Goal: Information Seeking & Learning: Learn about a topic

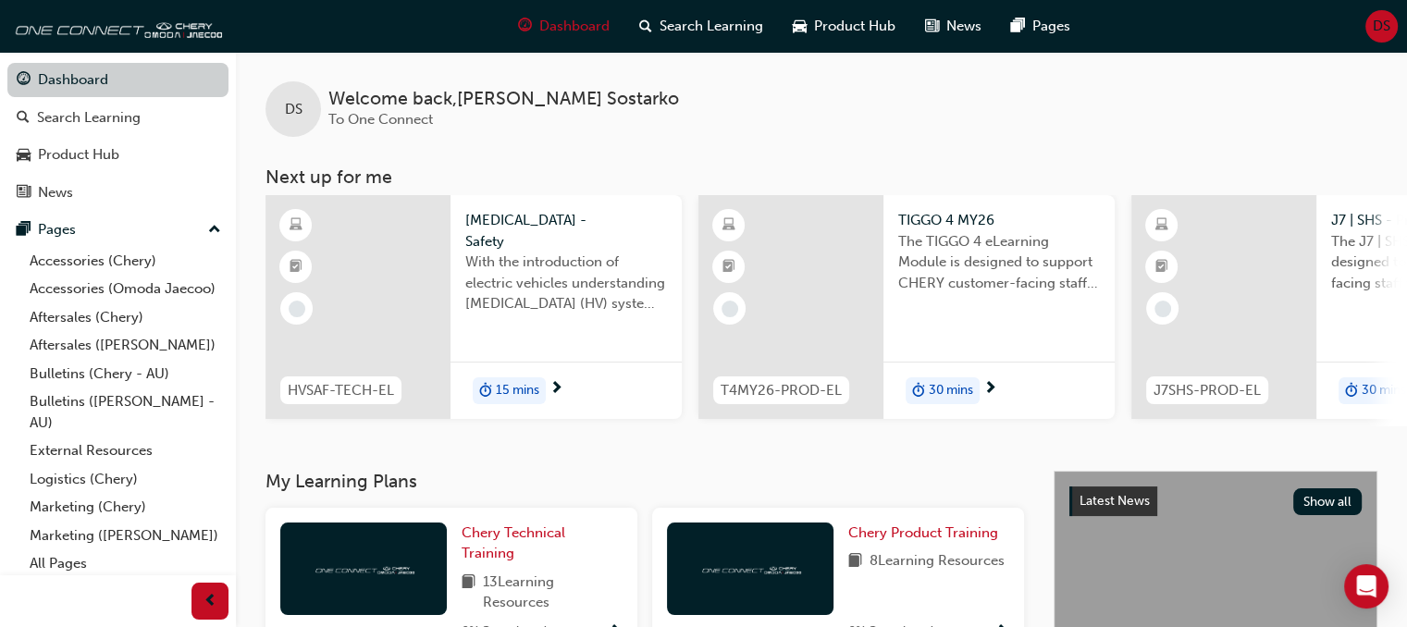
click at [60, 68] on link "Dashboard" at bounding box center [117, 80] width 221 height 34
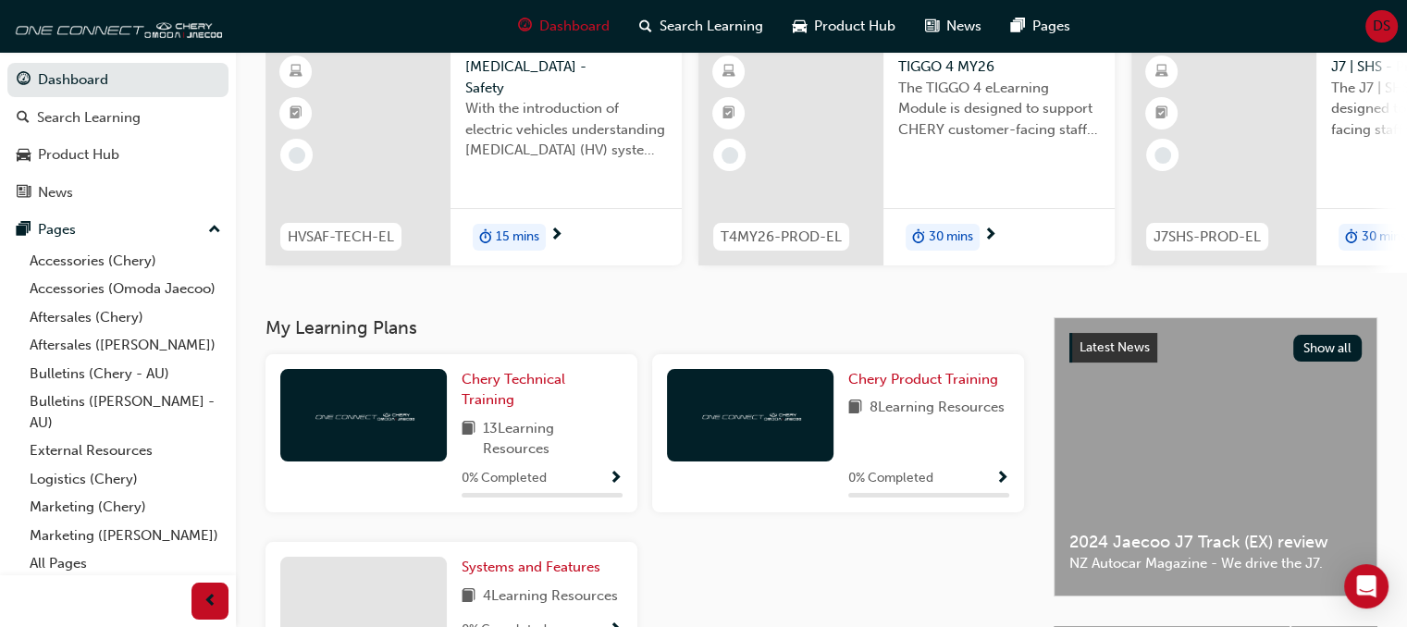
scroll to position [32, 0]
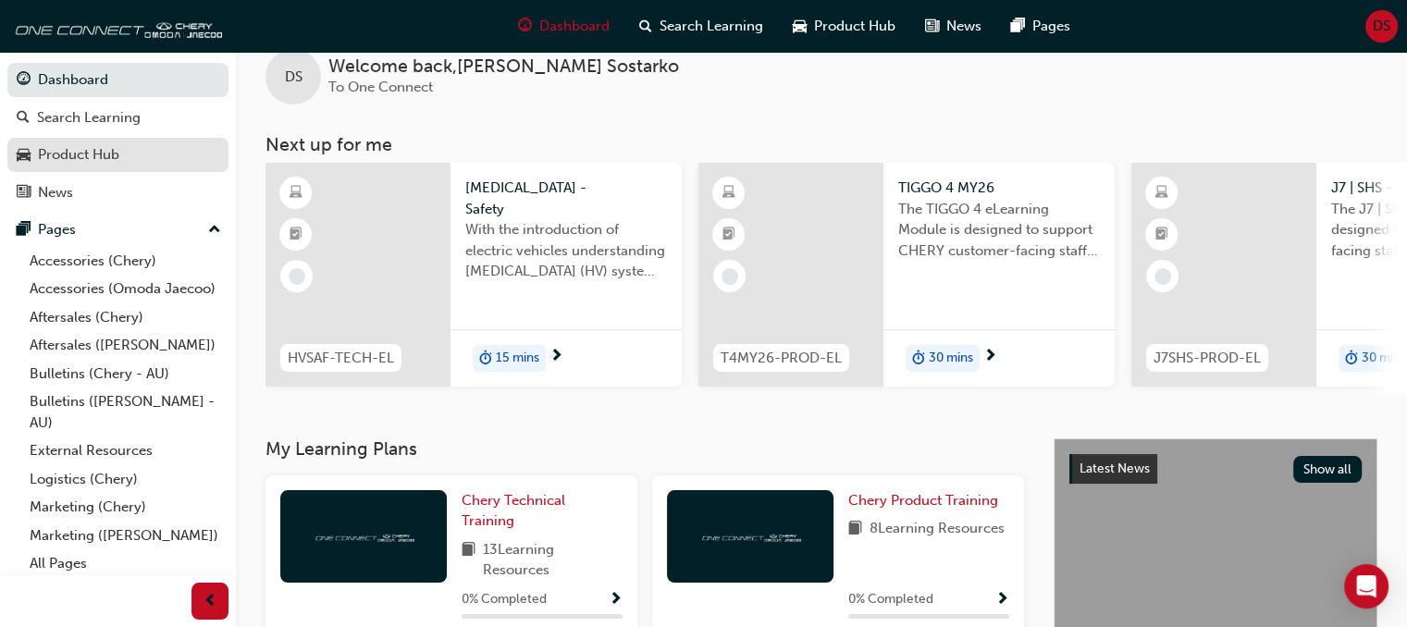
click at [60, 149] on div "Product Hub" at bounding box center [78, 154] width 81 height 21
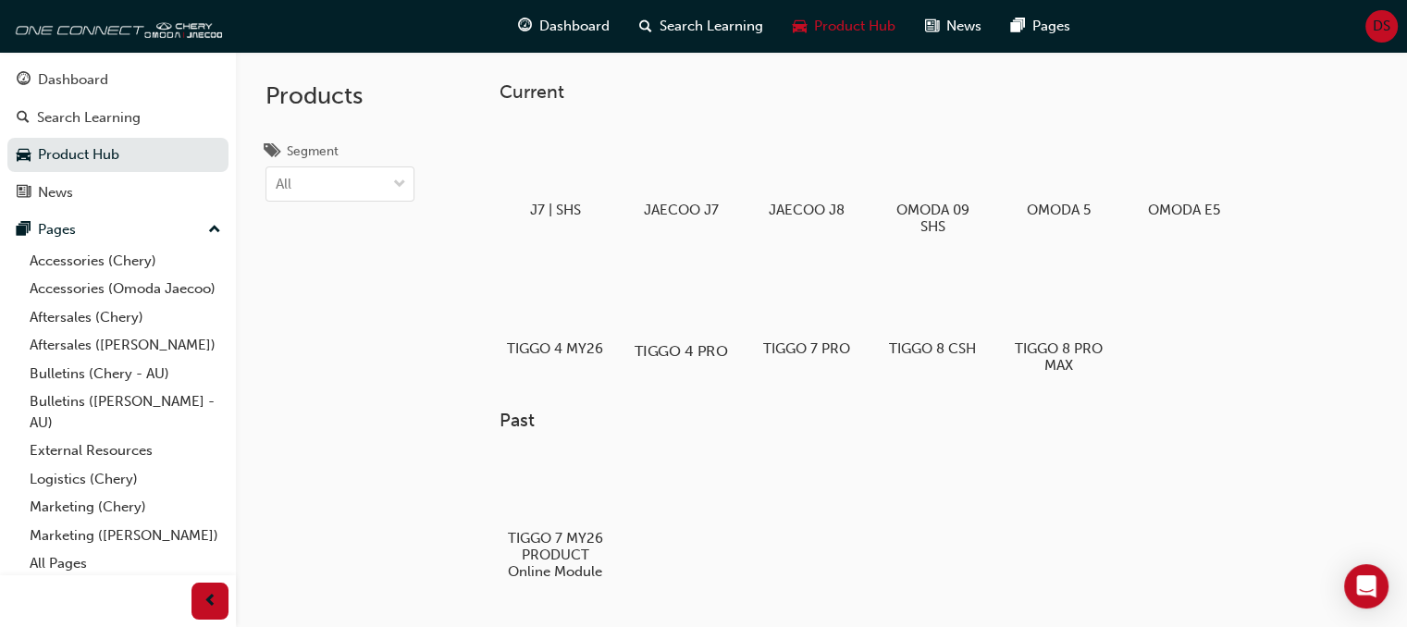
click at [660, 310] on div at bounding box center [681, 298] width 103 height 74
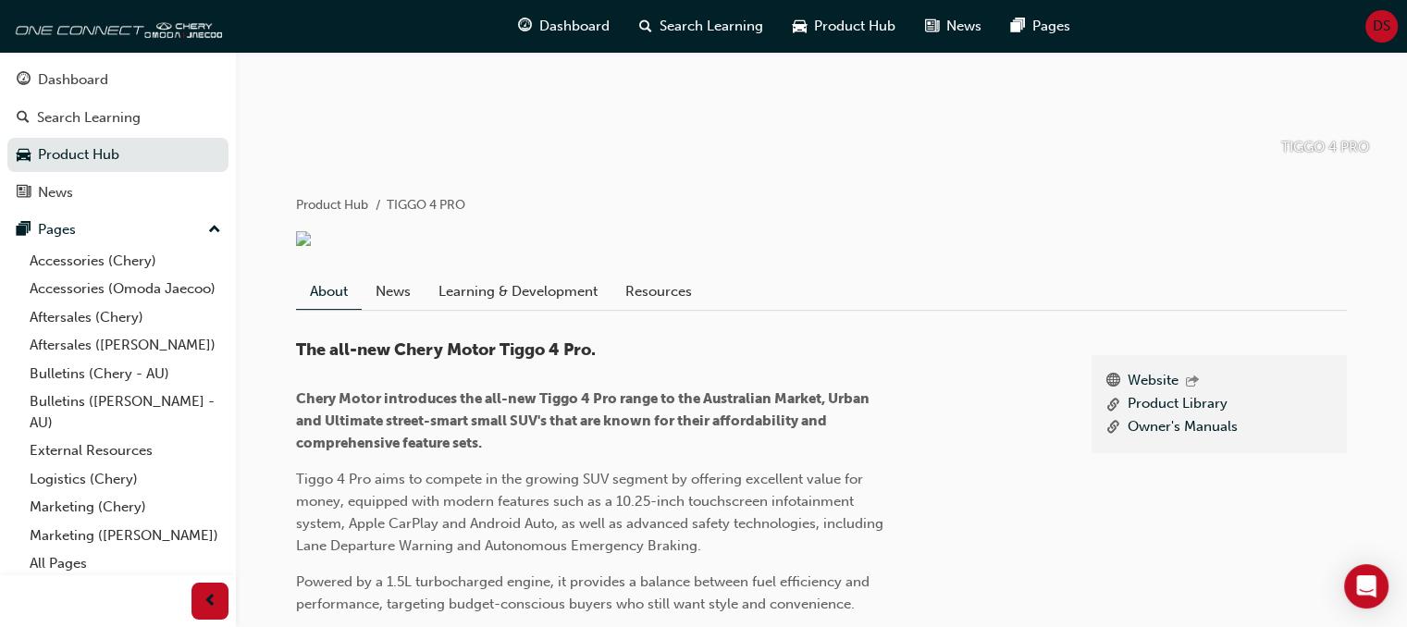
scroll to position [280, 0]
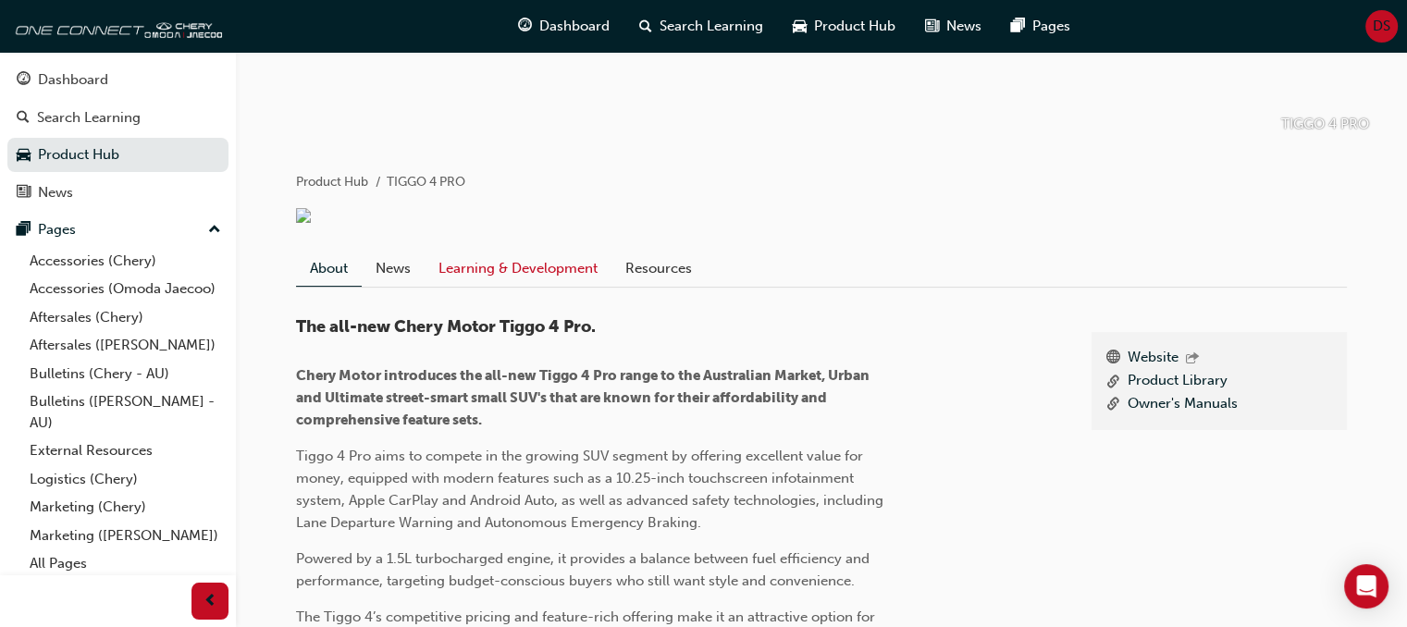
click at [575, 286] on link "Learning & Development" at bounding box center [518, 268] width 187 height 35
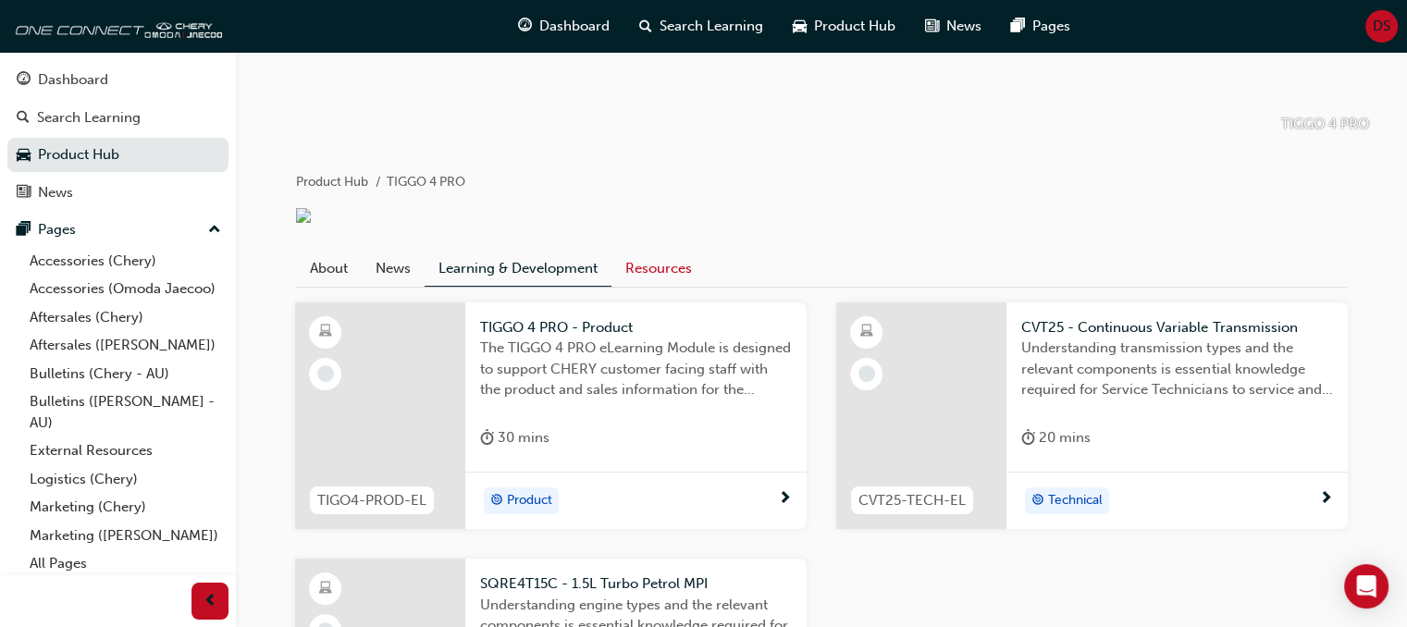
click at [680, 284] on link "Resources" at bounding box center [659, 268] width 94 height 35
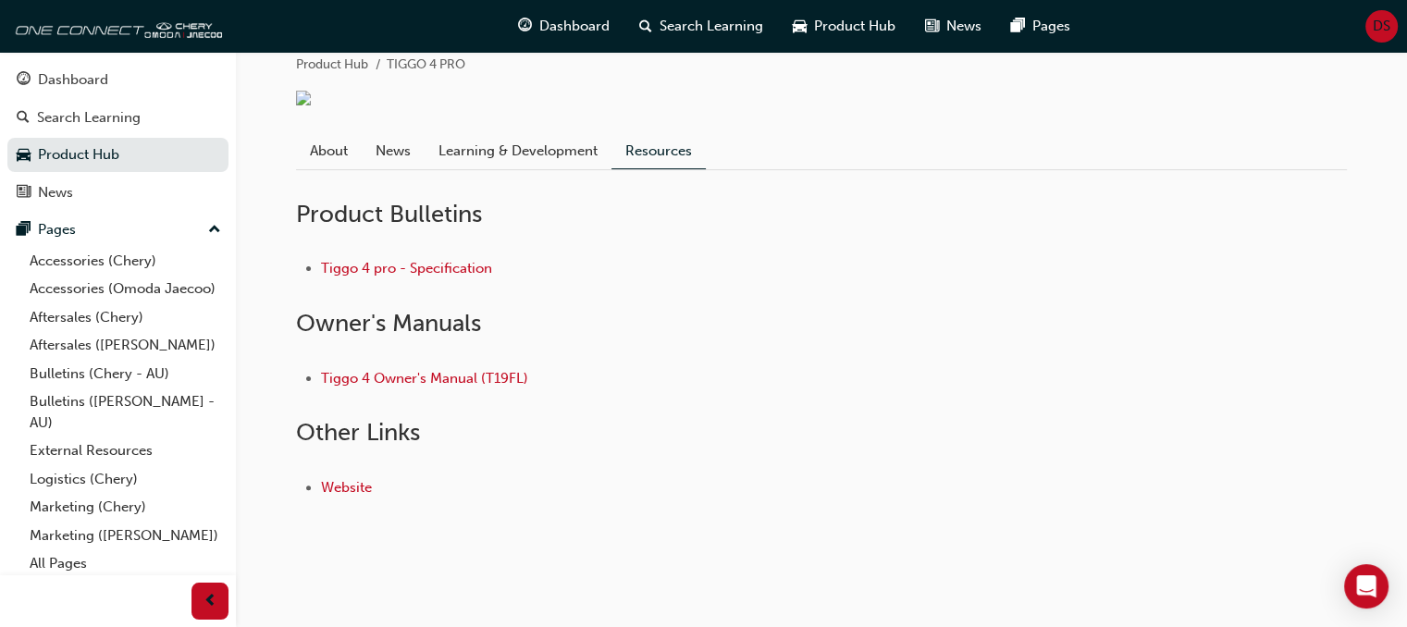
scroll to position [402, 0]
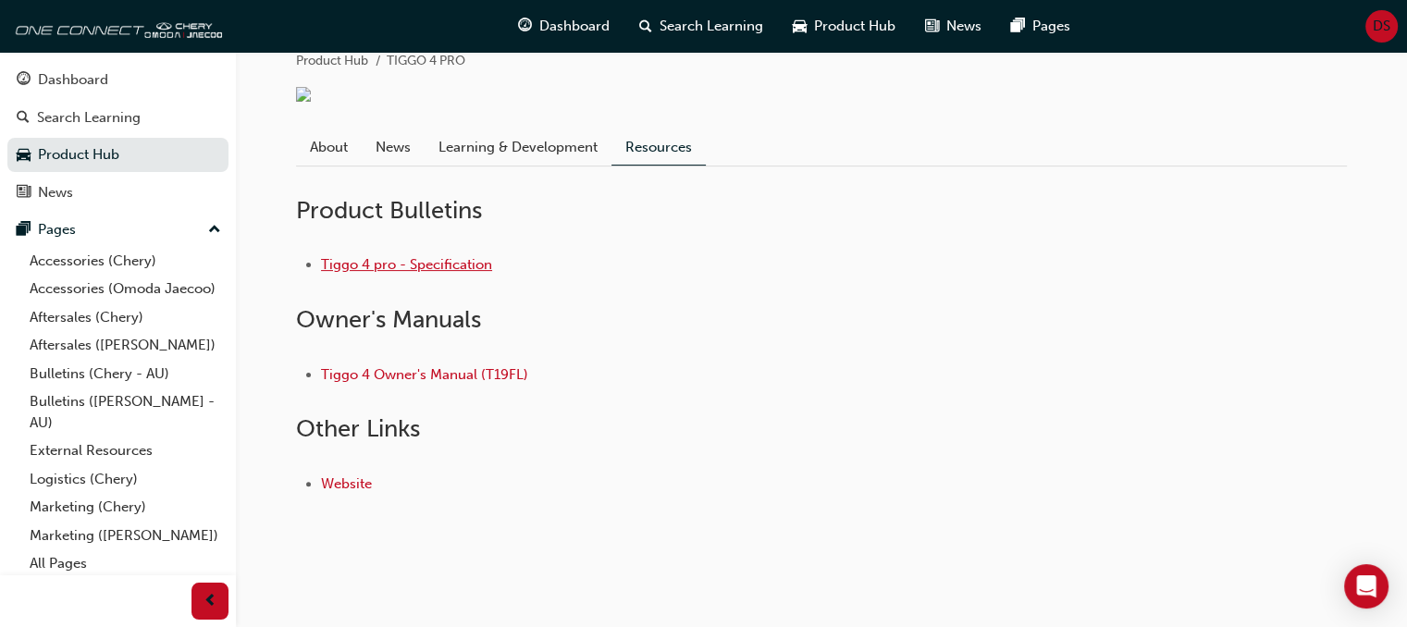
click at [382, 273] on link "Tiggo 4 pro - Specification" at bounding box center [406, 264] width 171 height 17
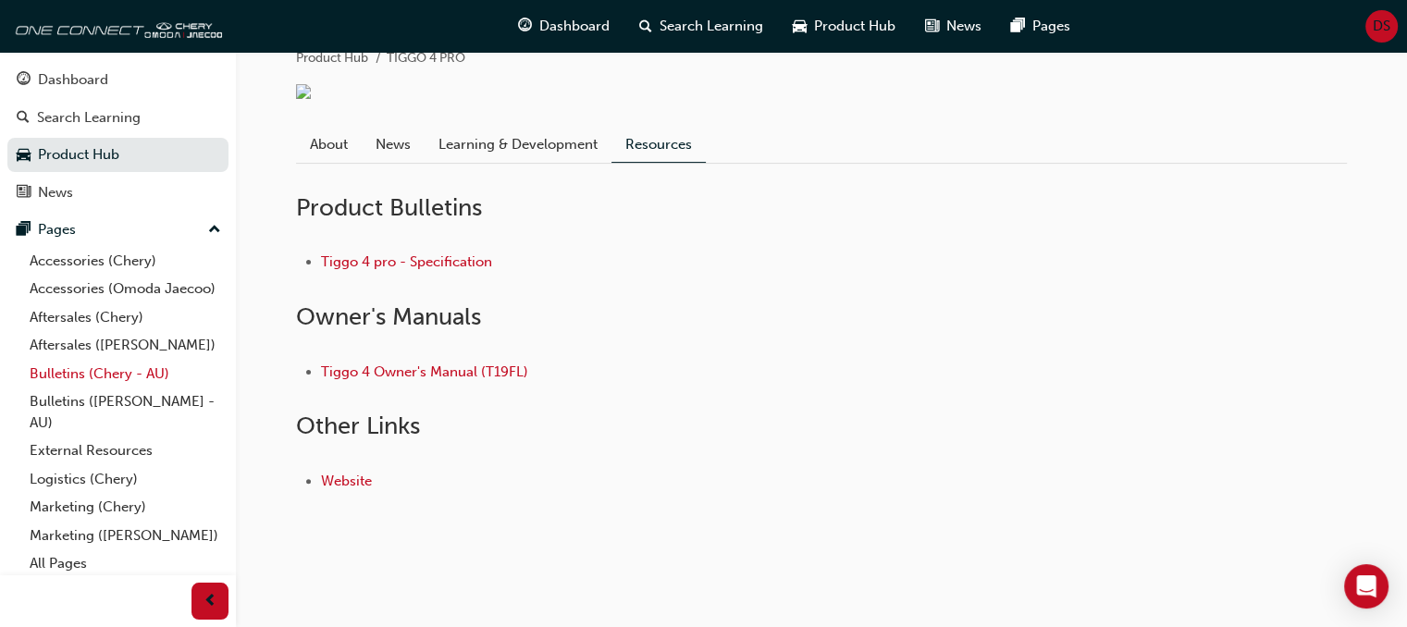
click at [70, 389] on link "Bulletins (Chery - AU)" at bounding box center [125, 374] width 206 height 29
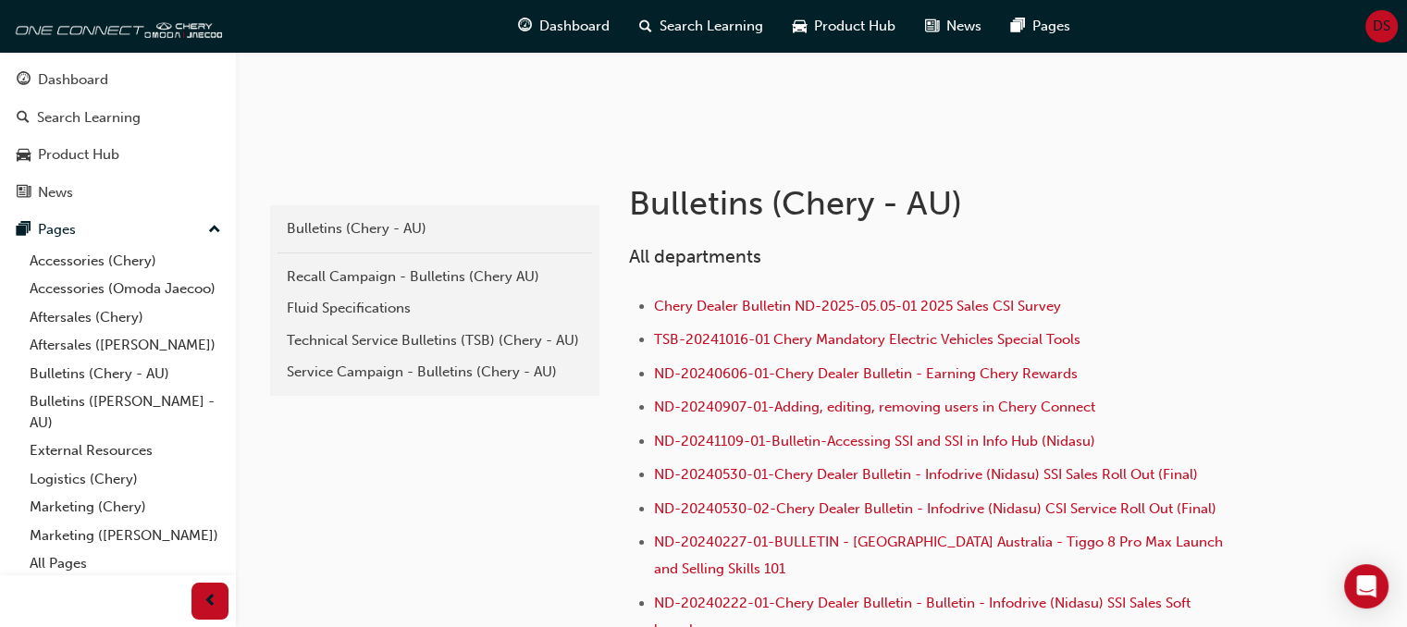
scroll to position [283, 0]
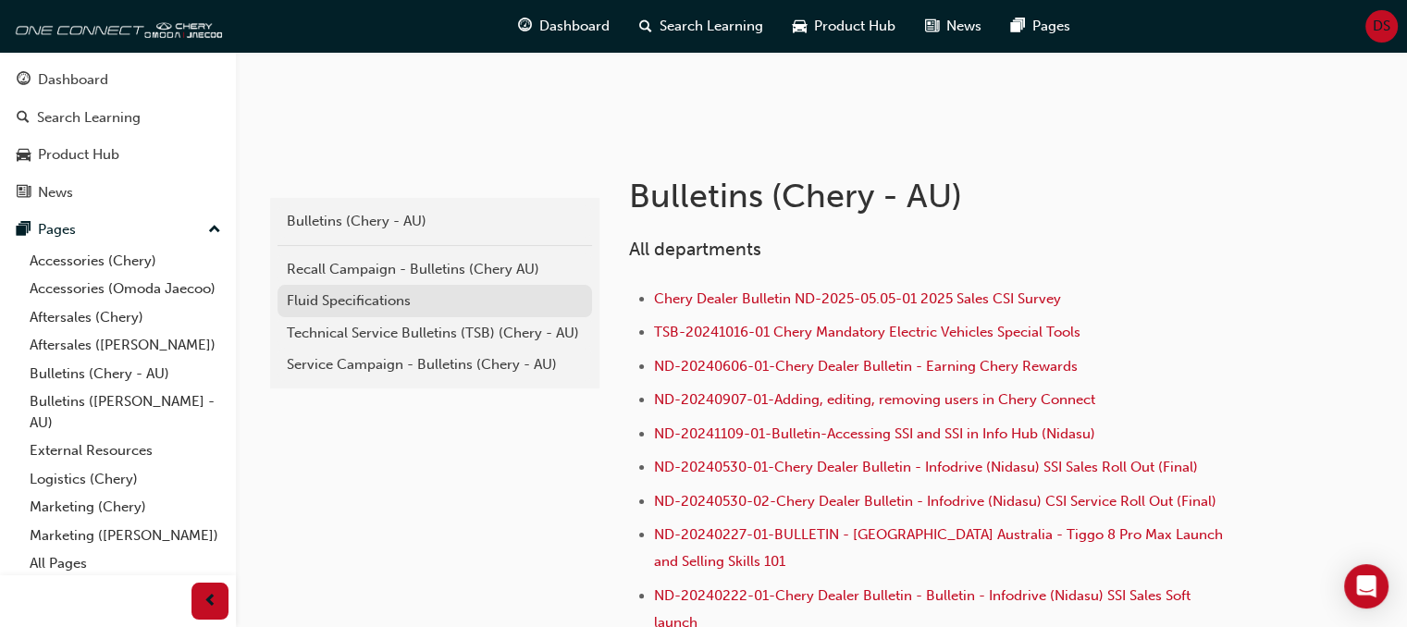
click at [387, 294] on div "Fluid Specifications" at bounding box center [435, 301] width 296 height 21
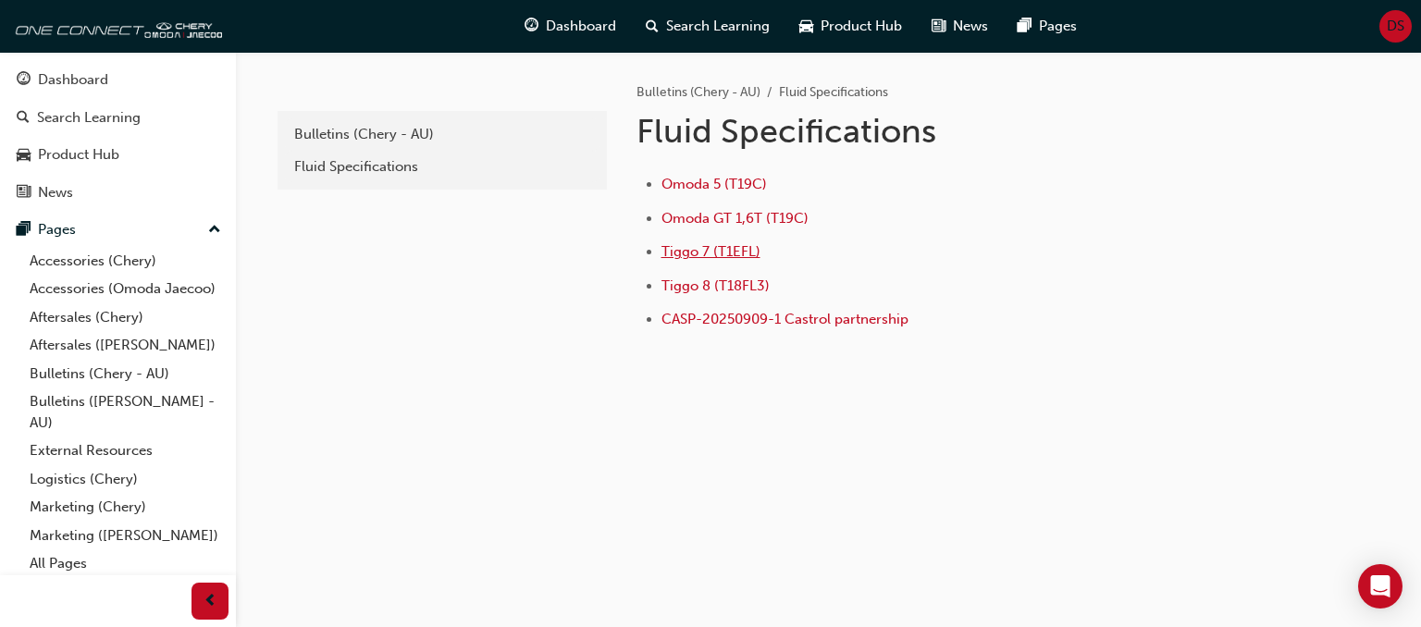
click at [695, 249] on span "Tiggo 7 (T1EFL)" at bounding box center [711, 251] width 99 height 17
click at [81, 88] on div "Dashboard" at bounding box center [73, 79] width 70 height 21
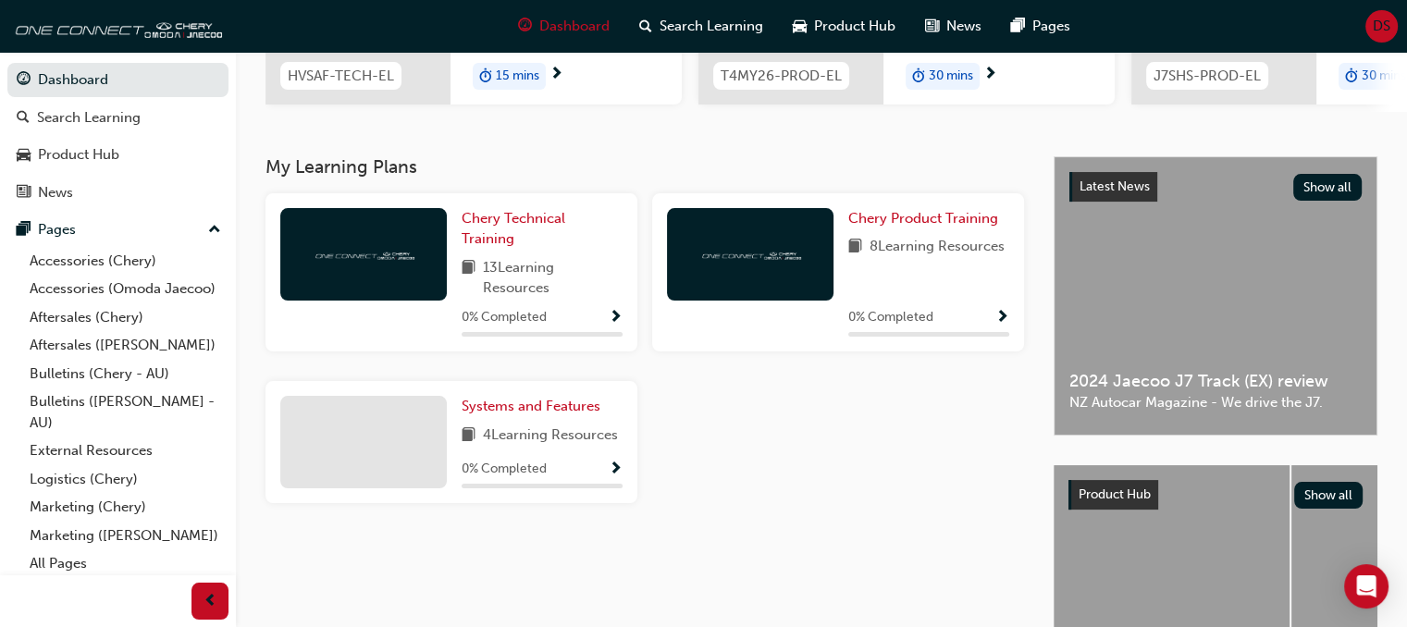
scroll to position [312, 0]
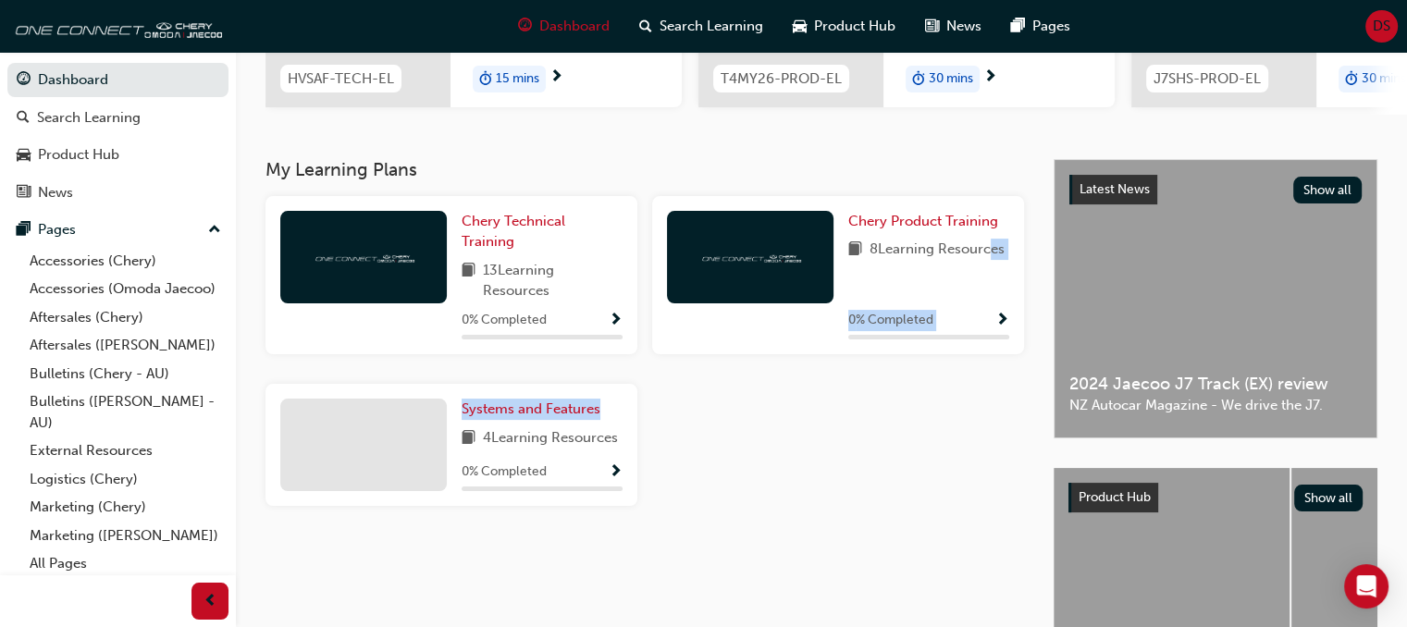
drag, startPoint x: 477, startPoint y: 439, endPoint x: 984, endPoint y: 249, distance: 541.7
click at [984, 249] on div "Chery Technical Training 13 Learning Resources 0 % Completed Chery Product Trai…" at bounding box center [645, 359] width 774 height 326
click at [907, 221] on span "Chery Product Training" at bounding box center [923, 221] width 150 height 17
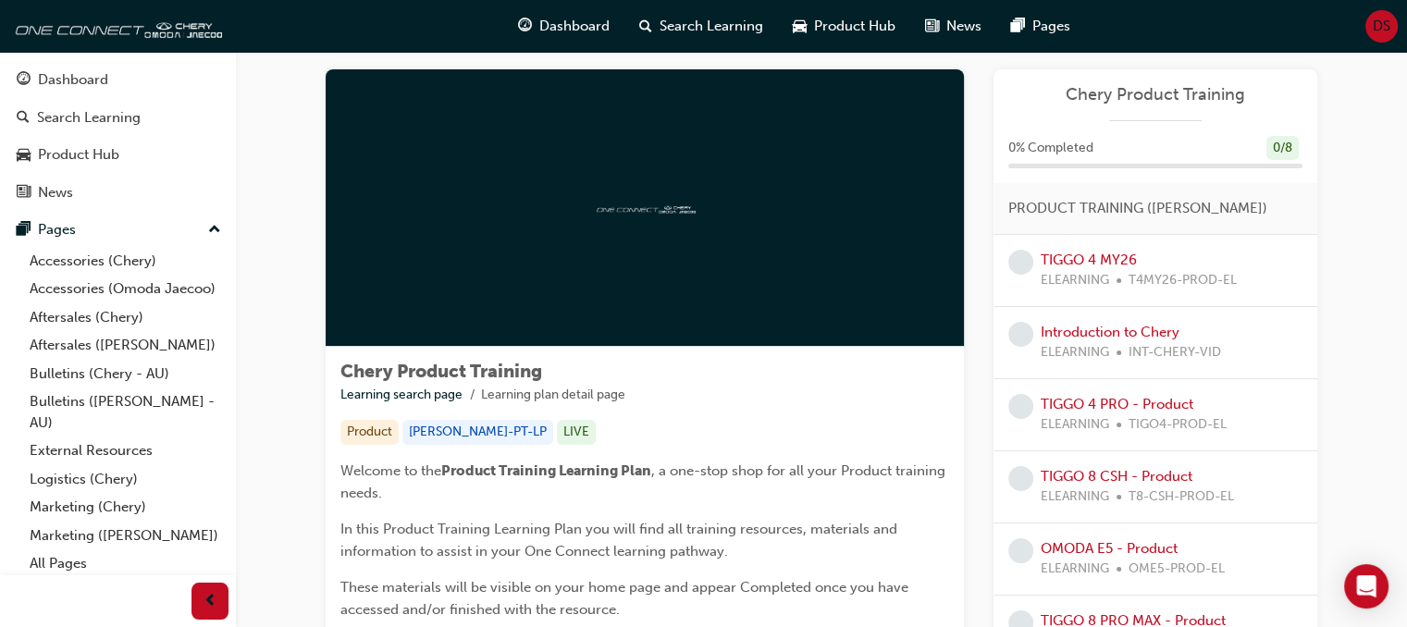
scroll to position [26, 0]
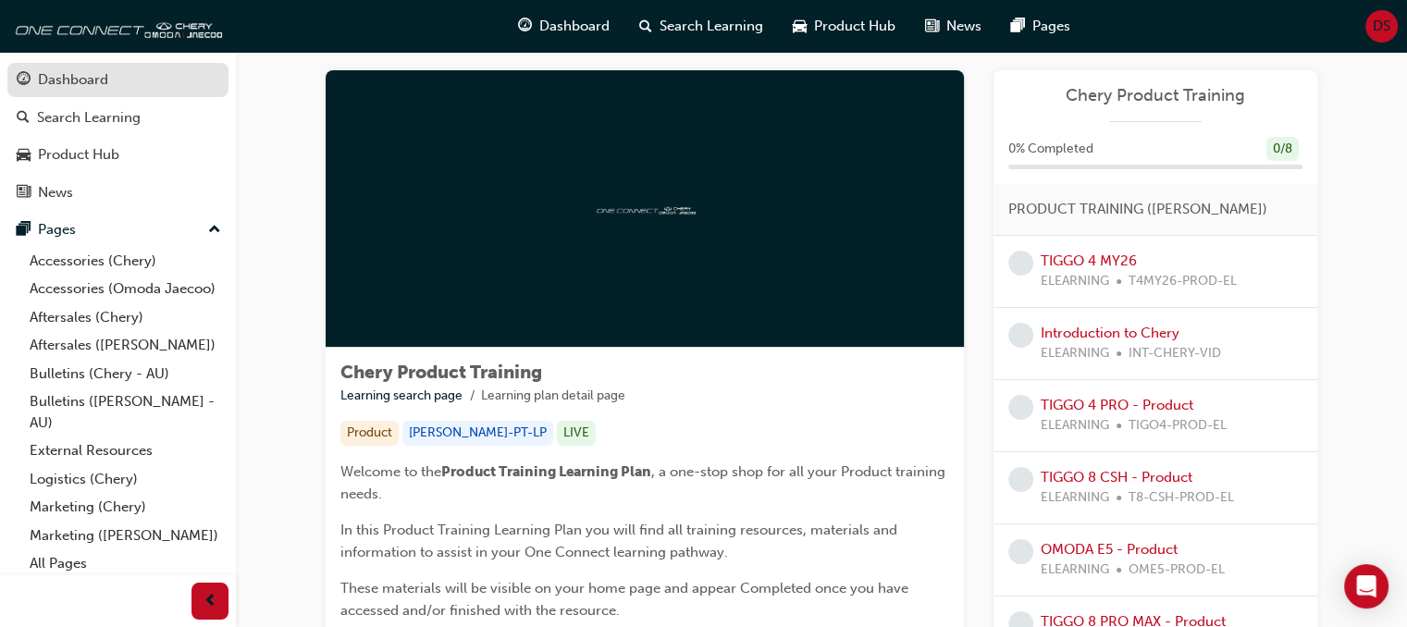
click at [103, 73] on div "Dashboard" at bounding box center [73, 79] width 70 height 21
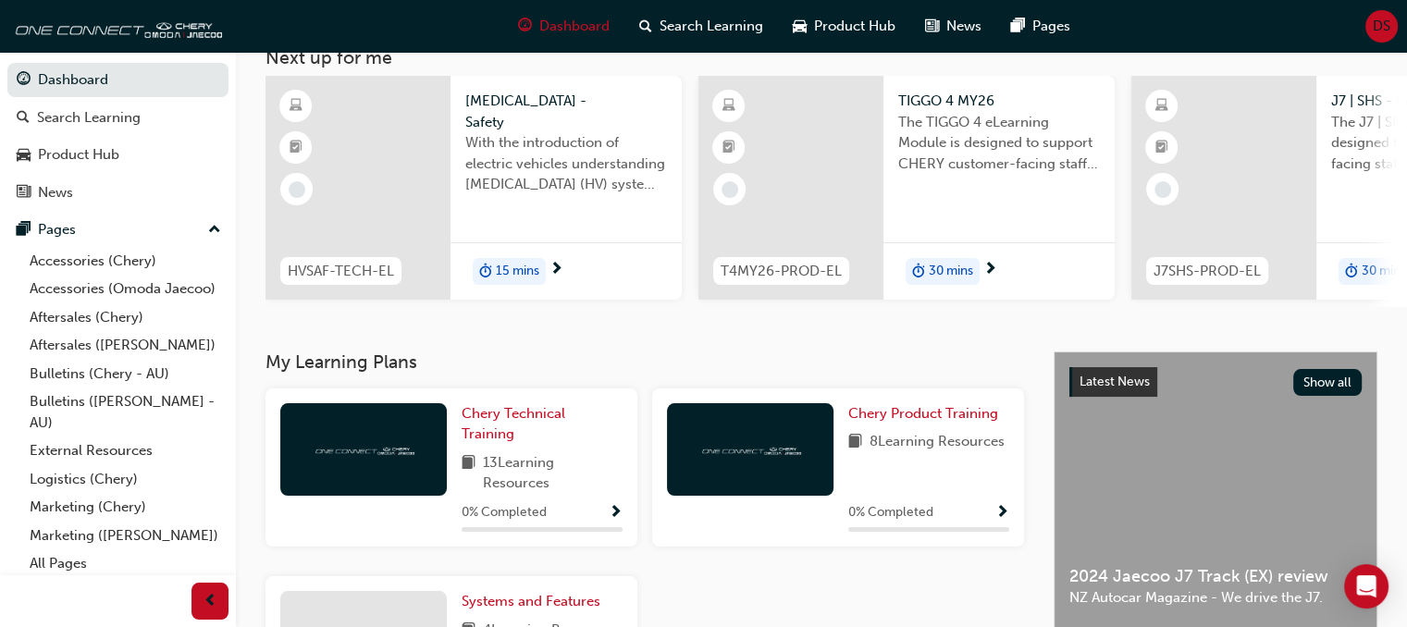
scroll to position [125, 0]
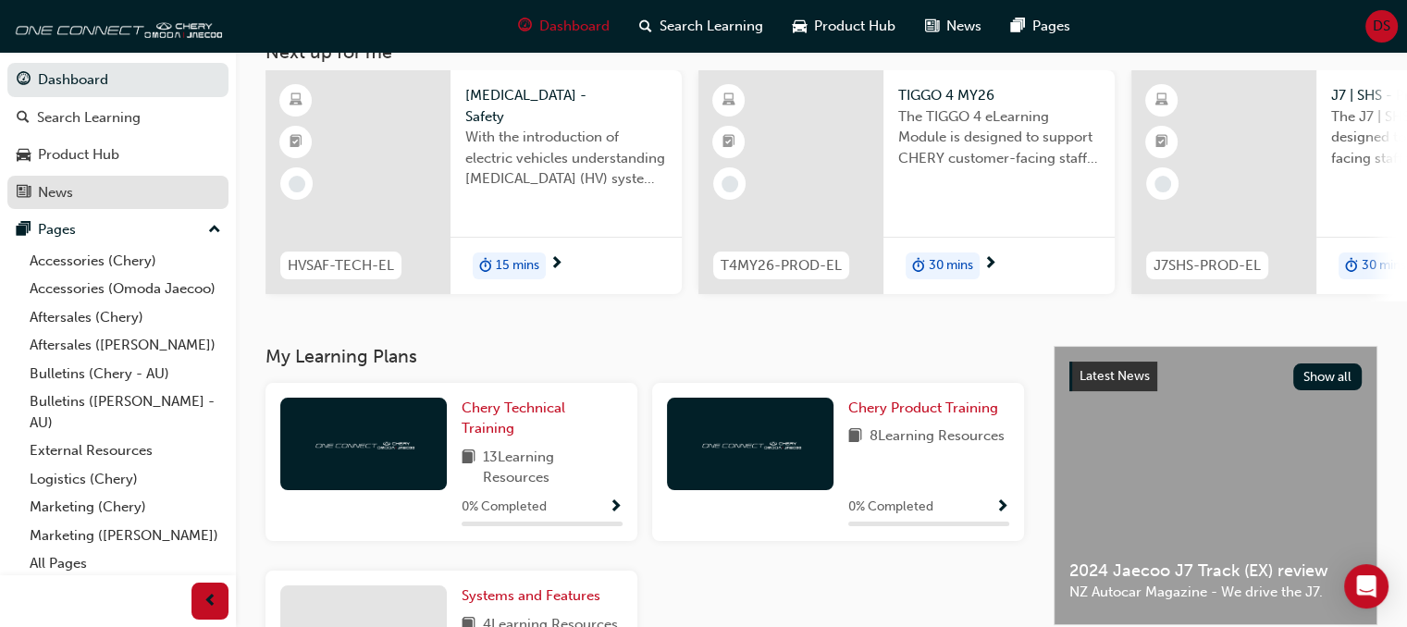
click at [72, 183] on div "News" at bounding box center [55, 192] width 35 height 21
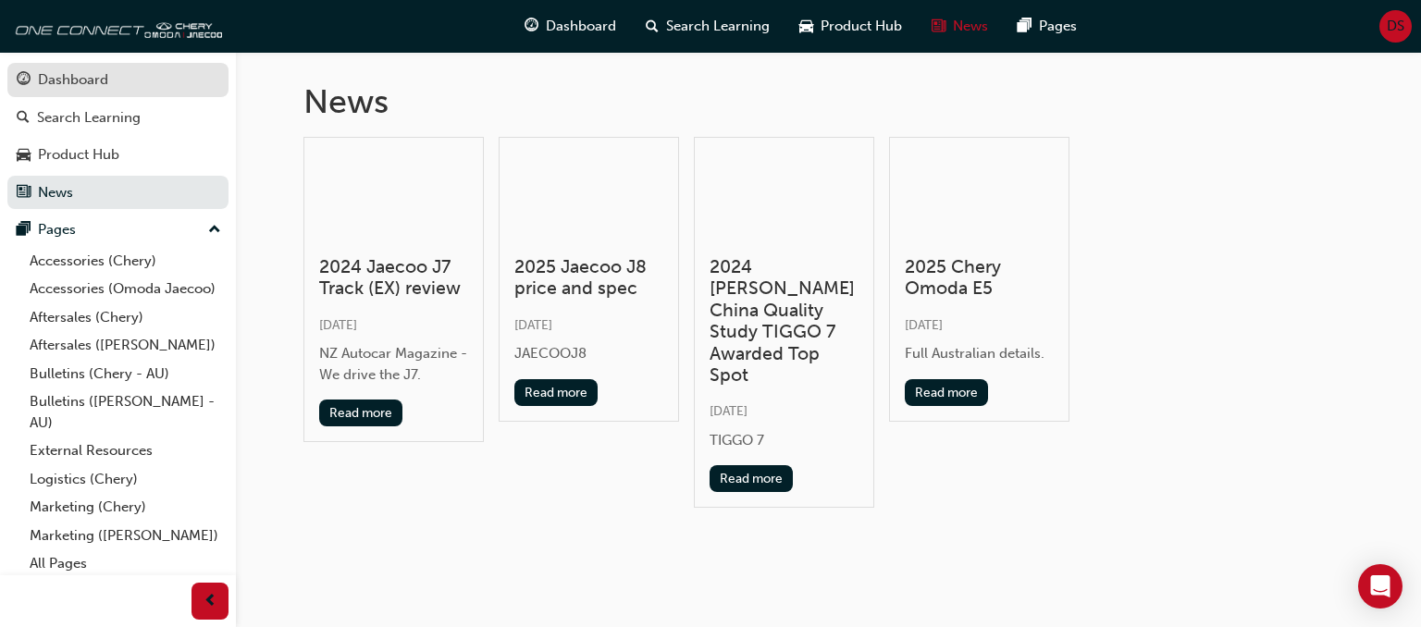
click at [122, 85] on div "Dashboard" at bounding box center [118, 79] width 203 height 23
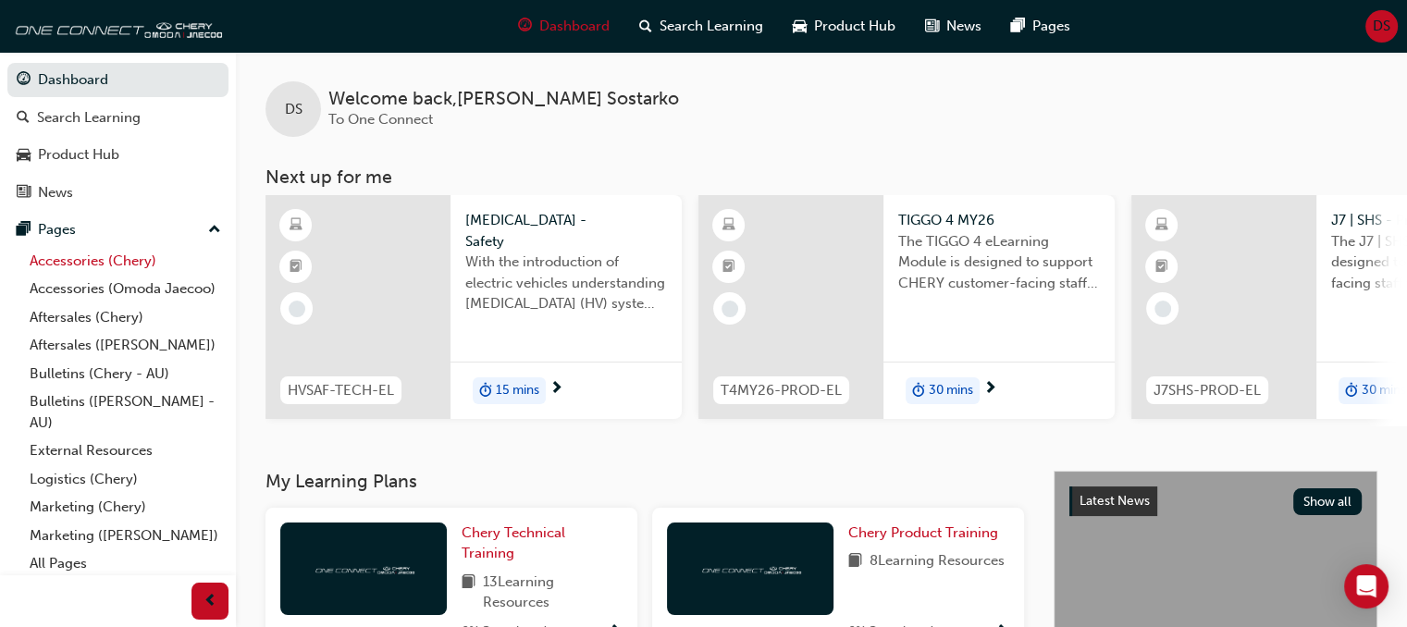
click at [118, 258] on link "Accessories (Chery)" at bounding box center [125, 261] width 206 height 29
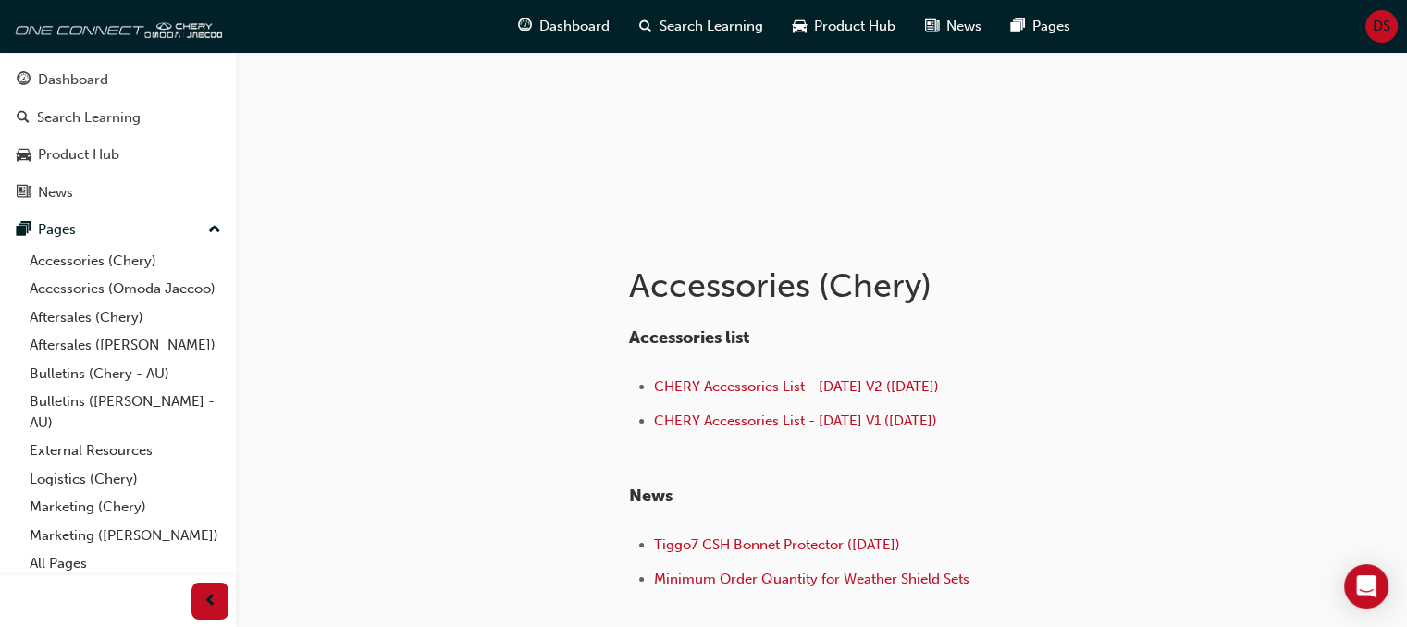
scroll to position [215, 0]
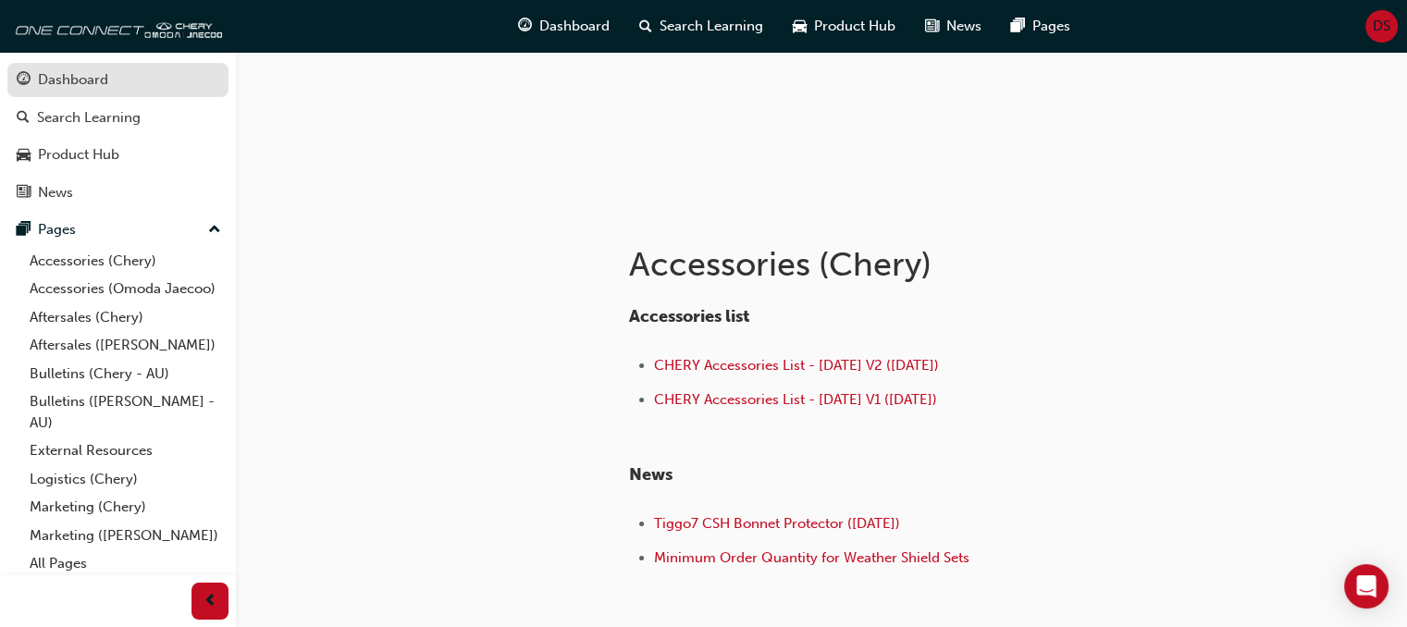
click at [78, 79] on div "Dashboard" at bounding box center [73, 79] width 70 height 21
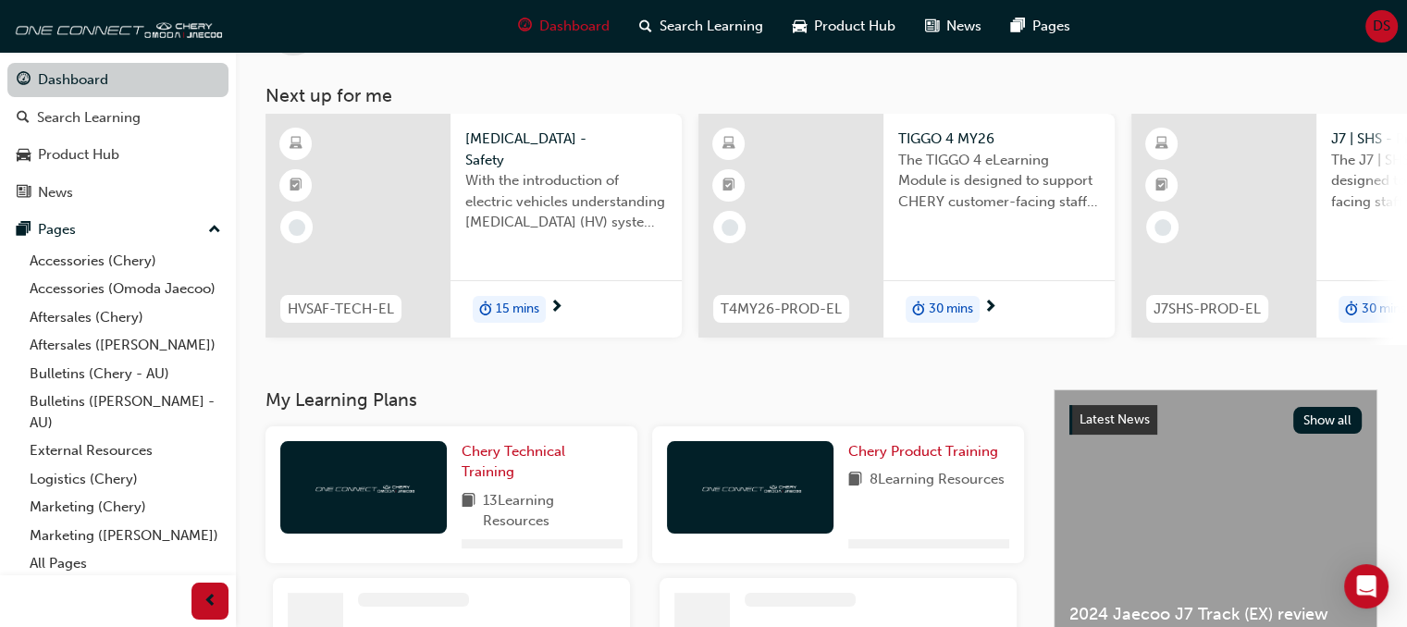
scroll to position [215, 0]
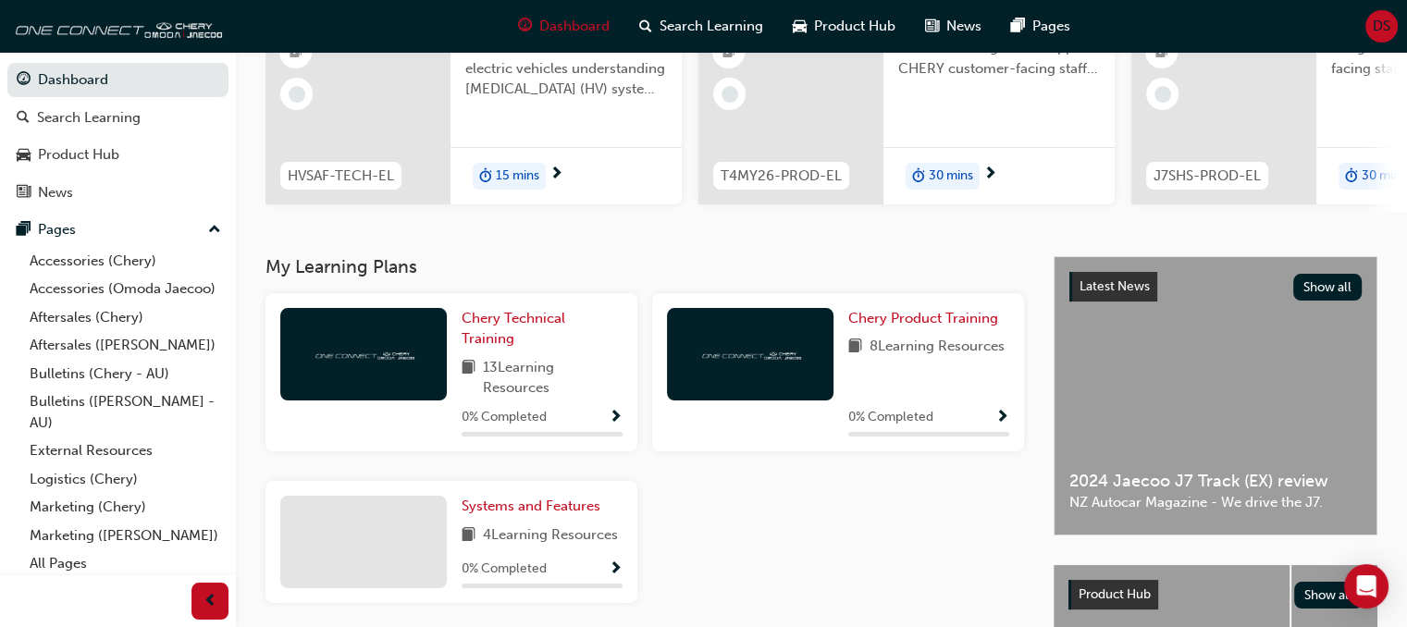
click at [7, 63] on link "Dashboard" at bounding box center [117, 80] width 221 height 34
click at [7, 59] on button "Dashboard Search Learning Product Hub News Pages" at bounding box center [117, 136] width 221 height 154
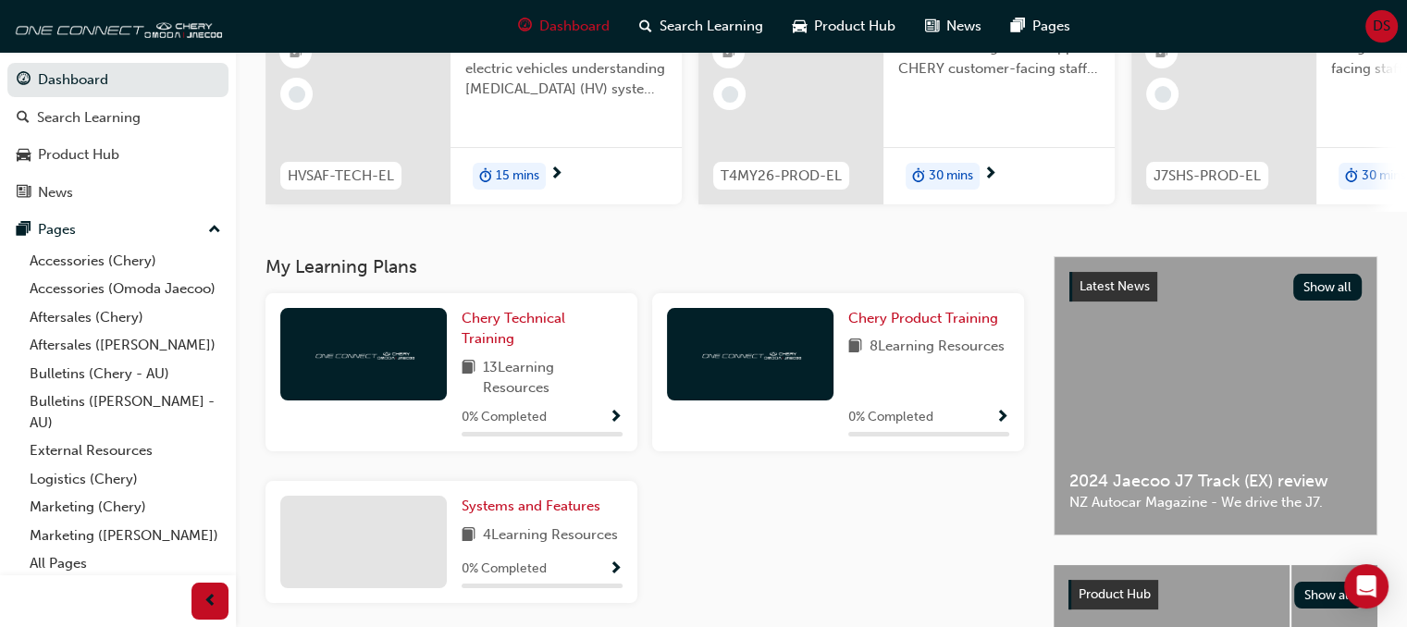
click at [7, 59] on button "Dashboard Search Learning Product Hub News Pages" at bounding box center [117, 136] width 221 height 154
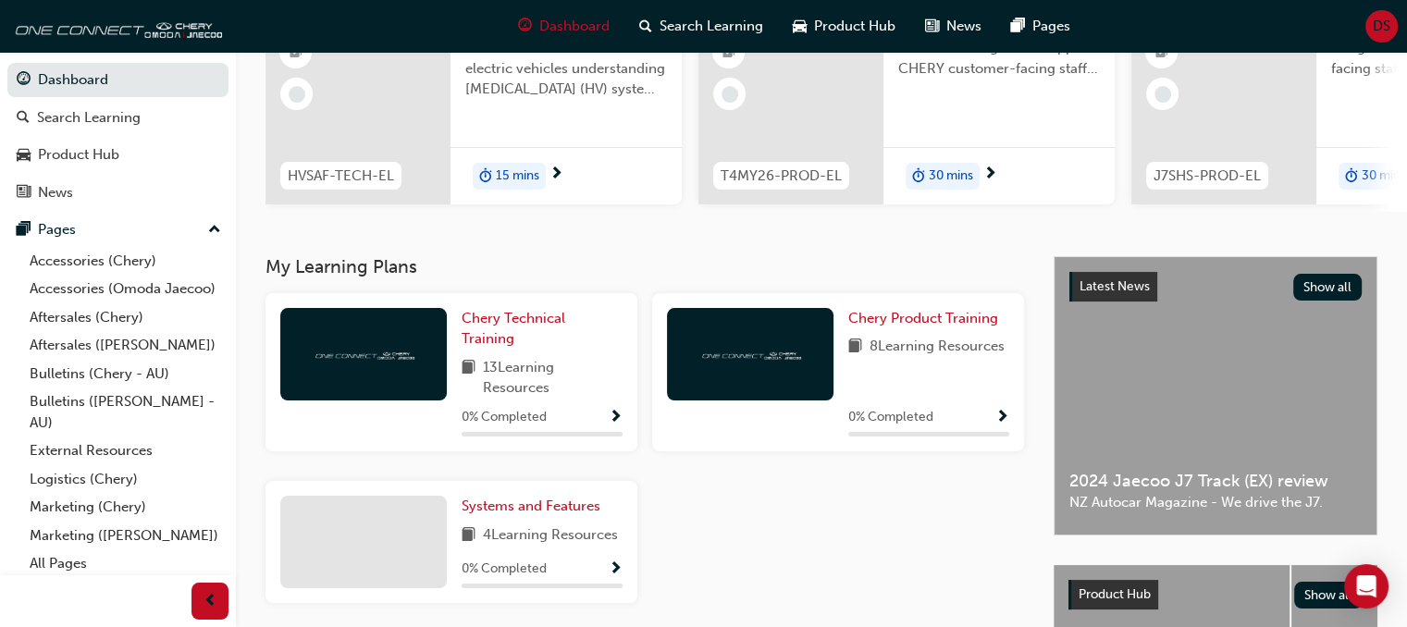
click at [7, 59] on button "Dashboard Search Learning Product Hub News Pages" at bounding box center [117, 136] width 221 height 154
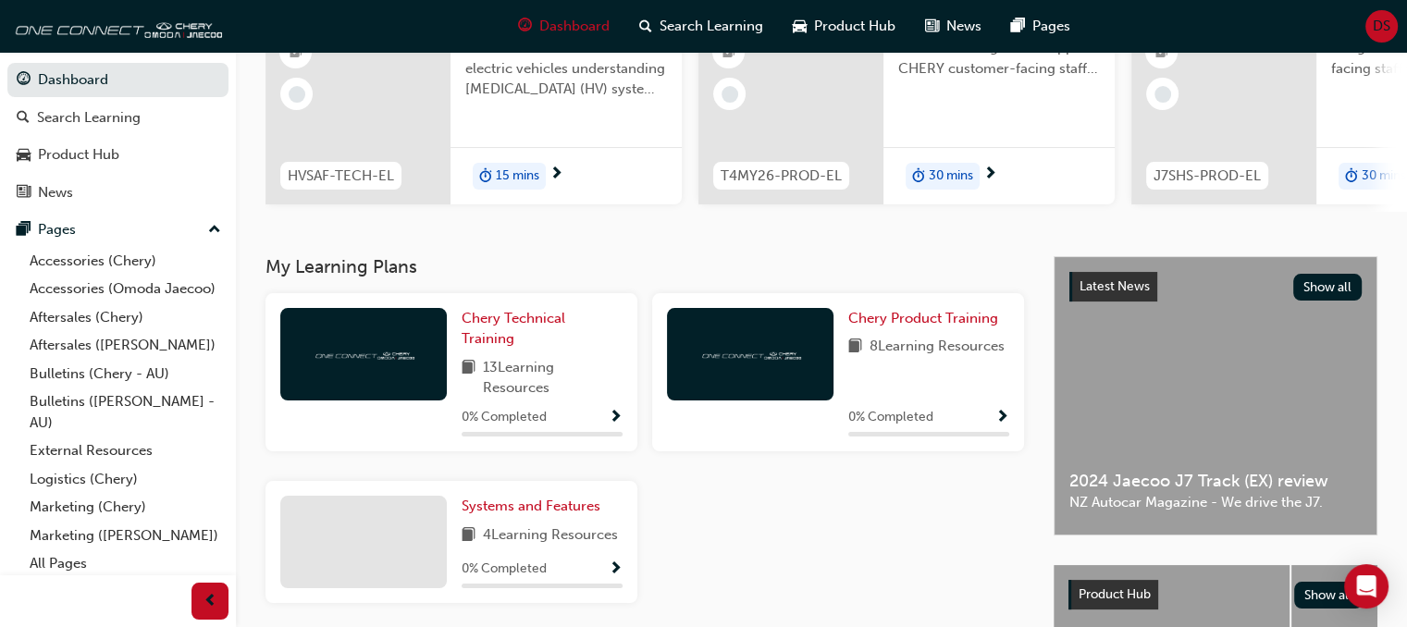
click at [7, 59] on button "Dashboard Search Learning Product Hub News Pages" at bounding box center [117, 136] width 221 height 154
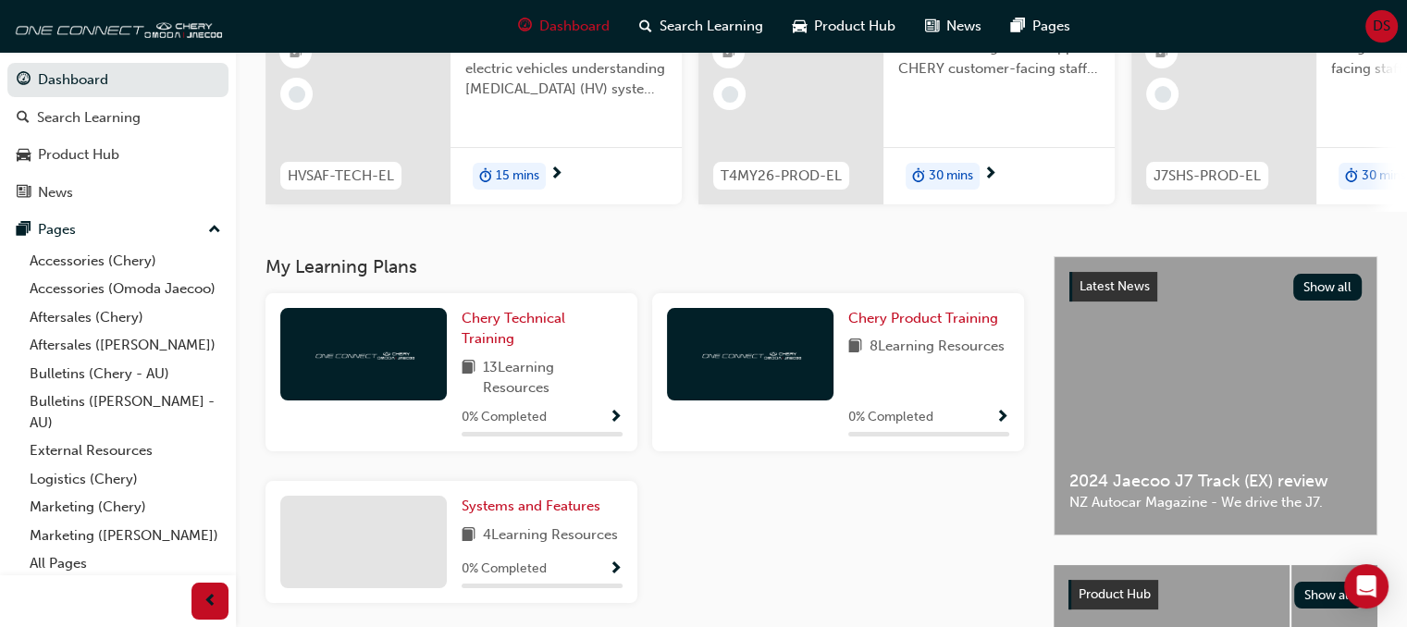
click at [7, 59] on button "Dashboard Search Learning Product Hub News Pages" at bounding box center [117, 136] width 221 height 154
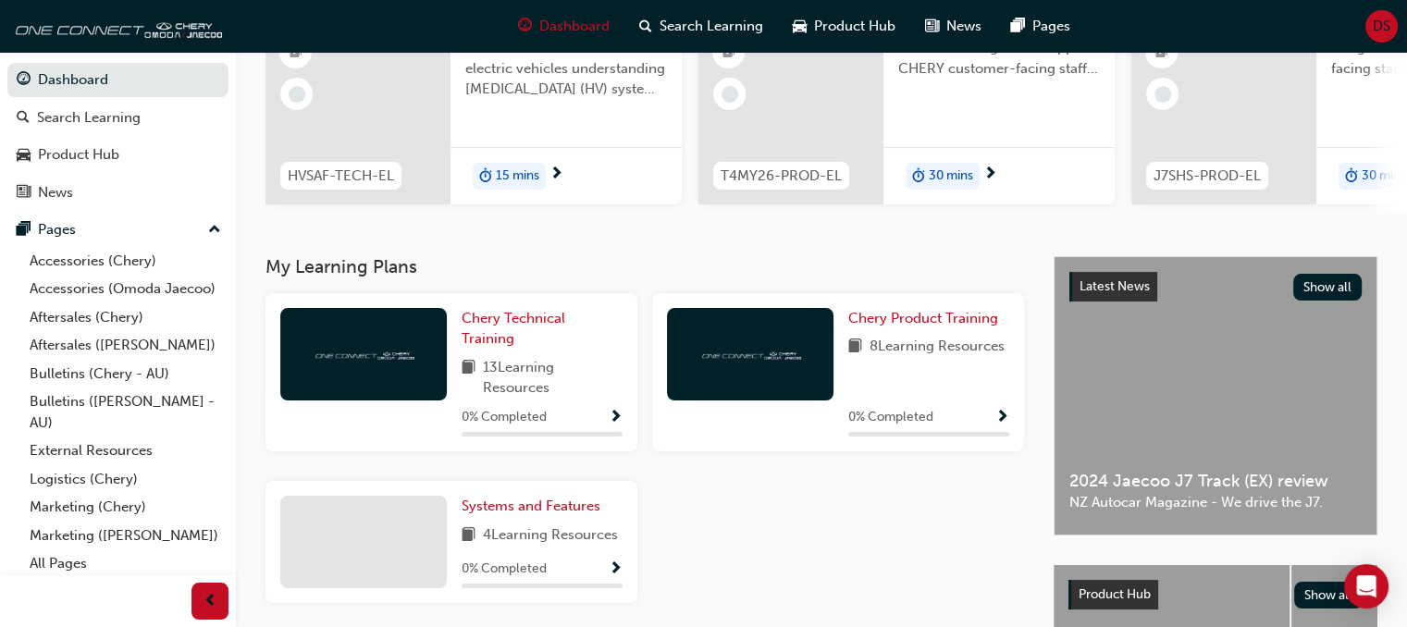
click at [7, 59] on button "Dashboard Search Learning Product Hub News Pages" at bounding box center [117, 136] width 221 height 154
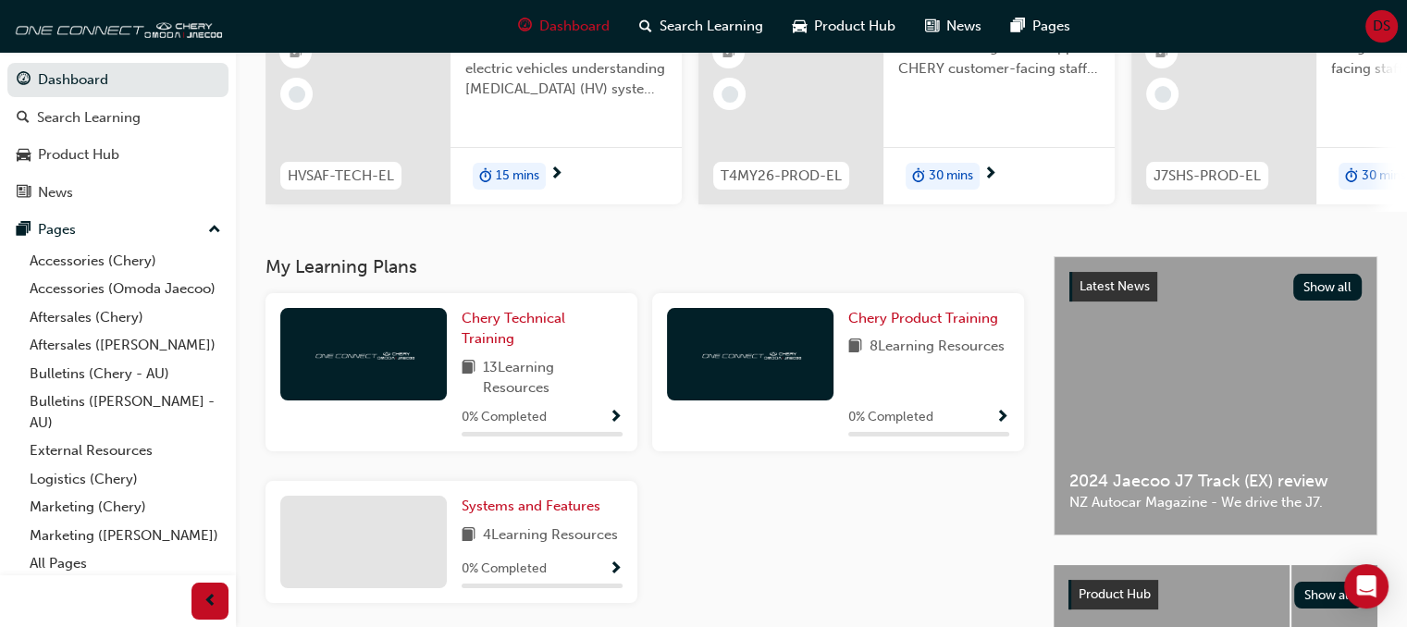
click at [7, 59] on button "Dashboard Search Learning Product Hub News Pages" at bounding box center [117, 136] width 221 height 154
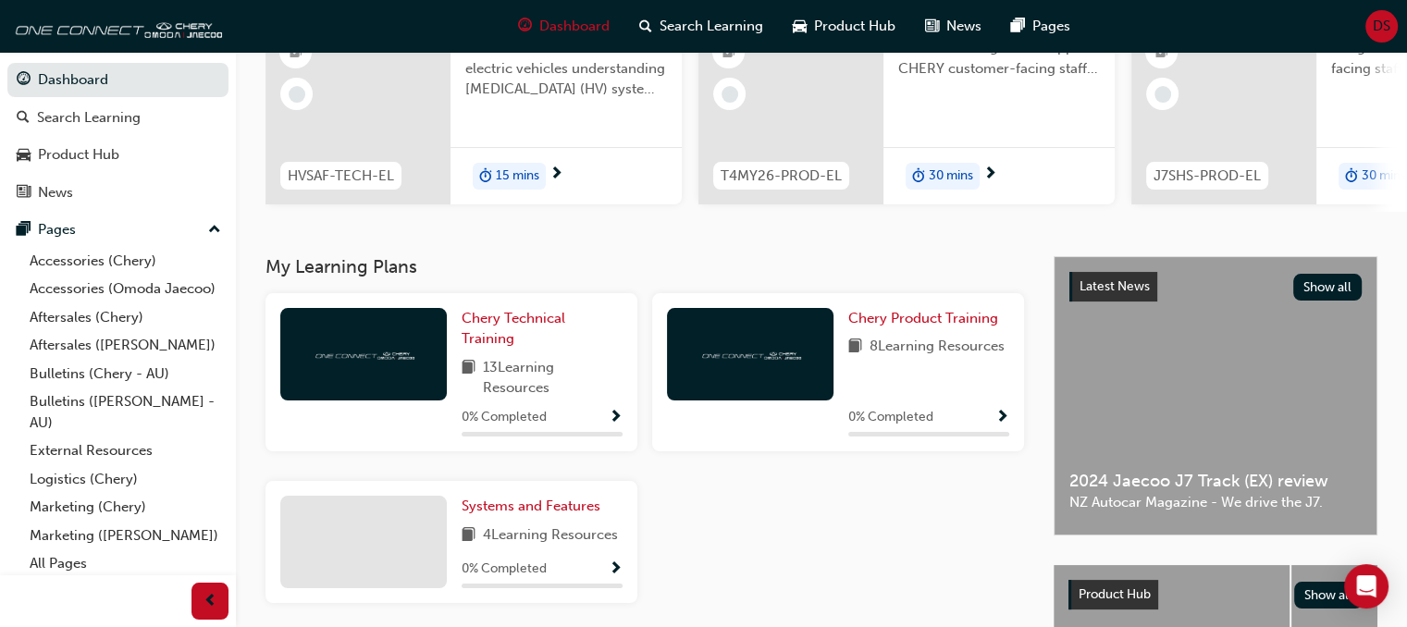
click at [7, 59] on button "Dashboard Search Learning Product Hub News Pages" at bounding box center [117, 136] width 221 height 154
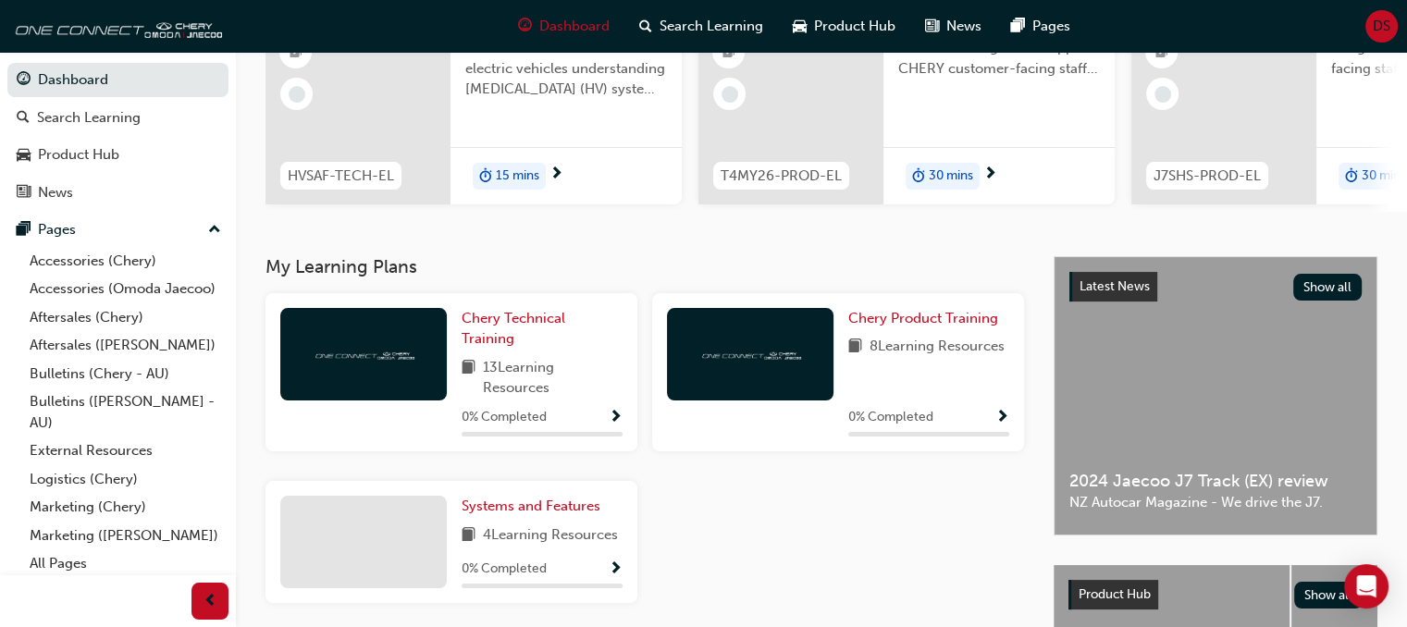
click at [7, 59] on button "Dashboard Search Learning Product Hub News Pages" at bounding box center [117, 136] width 221 height 154
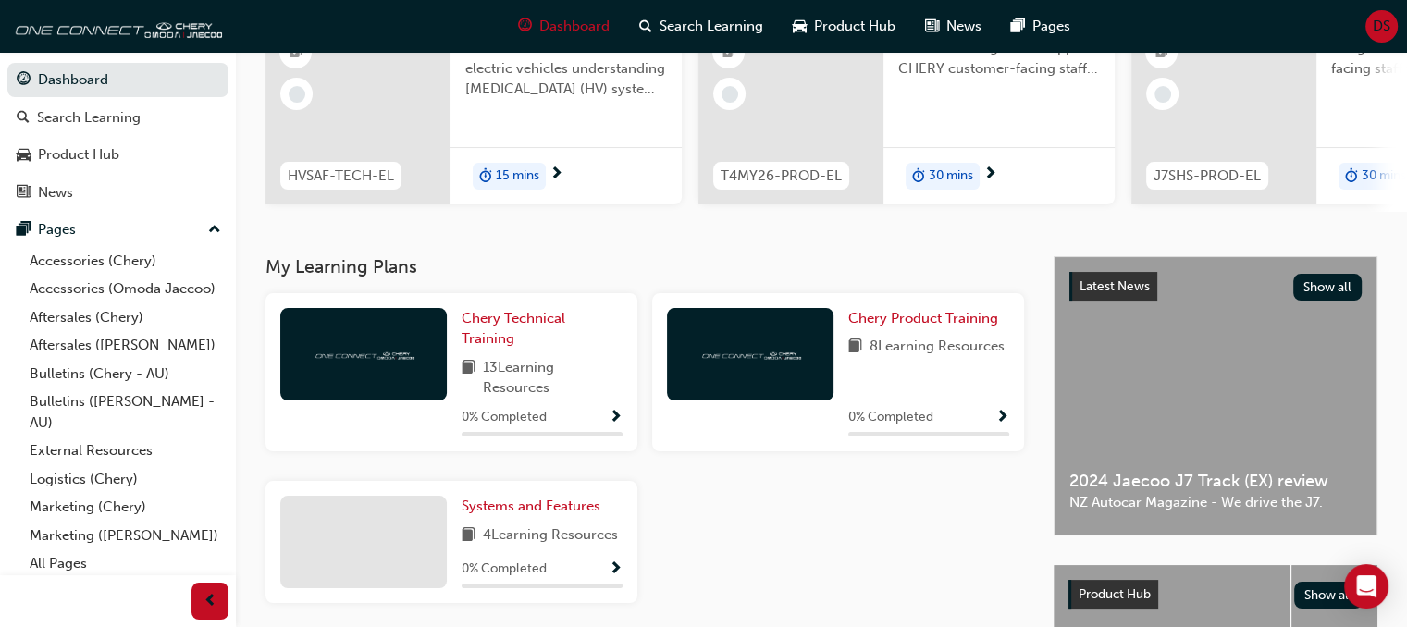
click at [7, 59] on button "Dashboard Search Learning Product Hub News Pages" at bounding box center [117, 136] width 221 height 154
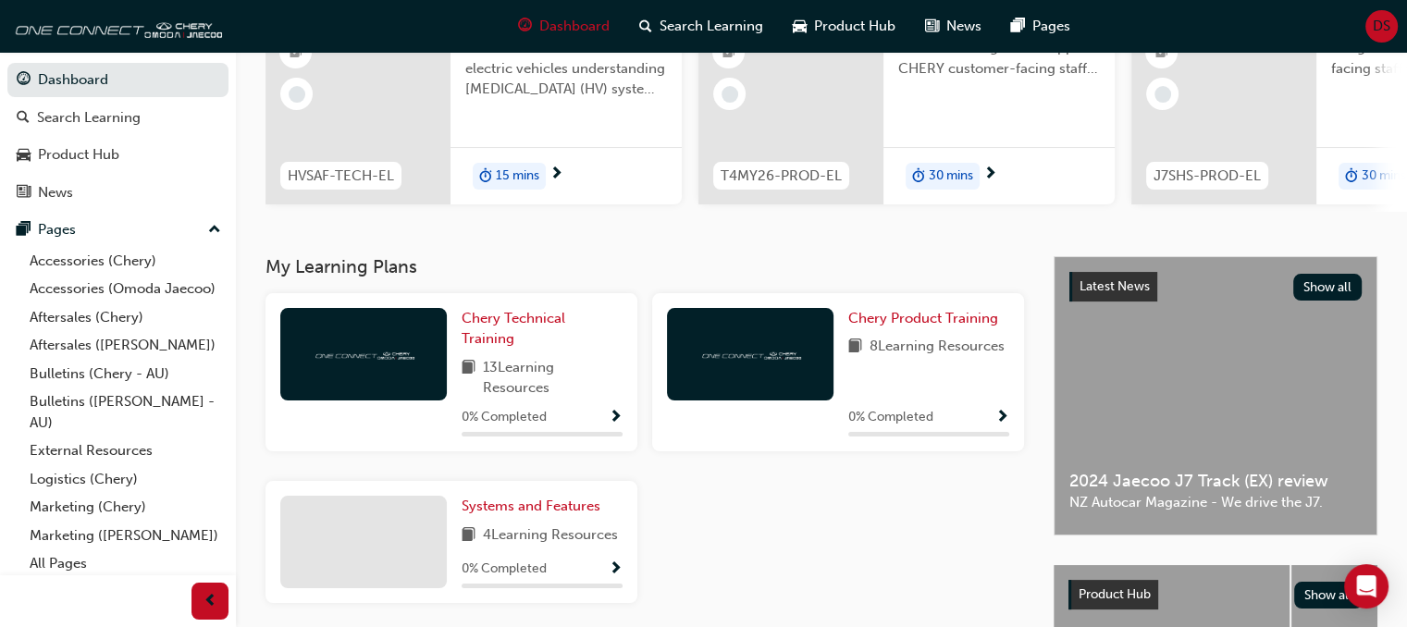
click at [7, 59] on button "Dashboard Search Learning Product Hub News Pages" at bounding box center [117, 136] width 221 height 154
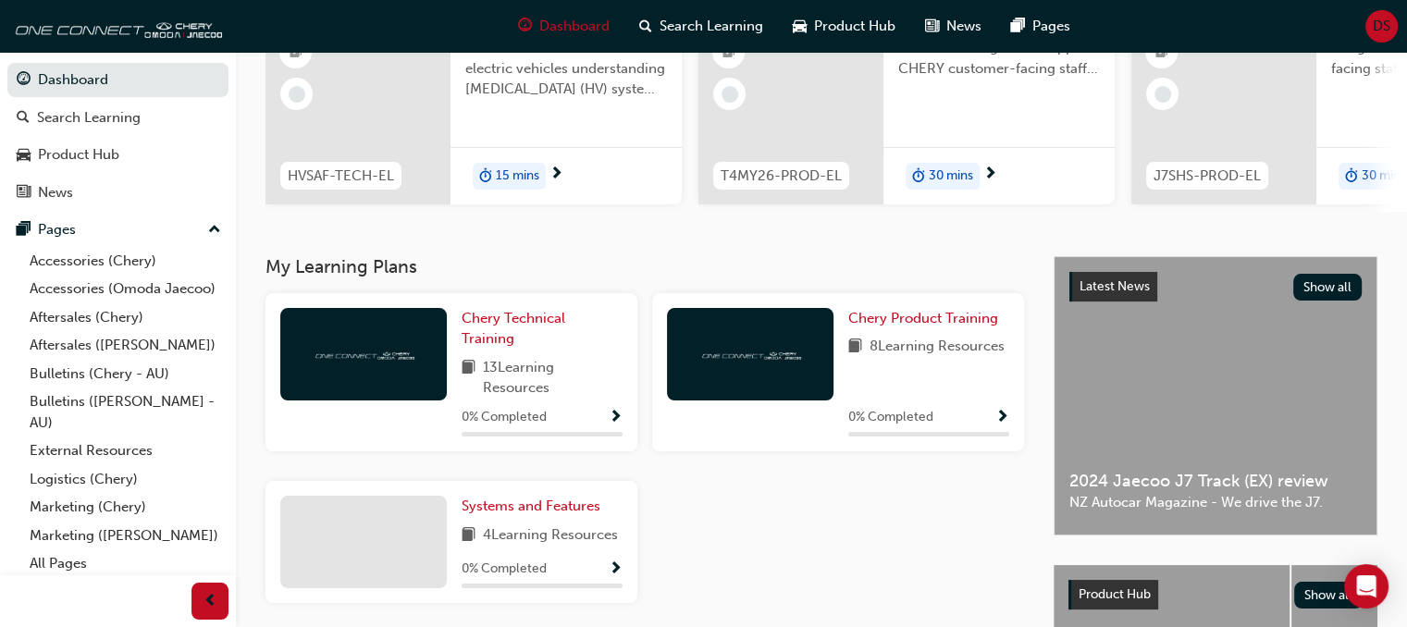
click at [7, 59] on button "Dashboard Search Learning Product Hub News Pages" at bounding box center [117, 136] width 221 height 154
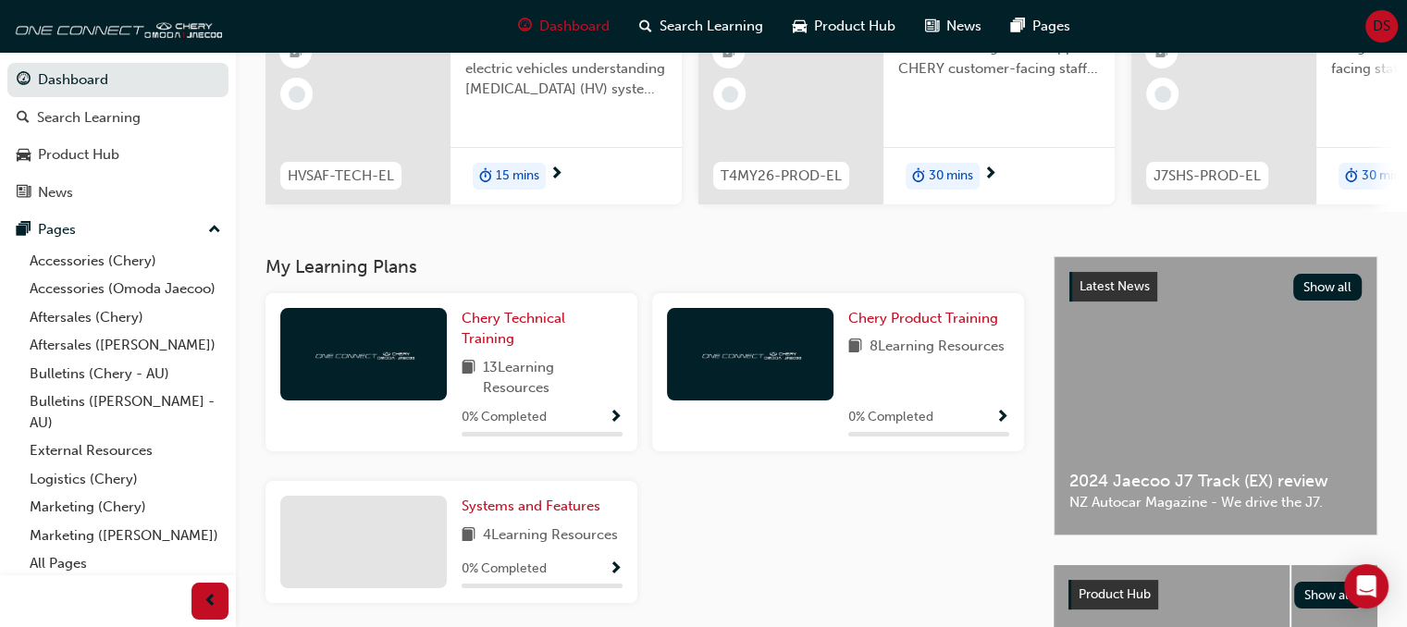
click at [7, 59] on button "Dashboard Search Learning Product Hub News Pages" at bounding box center [117, 136] width 221 height 154
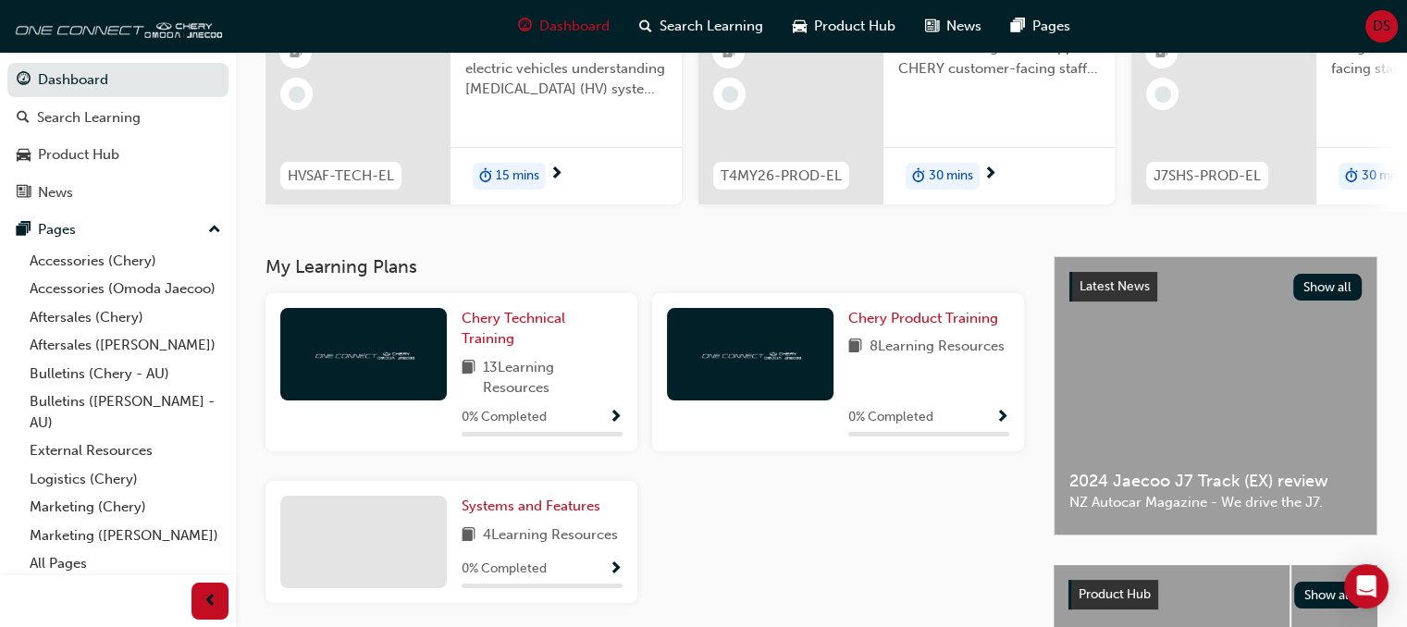
click at [7, 59] on button "Dashboard Search Learning Product Hub News Pages" at bounding box center [117, 136] width 221 height 154
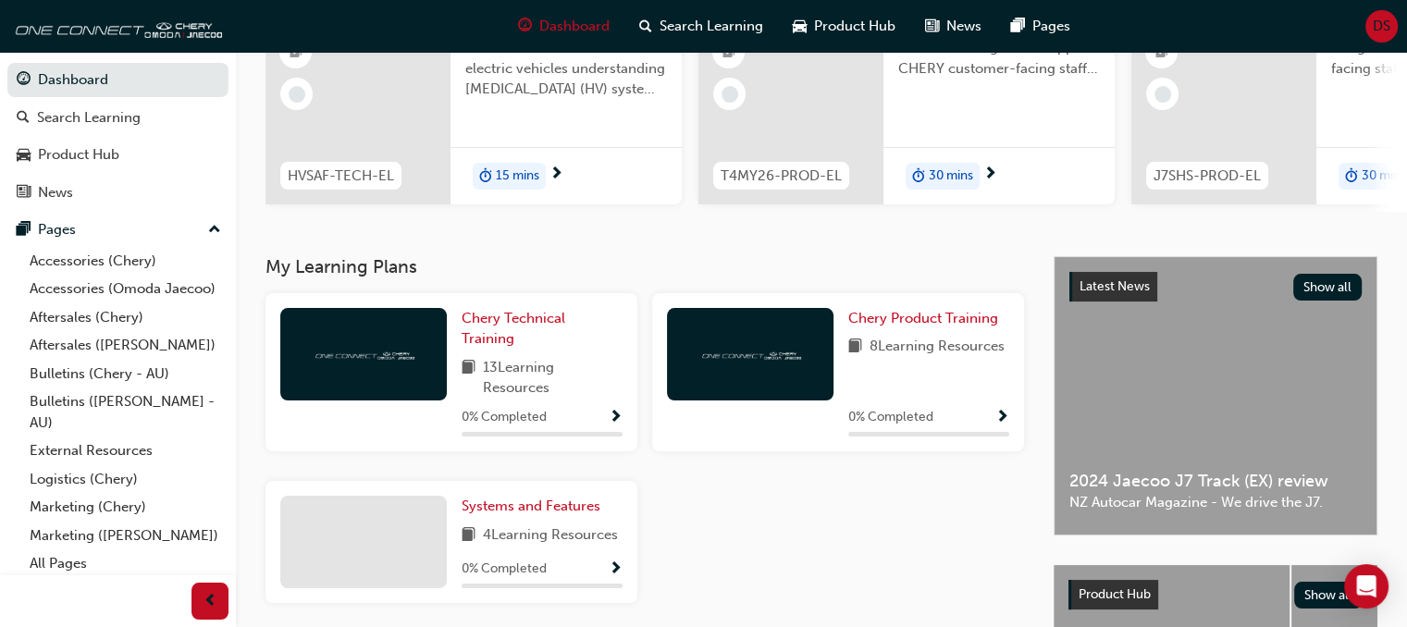
click at [7, 59] on button "Dashboard Search Learning Product Hub News Pages" at bounding box center [117, 136] width 221 height 154
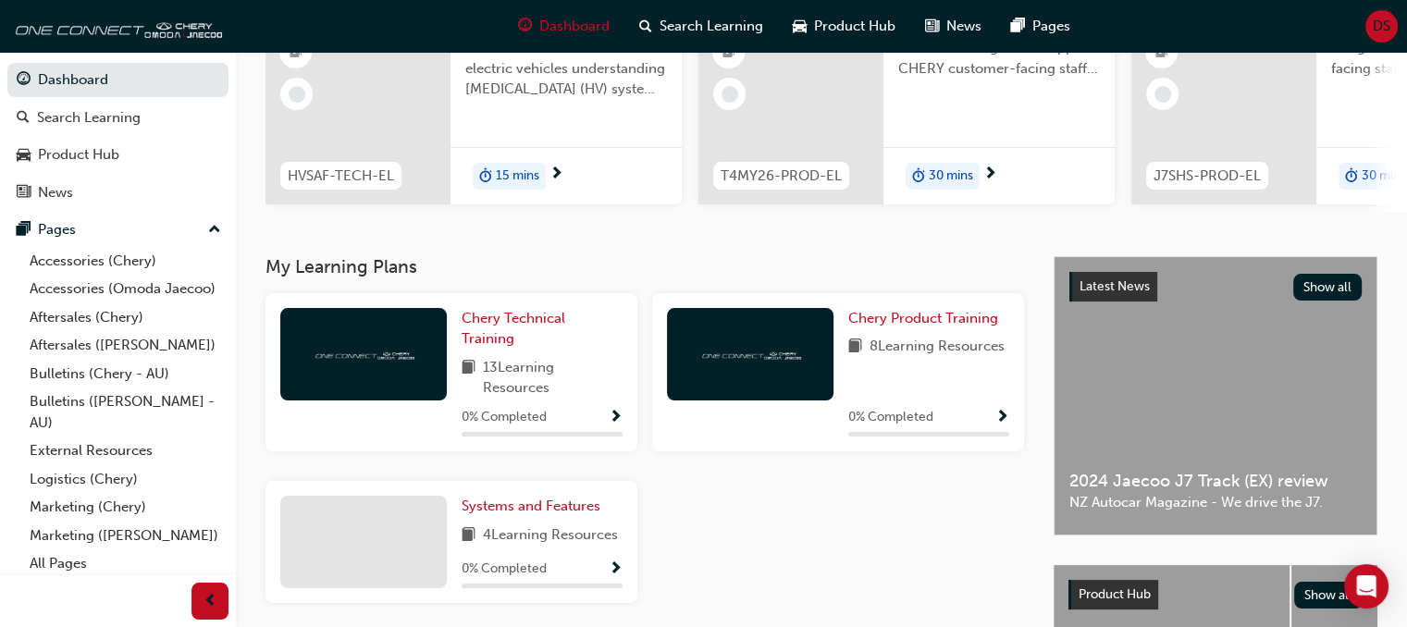
click at [7, 59] on button "Dashboard Search Learning Product Hub News Pages" at bounding box center [117, 136] width 221 height 154
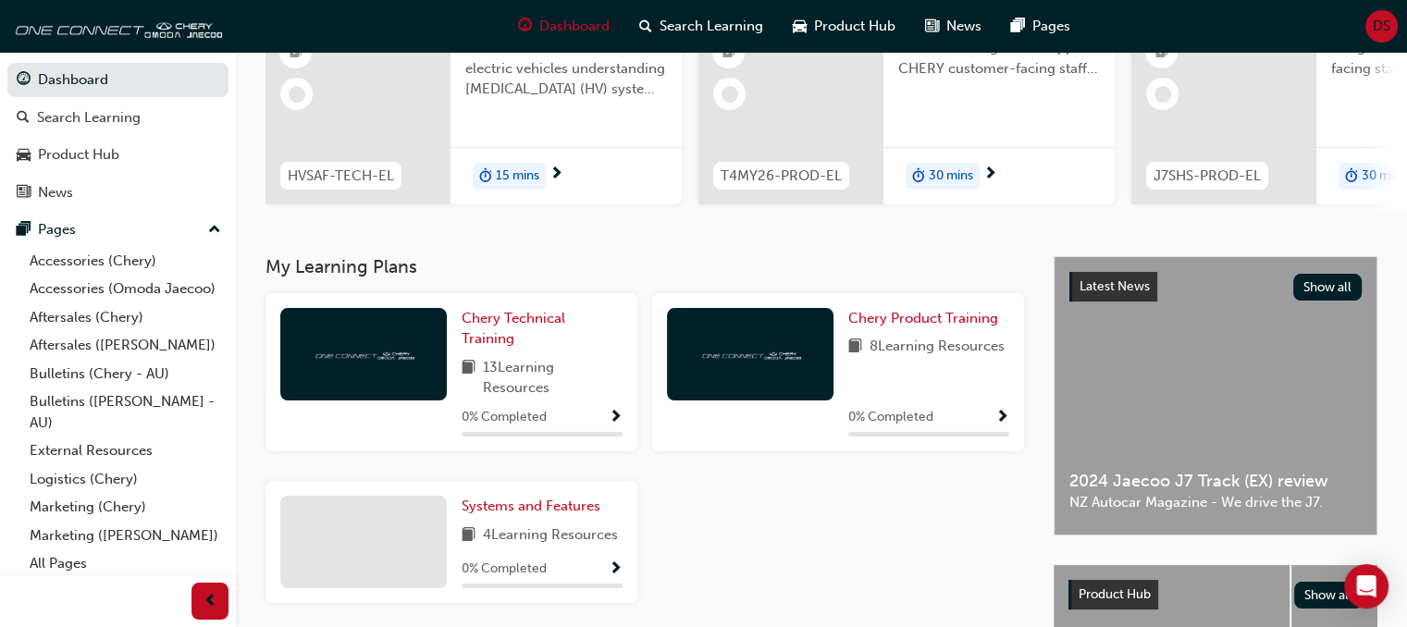
click at [7, 59] on button "Dashboard Search Learning Product Hub News Pages" at bounding box center [117, 136] width 221 height 154
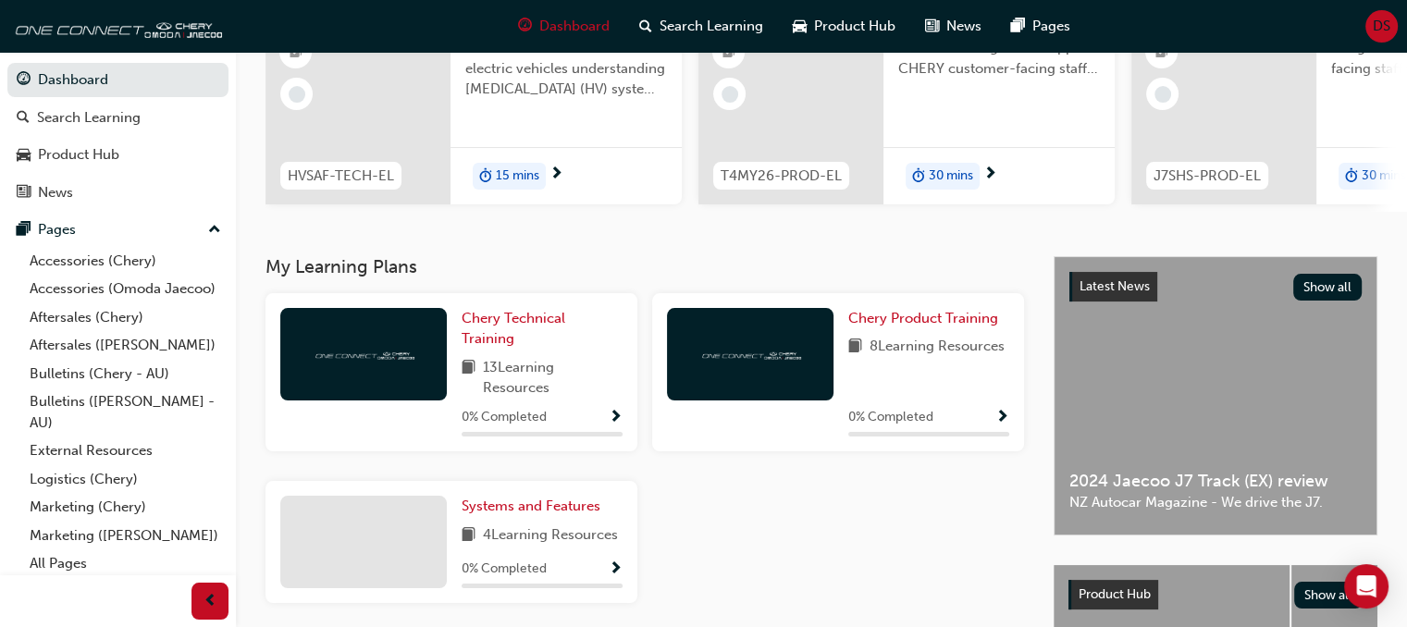
click at [7, 59] on button "Dashboard Search Learning Product Hub News Pages" at bounding box center [117, 136] width 221 height 154
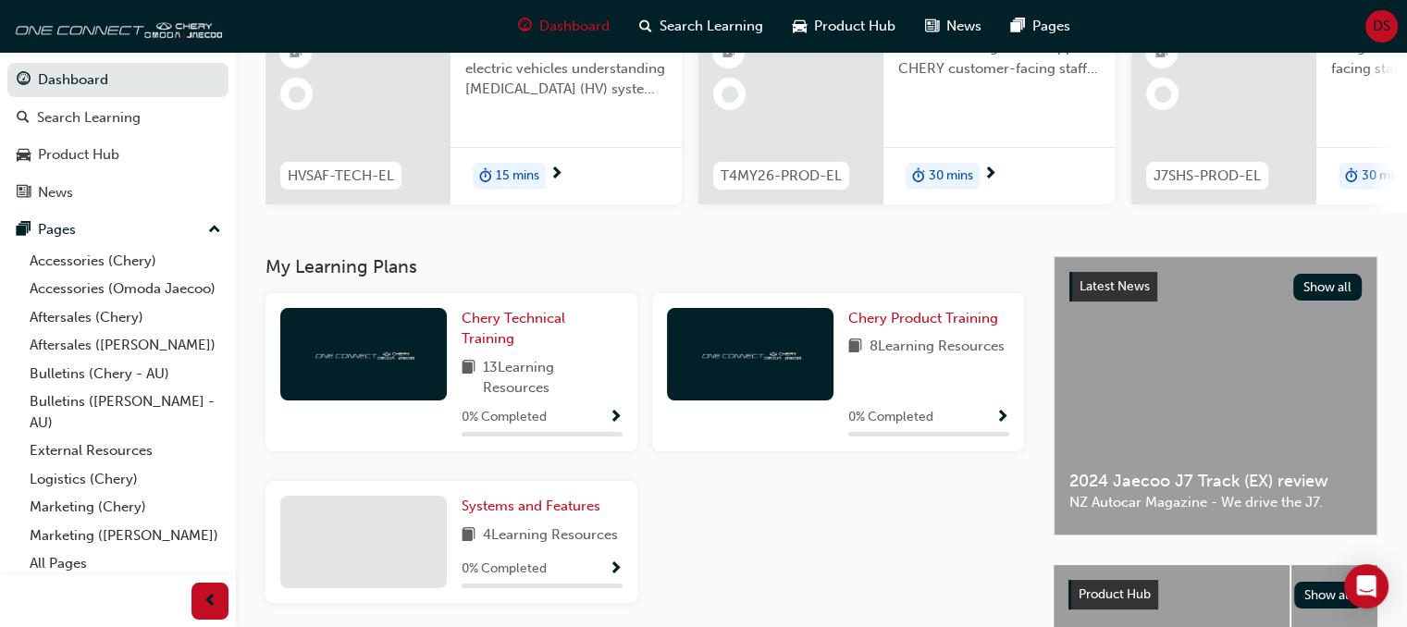
click at [7, 59] on button "Dashboard Search Learning Product Hub News Pages" at bounding box center [117, 136] width 221 height 154
click at [107, 147] on div "Product Hub" at bounding box center [78, 154] width 81 height 21
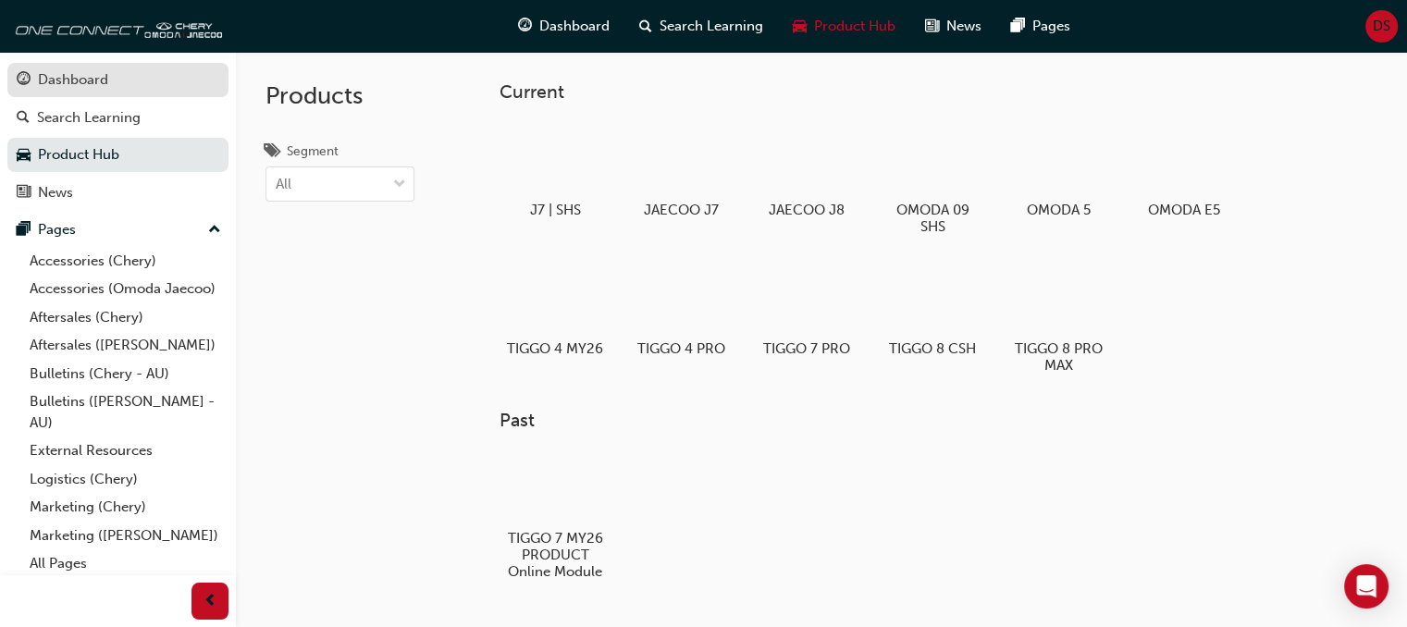
click at [116, 92] on link "Dashboard" at bounding box center [117, 80] width 221 height 34
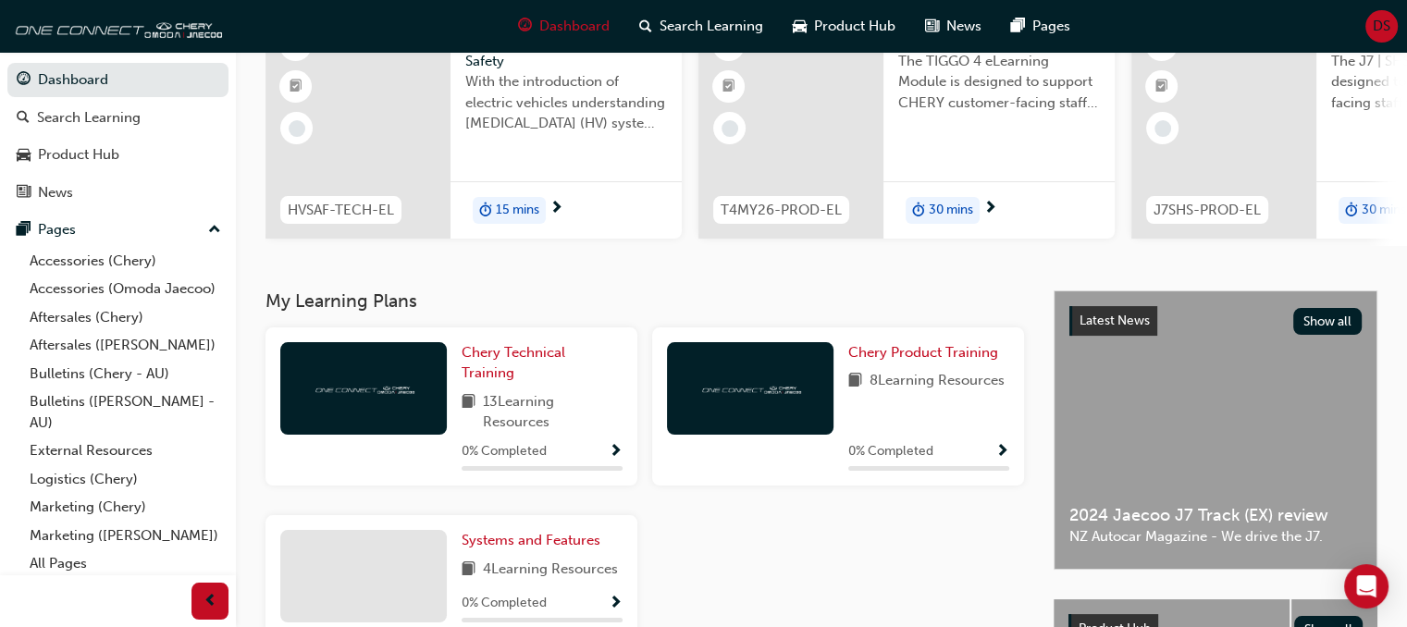
scroll to position [185, 0]
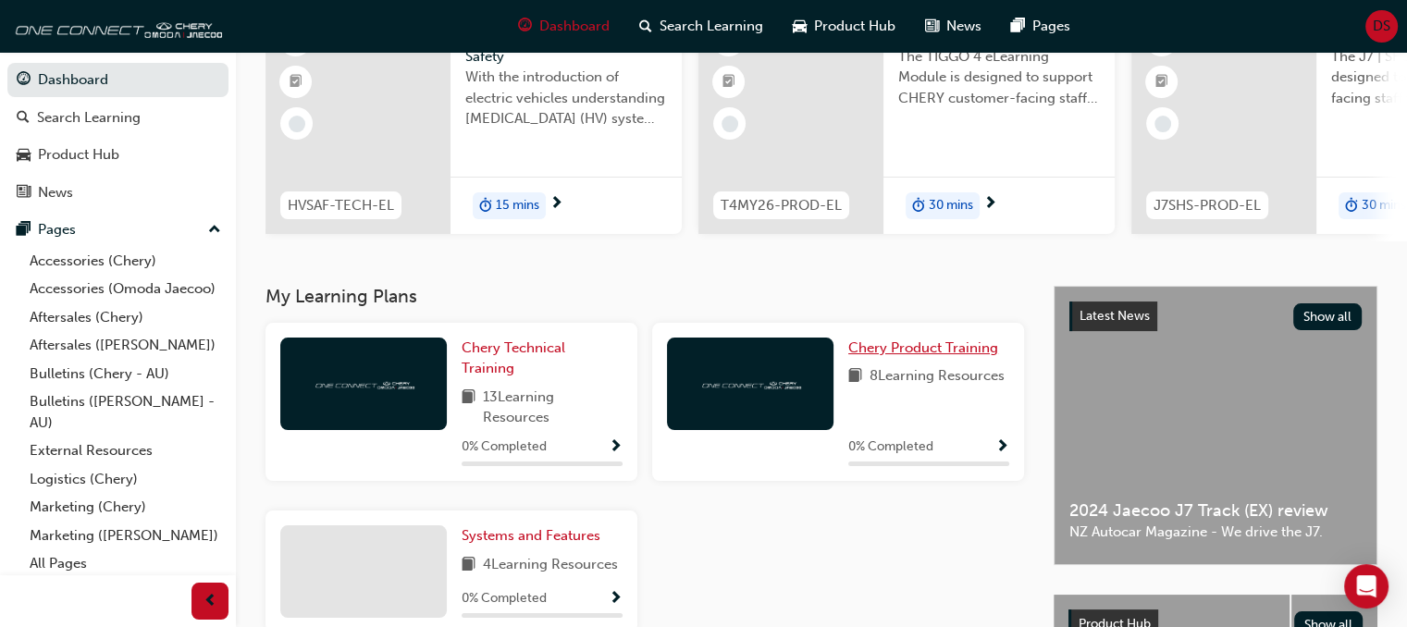
click at [873, 351] on span "Chery Product Training" at bounding box center [923, 348] width 150 height 17
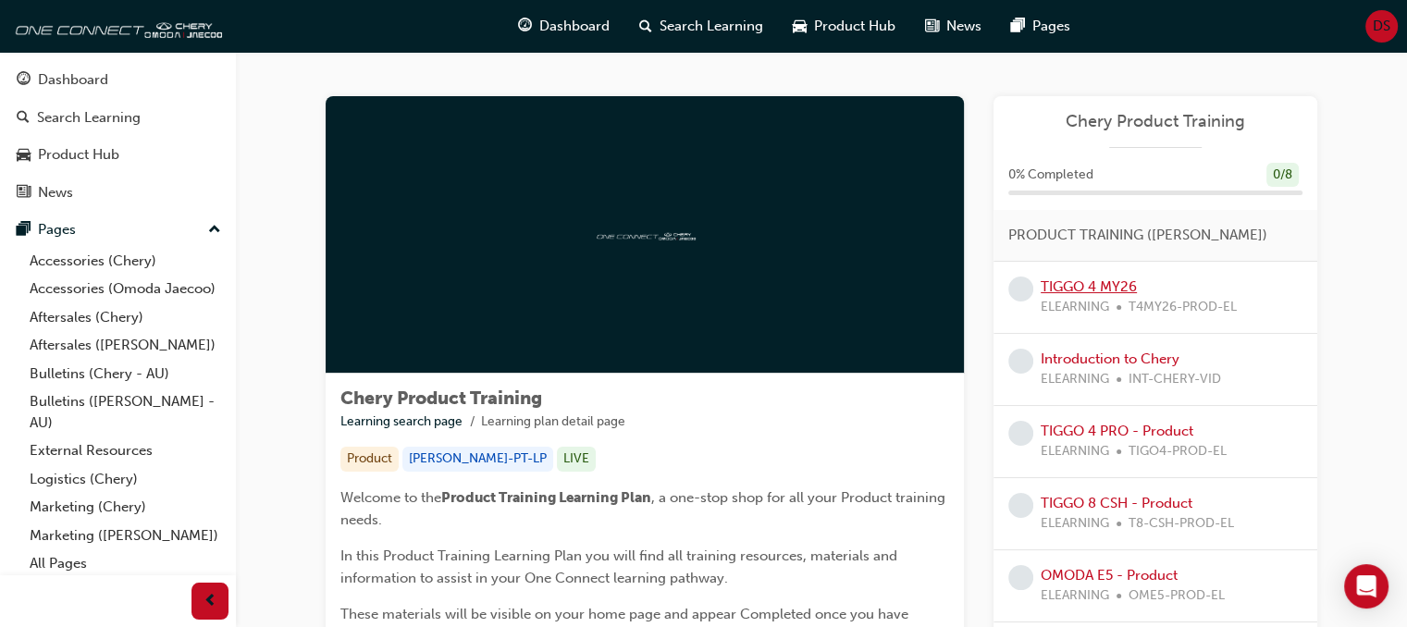
click at [1098, 287] on link "TIGGO 4 MY26" at bounding box center [1089, 286] width 96 height 17
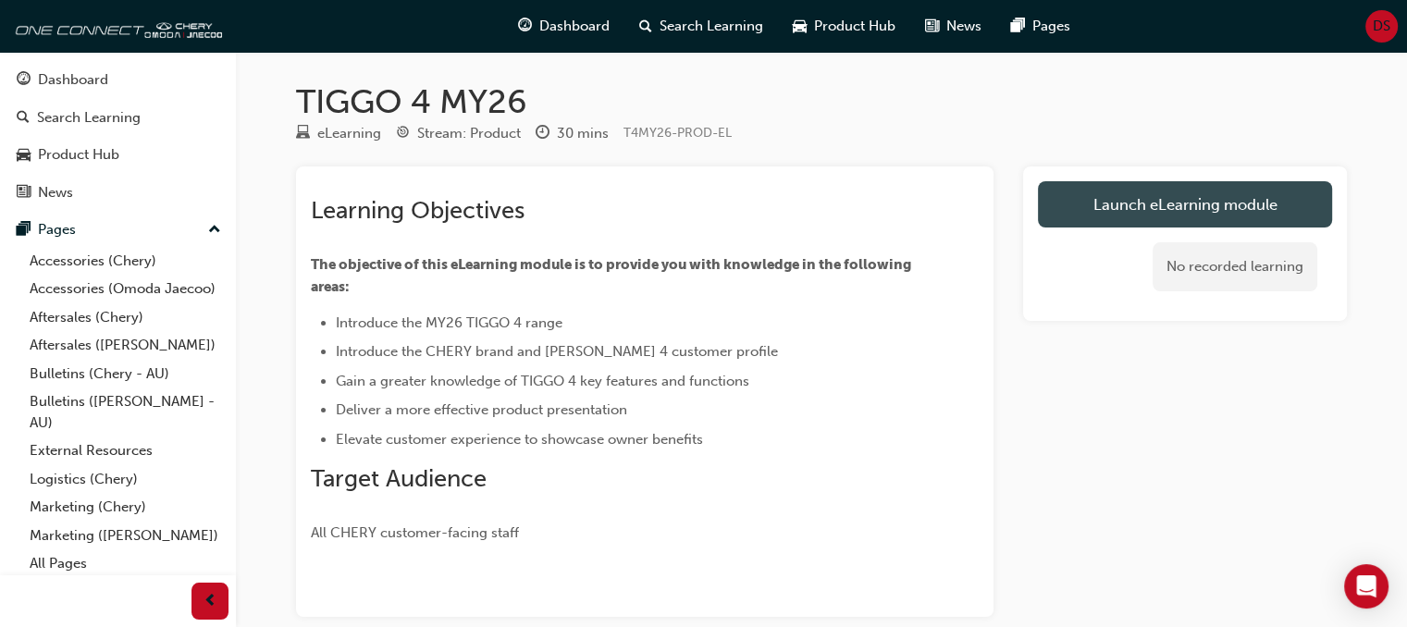
click at [1222, 207] on link "Launch eLearning module" at bounding box center [1185, 204] width 294 height 46
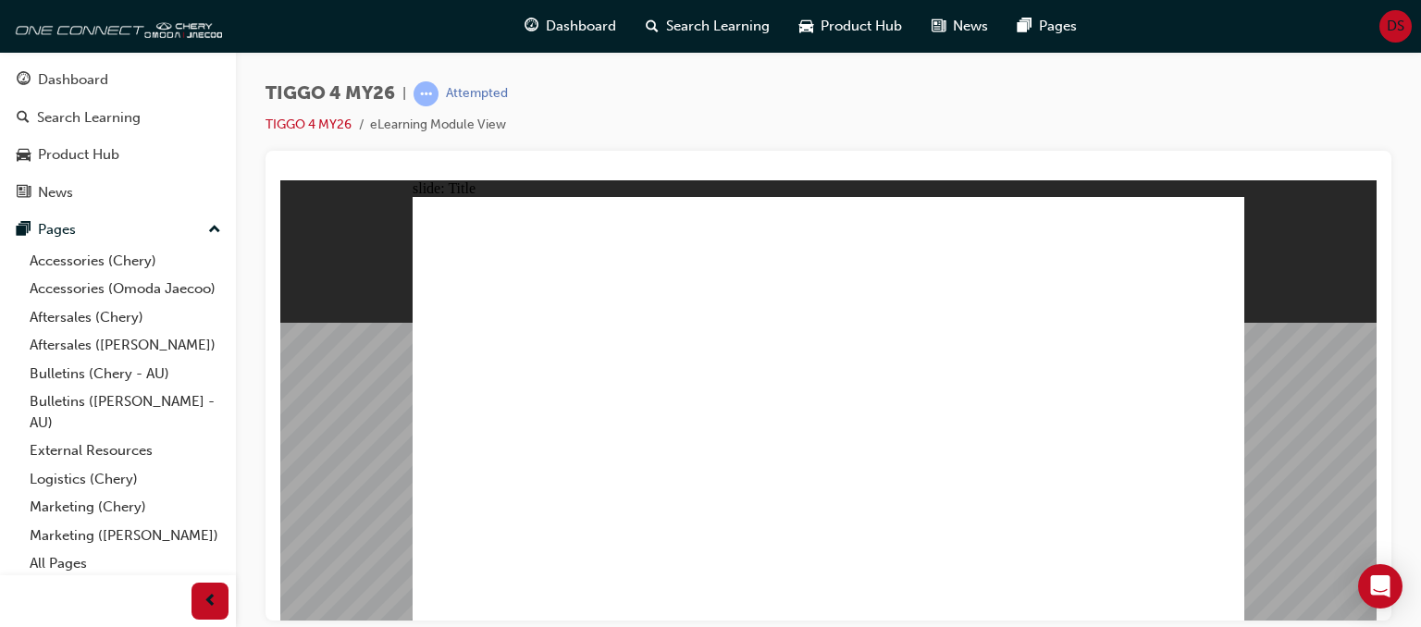
click at [1343, 105] on div "TIGGO 4 MY26 | Attempted TIGGO 4 MY26 eLearning Module View" at bounding box center [829, 115] width 1126 height 69
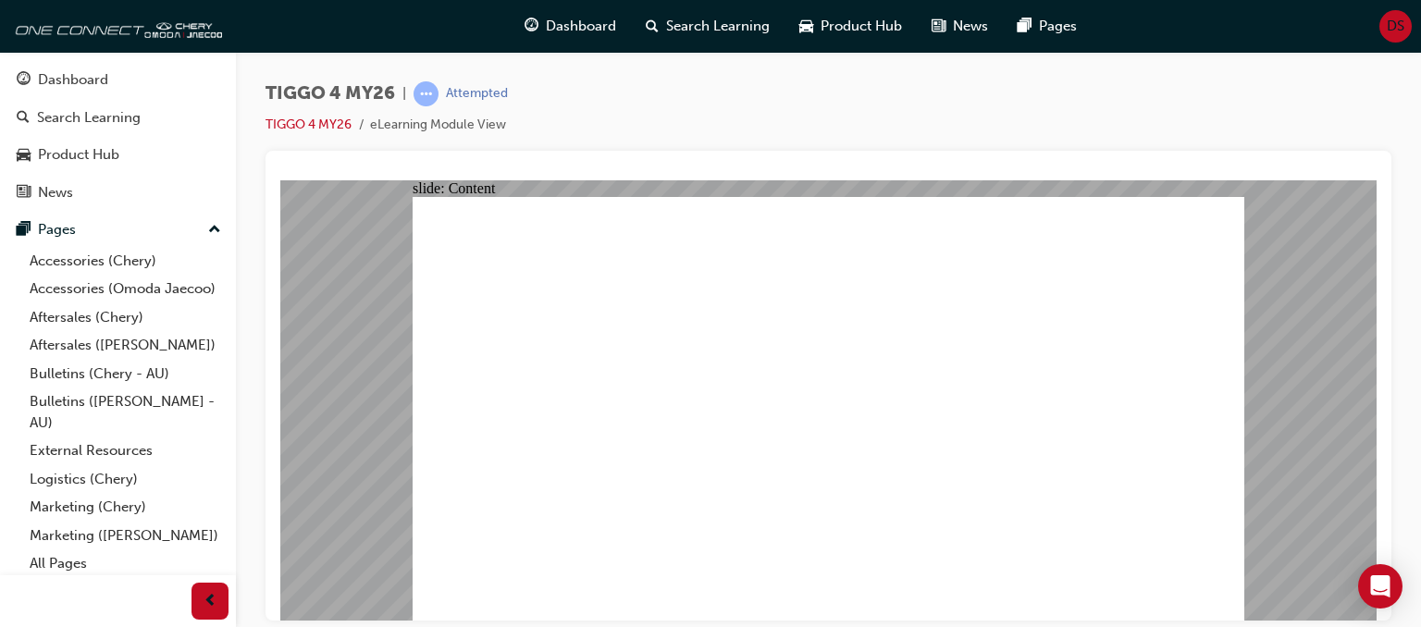
click at [911, 105] on div "TIGGO 4 MY26 | Attempted TIGGO 4 MY26 eLearning Module View" at bounding box center [829, 115] width 1126 height 69
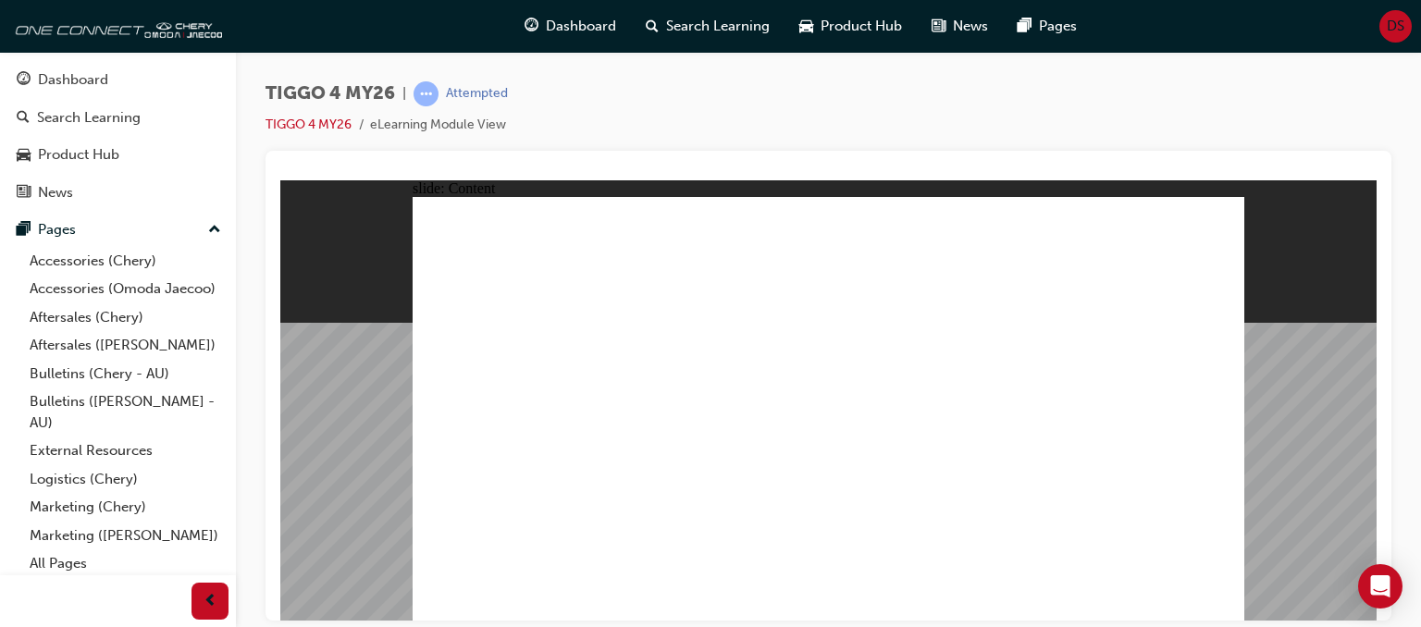
drag, startPoint x: 752, startPoint y: 334, endPoint x: 781, endPoint y: 336, distance: 28.7
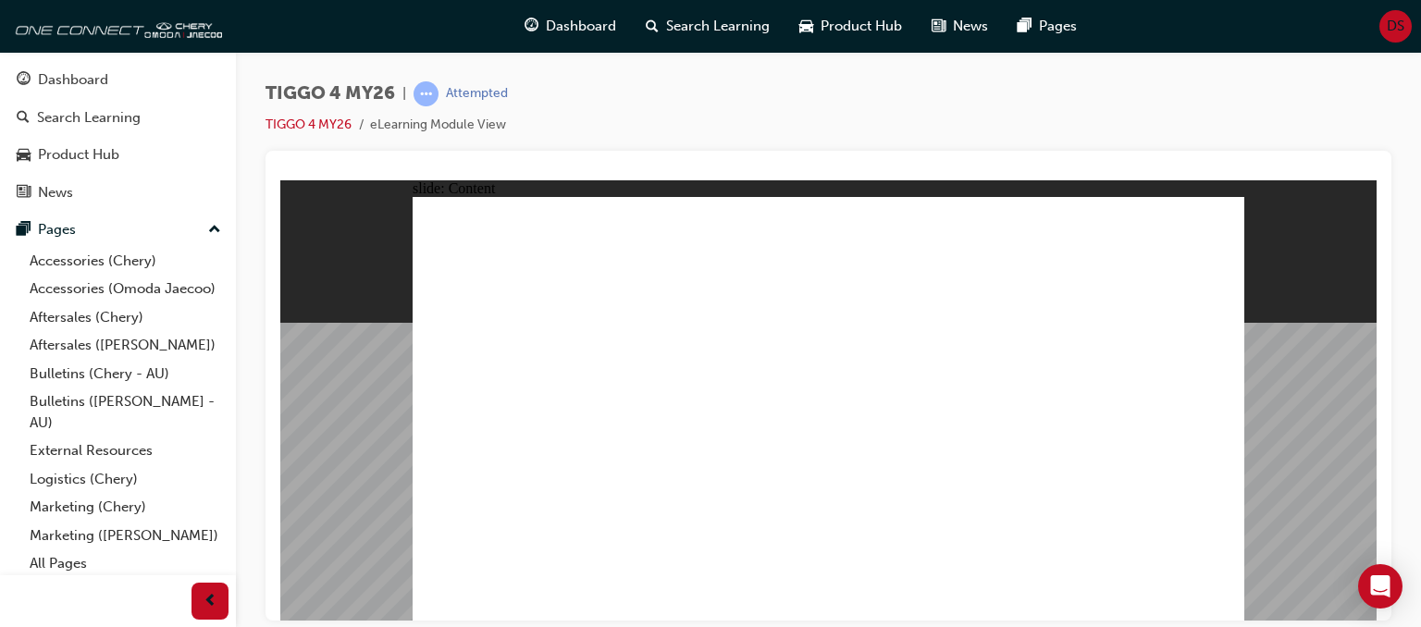
drag, startPoint x: 792, startPoint y: 337, endPoint x: 794, endPoint y: 390, distance: 52.8
drag, startPoint x: 709, startPoint y: 375, endPoint x: 1178, endPoint y: 322, distance: 472.1
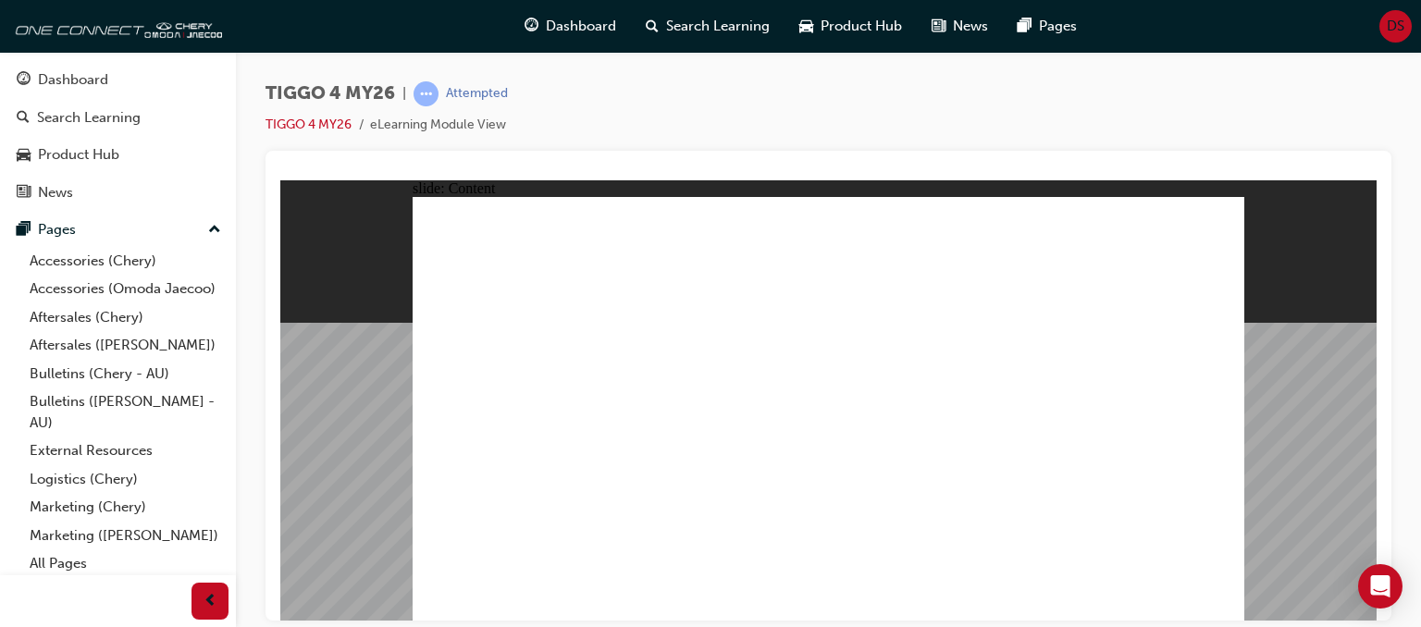
drag, startPoint x: 972, startPoint y: 377, endPoint x: 953, endPoint y: 376, distance: 19.5
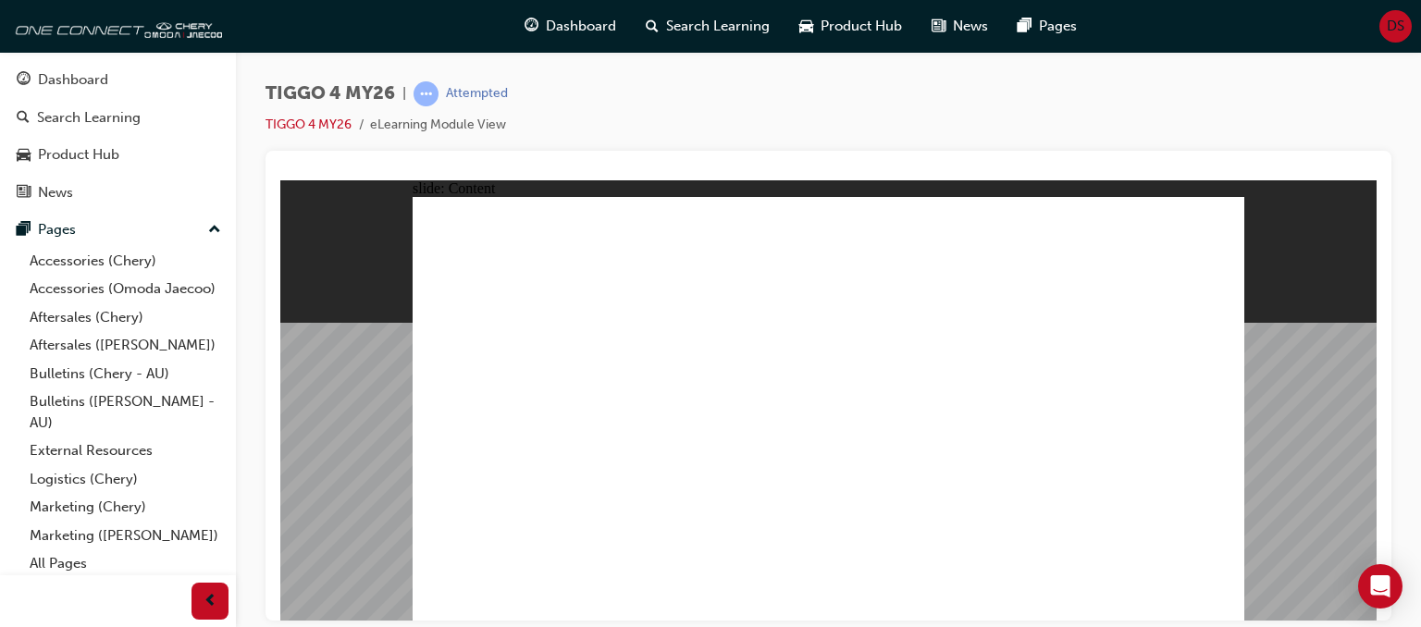
drag, startPoint x: 1055, startPoint y: 502, endPoint x: 1140, endPoint y: 280, distance: 237.8
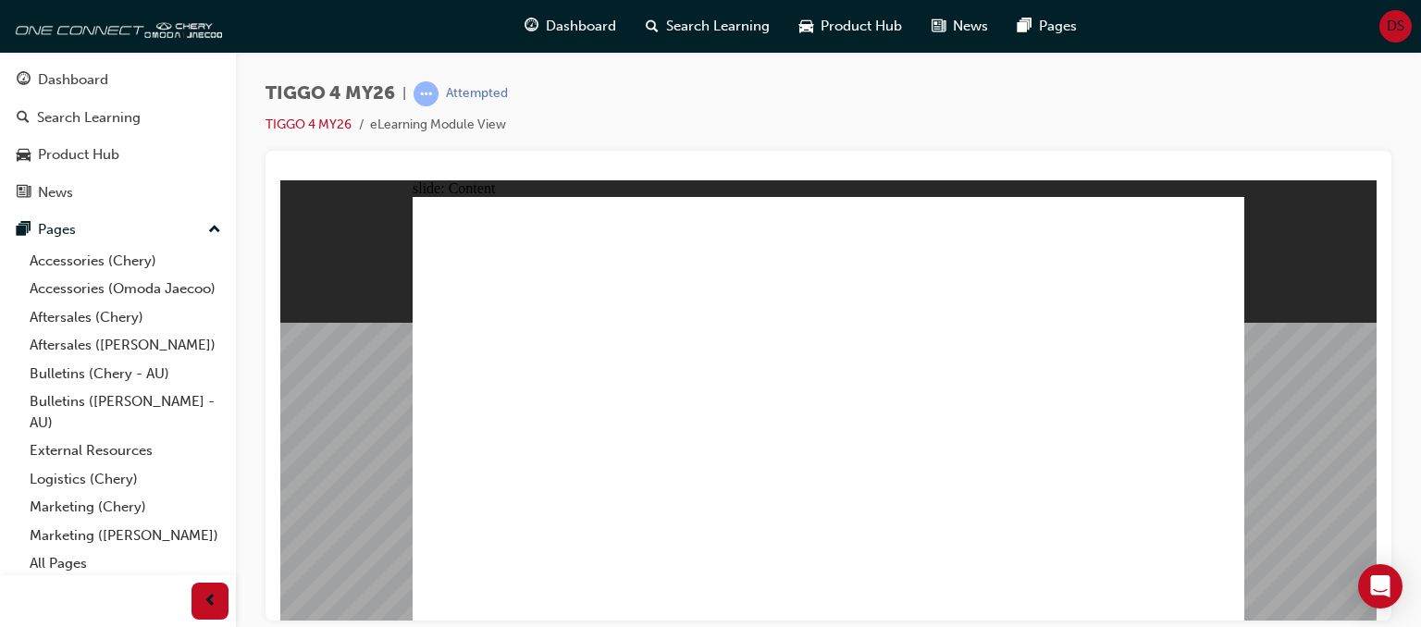
drag, startPoint x: 803, startPoint y: 439, endPoint x: 829, endPoint y: 495, distance: 62.1
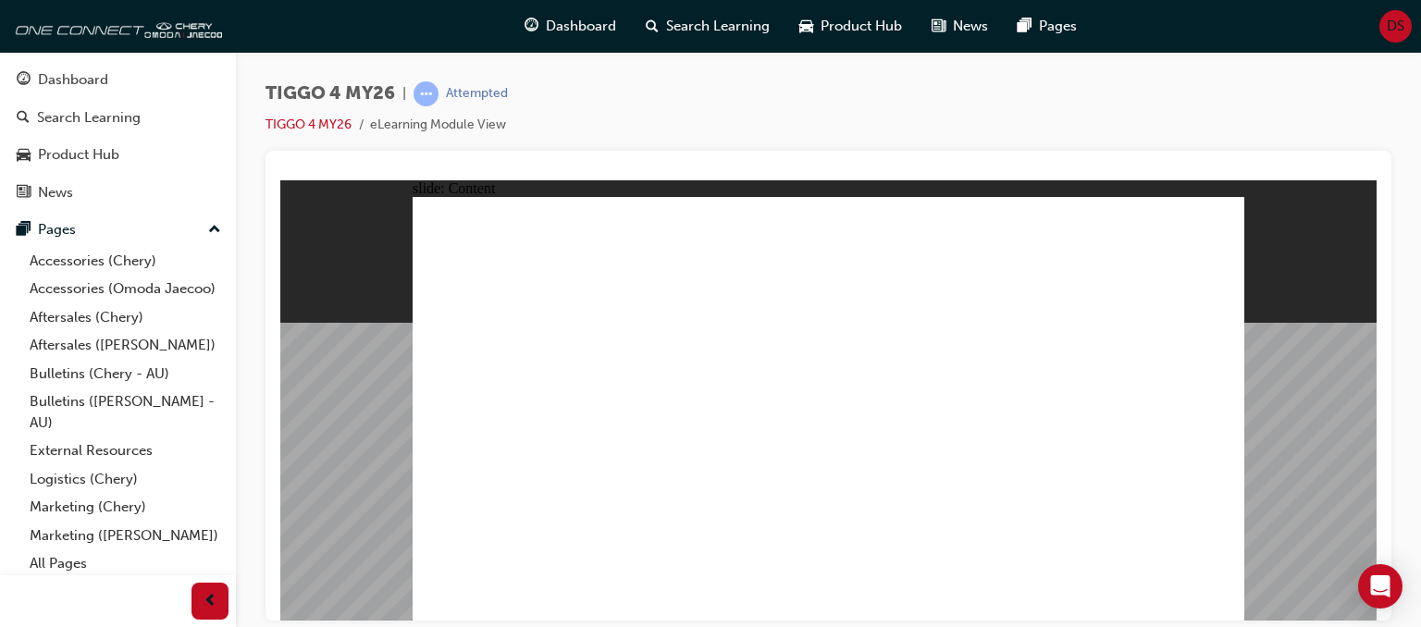
drag, startPoint x: 831, startPoint y: 514, endPoint x: 708, endPoint y: 519, distance: 123.1
drag, startPoint x: 712, startPoint y: 513, endPoint x: 666, endPoint y: 513, distance: 45.3
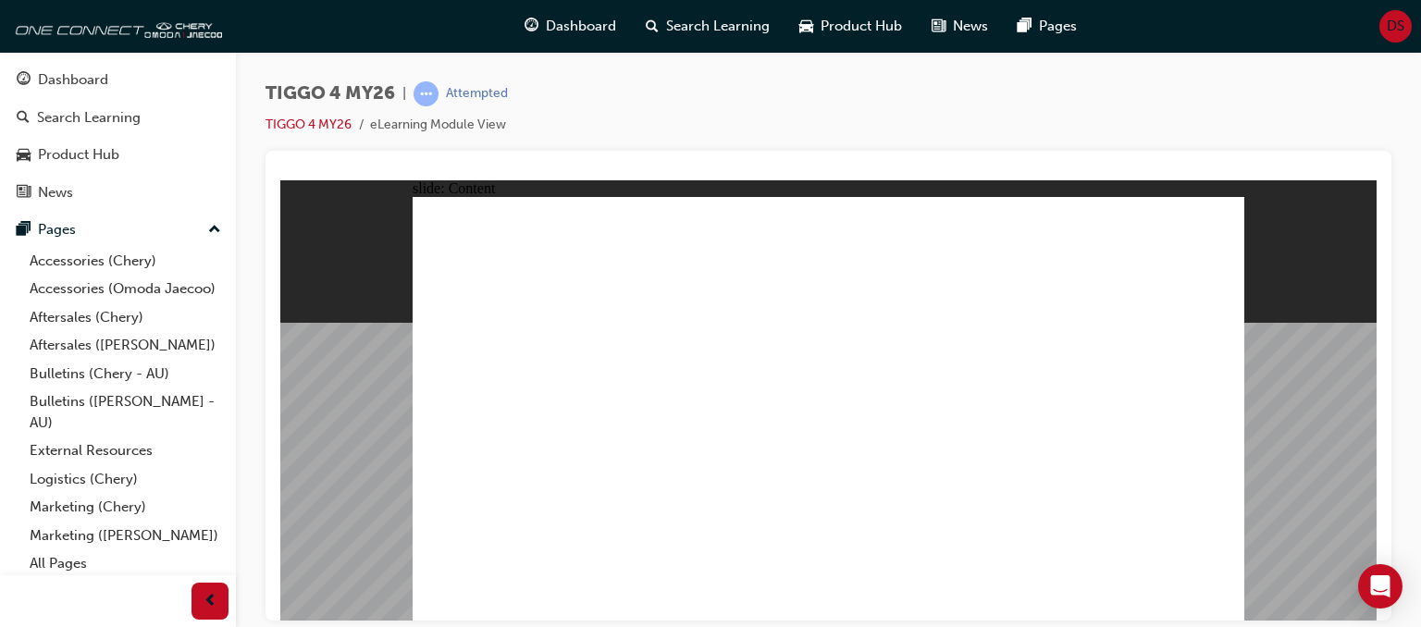
drag, startPoint x: 518, startPoint y: 513, endPoint x: 713, endPoint y: 468, distance: 200.2
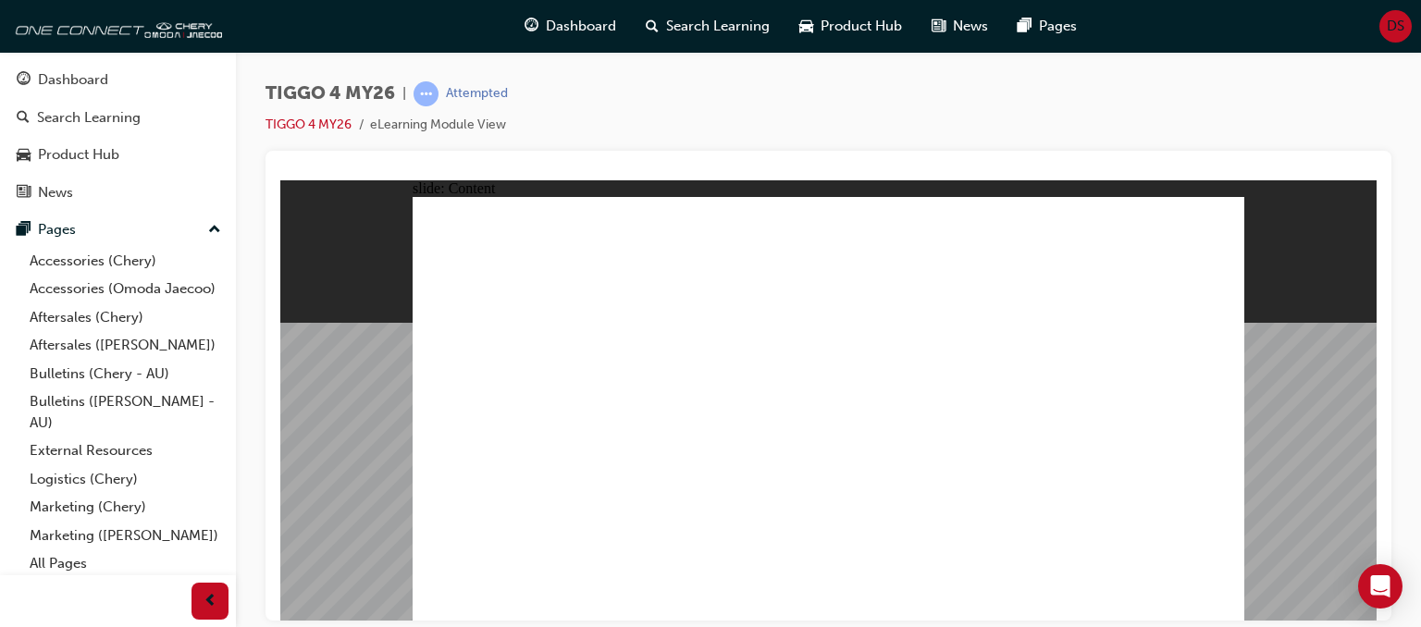
drag, startPoint x: 563, startPoint y: 253, endPoint x: 538, endPoint y: 375, distance: 124.5
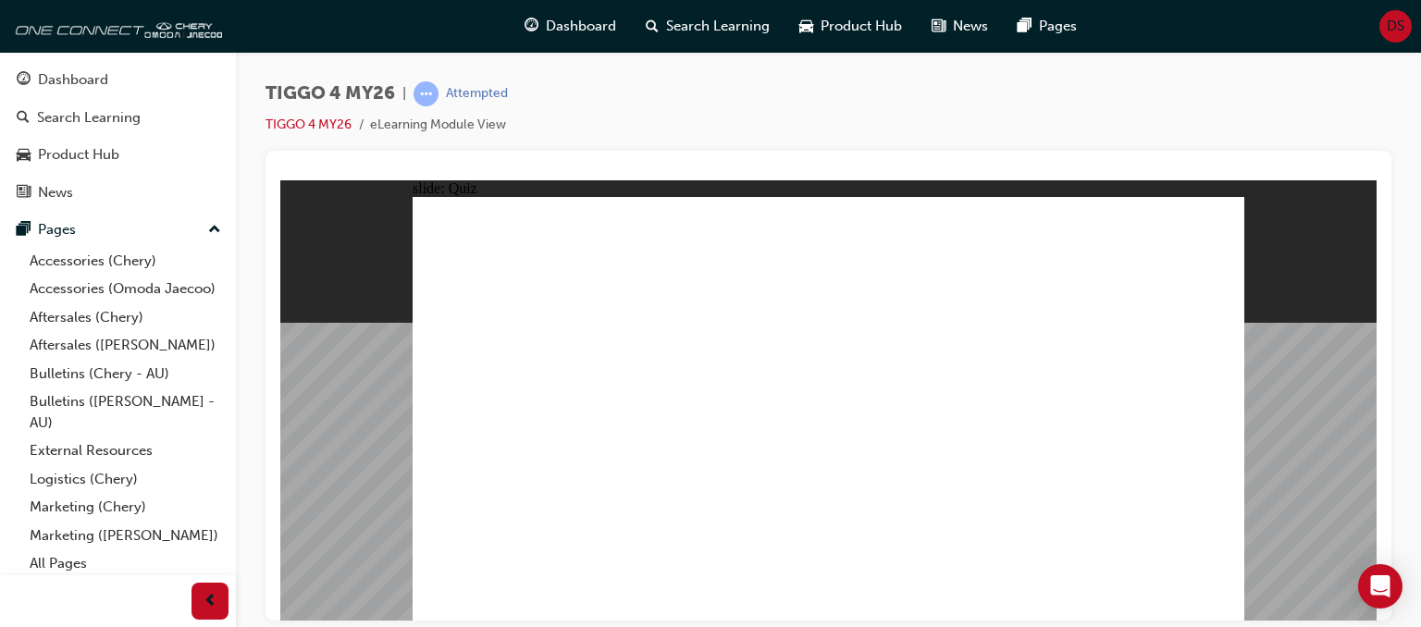
radio input "true"
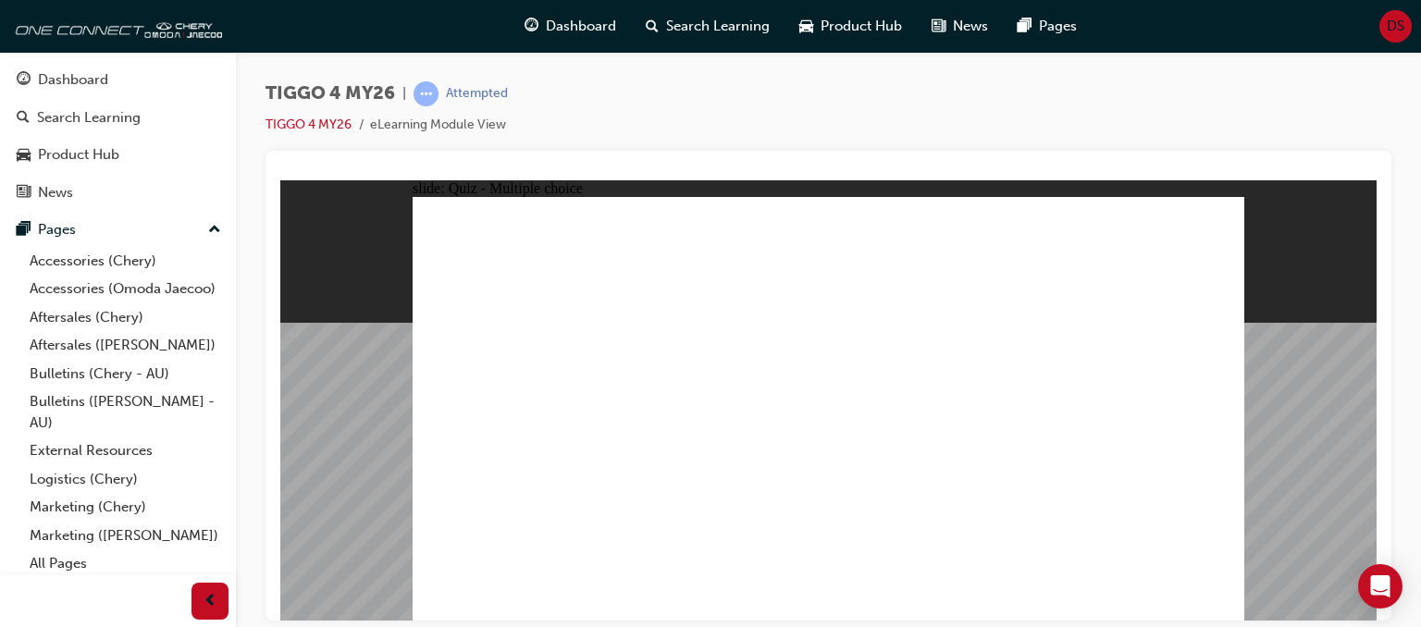
drag, startPoint x: 1017, startPoint y: 335, endPoint x: 531, endPoint y: 510, distance: 516.3
drag, startPoint x: 654, startPoint y: 335, endPoint x: 659, endPoint y: 500, distance: 164.8
drag, startPoint x: 499, startPoint y: 347, endPoint x: 829, endPoint y: 510, distance: 368.3
drag, startPoint x: 844, startPoint y: 333, endPoint x: 1018, endPoint y: 492, distance: 235.8
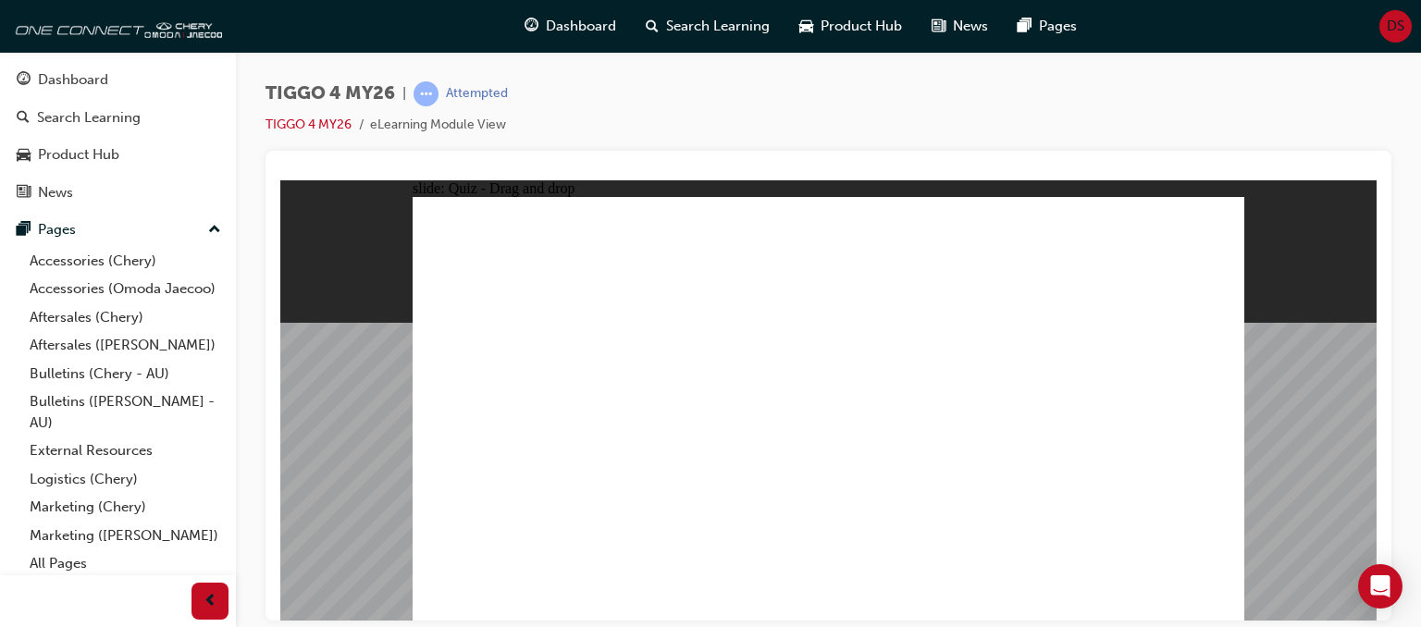
drag, startPoint x: 1132, startPoint y: 391, endPoint x: 1140, endPoint y: 506, distance: 115.0
radio input "true"
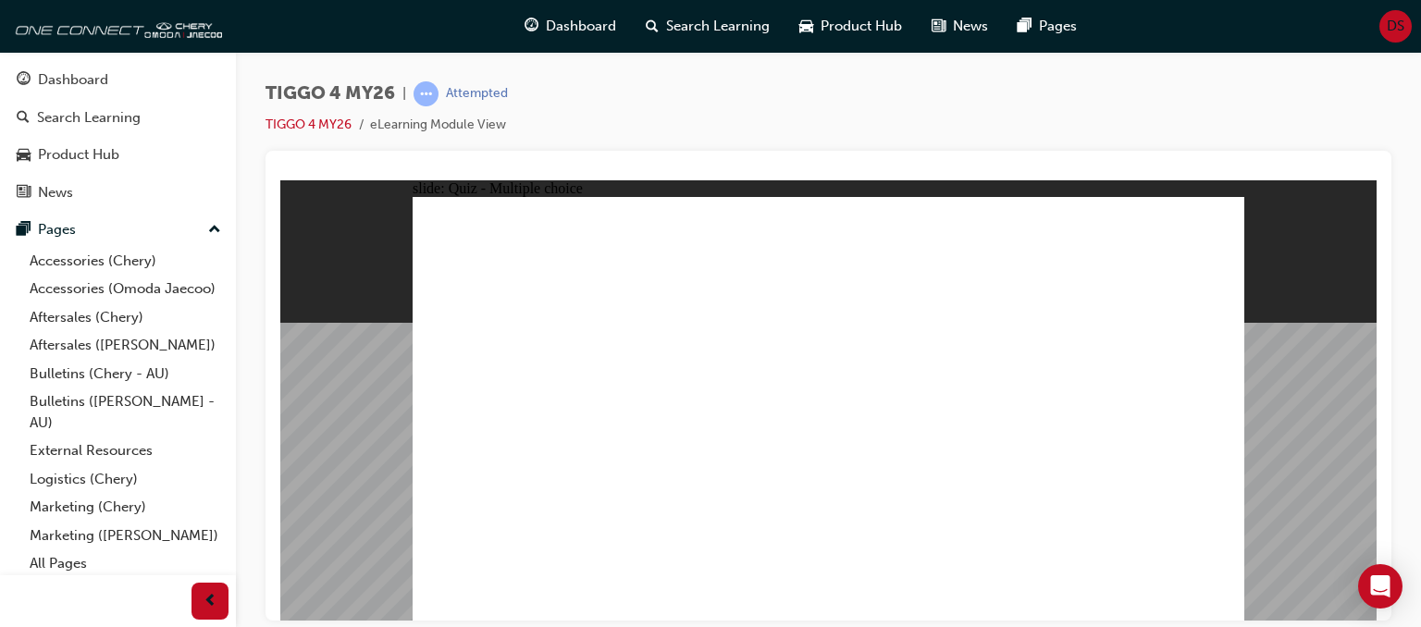
radio input "false"
radio input "true"
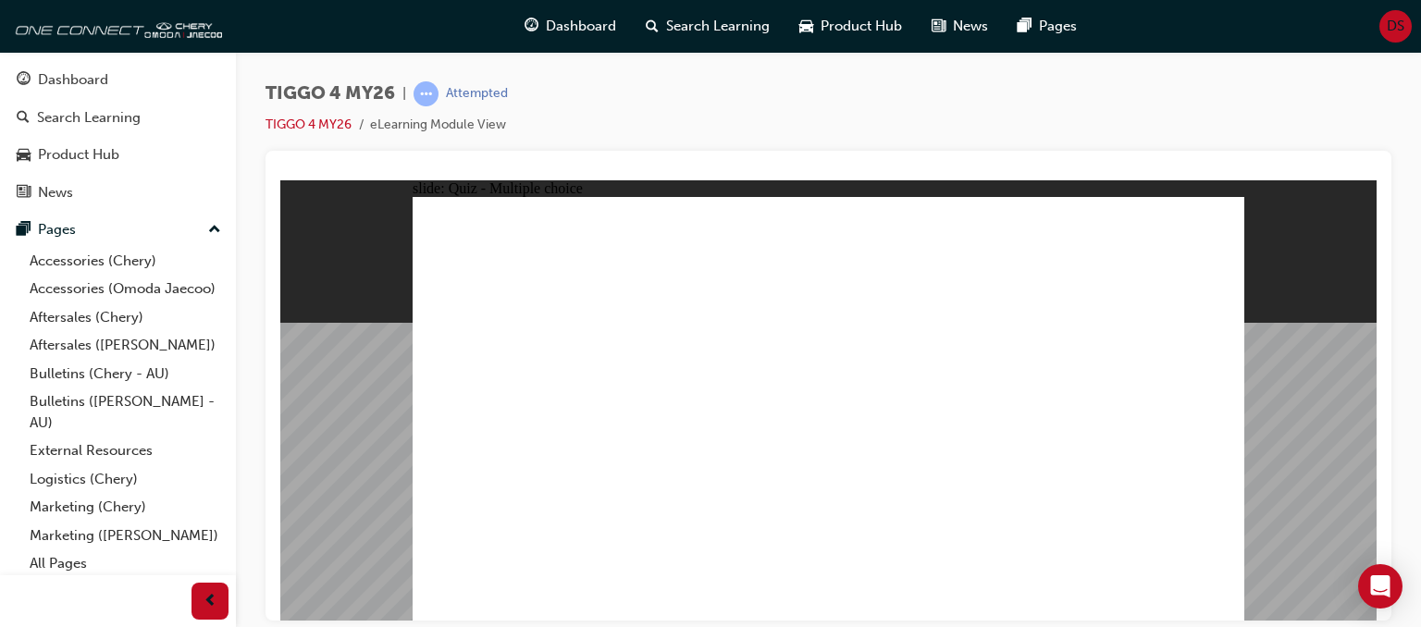
radio input "true"
radio input "false"
radio input "true"
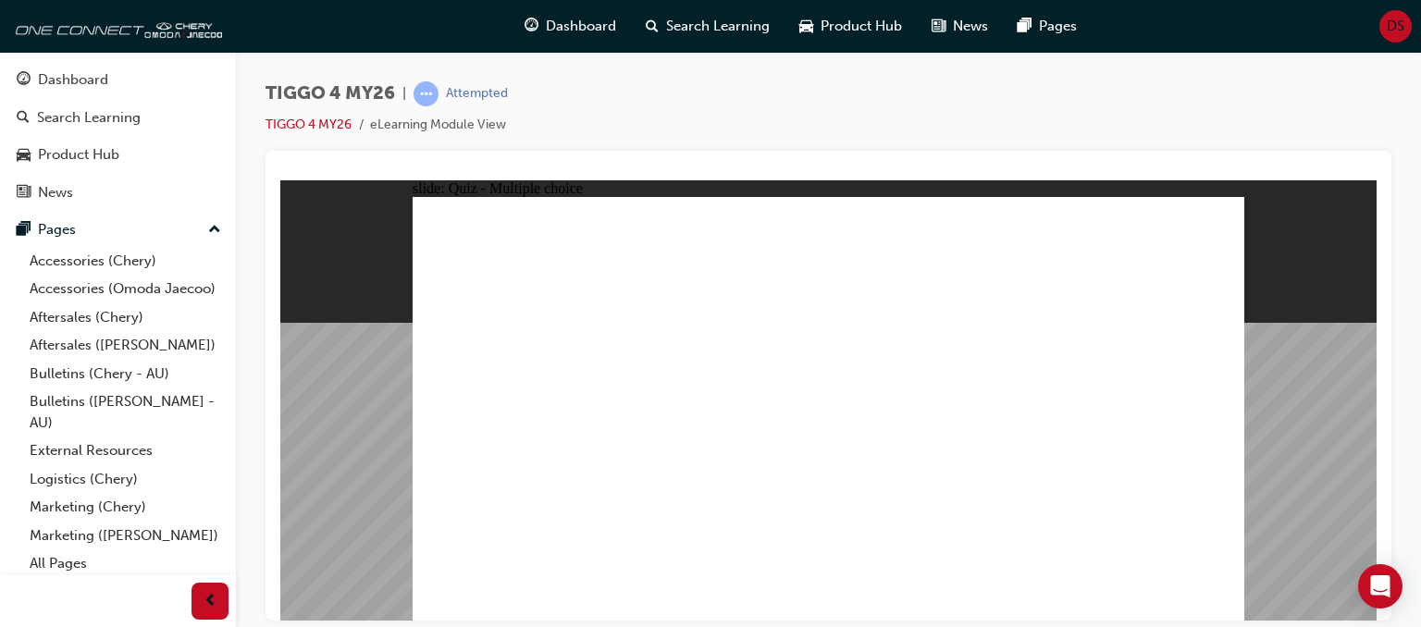
radio input "true"
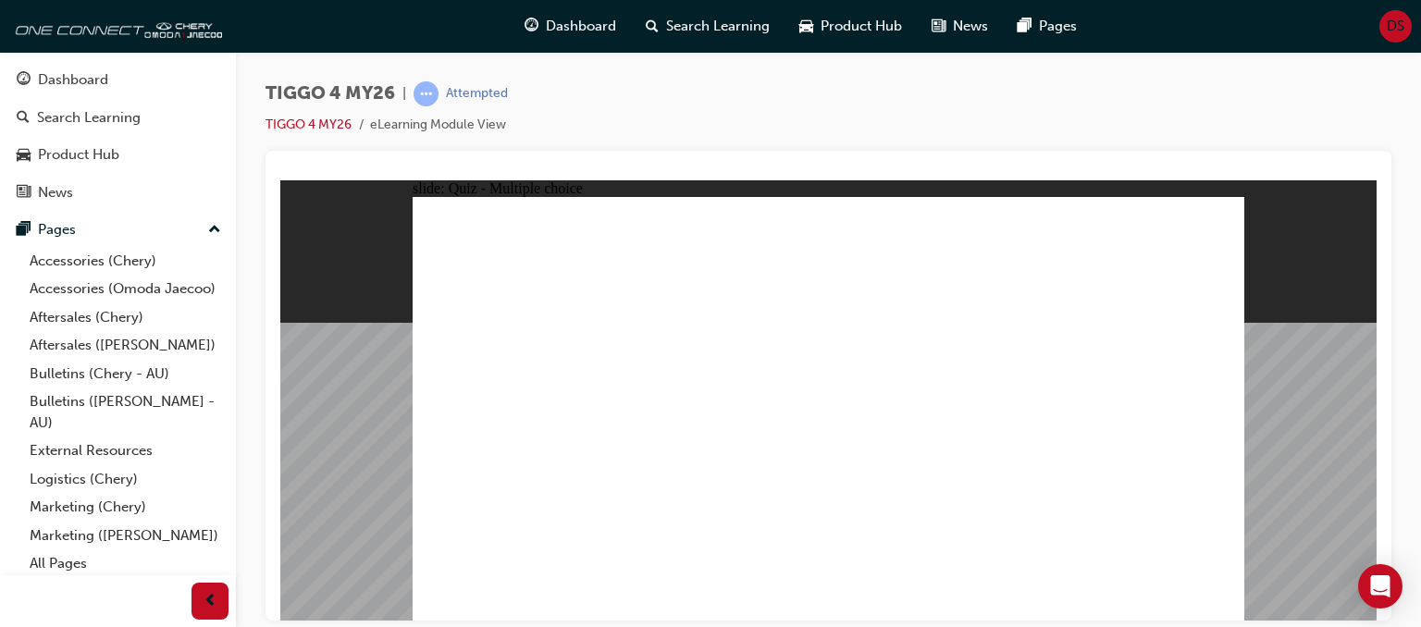
drag, startPoint x: 525, startPoint y: 363, endPoint x: 922, endPoint y: 315, distance: 400.8
drag, startPoint x: 702, startPoint y: 369, endPoint x: 1118, endPoint y: 321, distance: 418.2
drag, startPoint x: 1060, startPoint y: 309, endPoint x: 860, endPoint y: 359, distance: 206.9
drag, startPoint x: 732, startPoint y: 407, endPoint x: 1147, endPoint y: 306, distance: 427.5
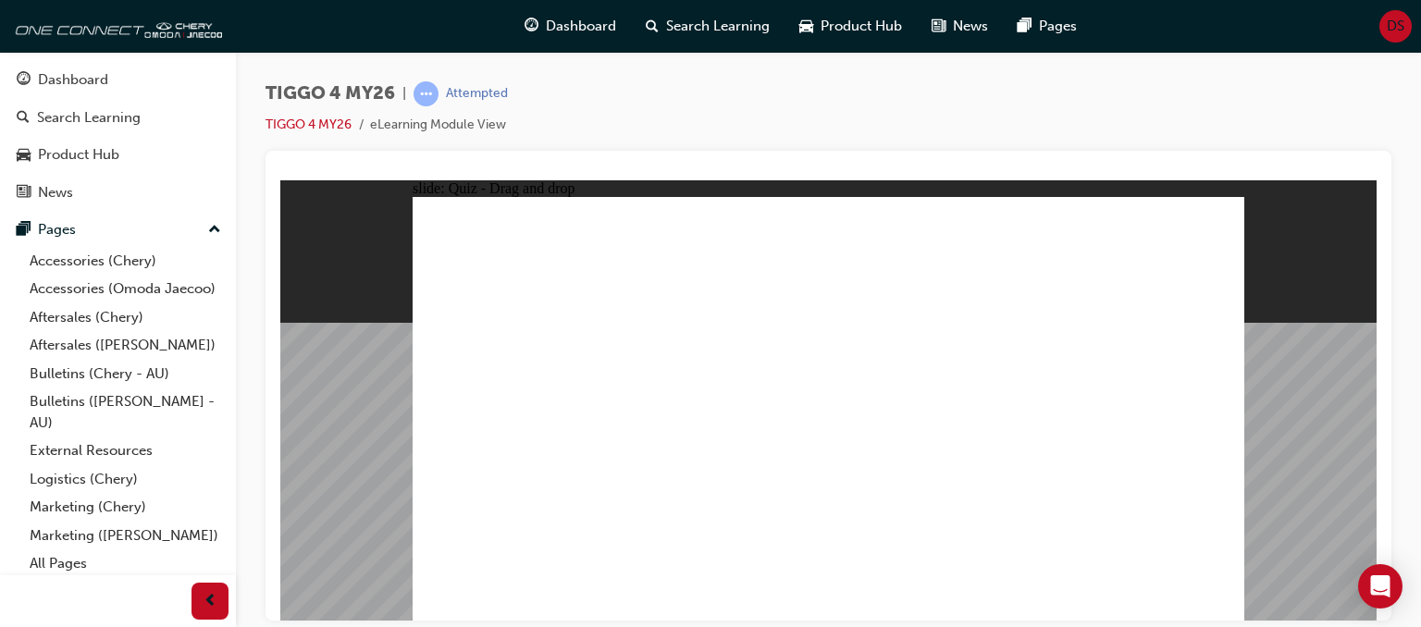
drag, startPoint x: 707, startPoint y: 463, endPoint x: 1120, endPoint y: 363, distance: 425.5
drag, startPoint x: 554, startPoint y: 415, endPoint x: 1151, endPoint y: 377, distance: 598.0
drag, startPoint x: 547, startPoint y: 460, endPoint x: 891, endPoint y: 402, distance: 348.9
drag, startPoint x: 536, startPoint y: 499, endPoint x: 1235, endPoint y: 438, distance: 702.1
drag, startPoint x: 1178, startPoint y: 435, endPoint x: 1151, endPoint y: 432, distance: 27.0
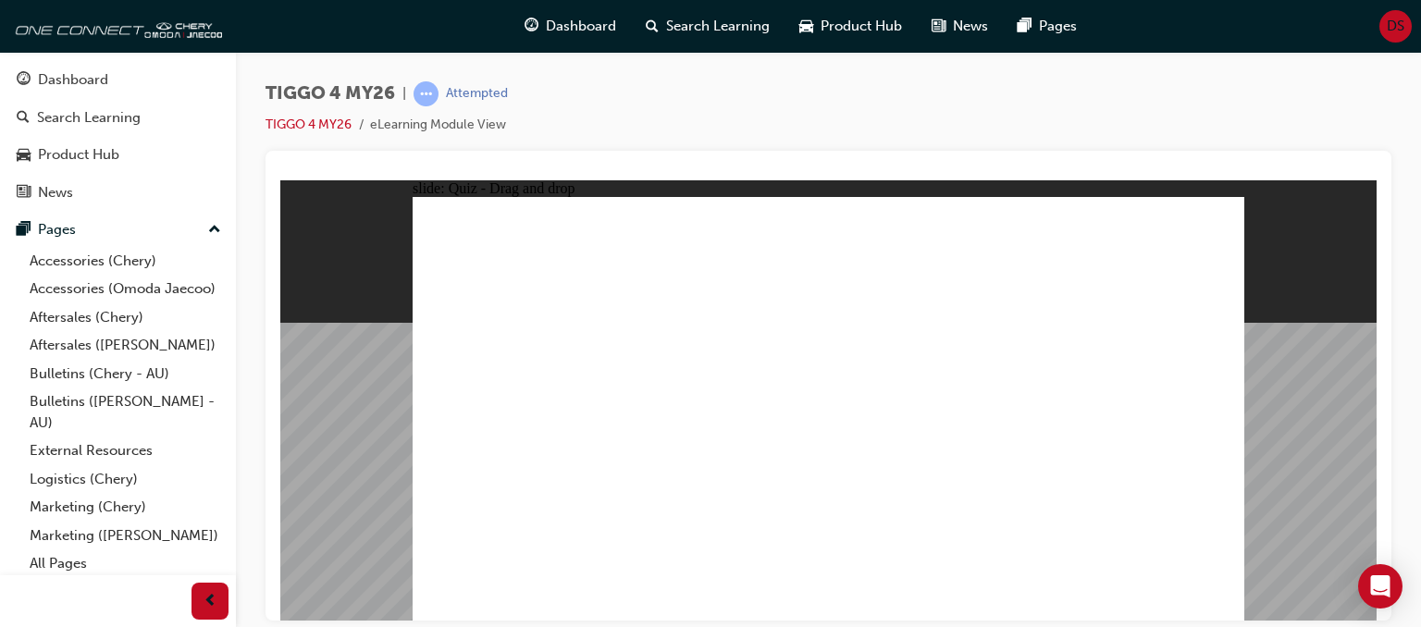
drag, startPoint x: 1206, startPoint y: 542, endPoint x: 1187, endPoint y: 553, distance: 21.6
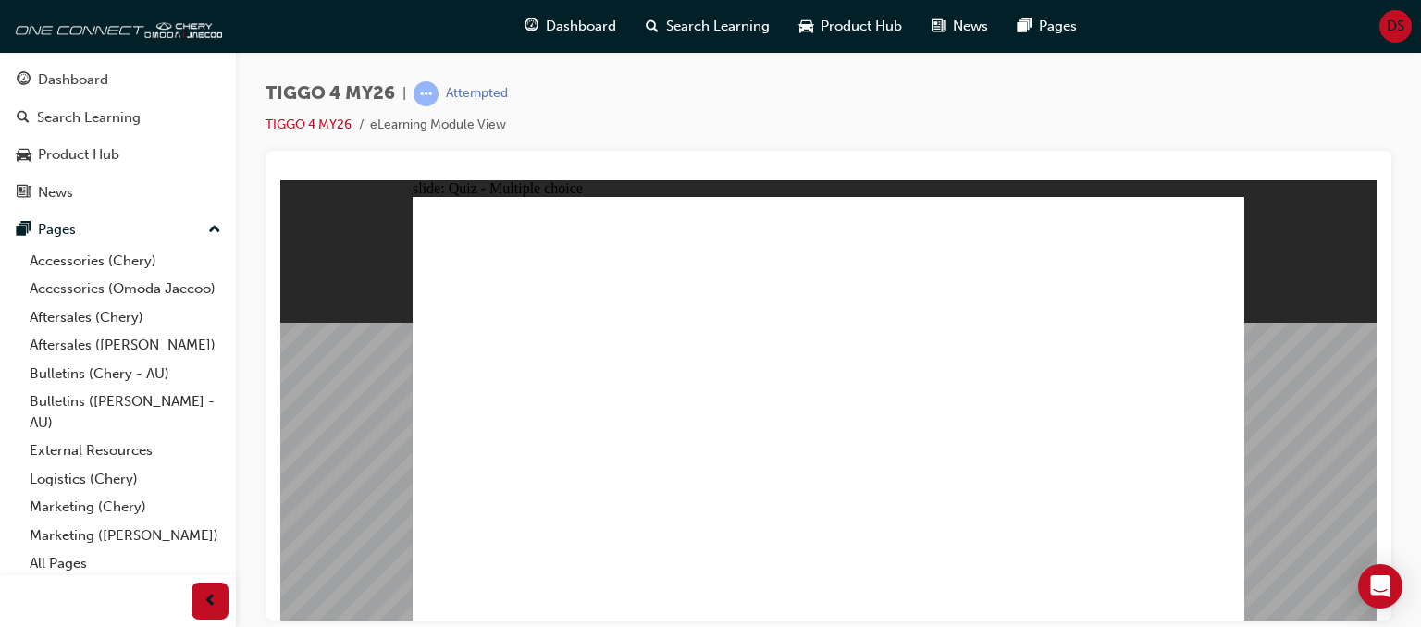
radio input "true"
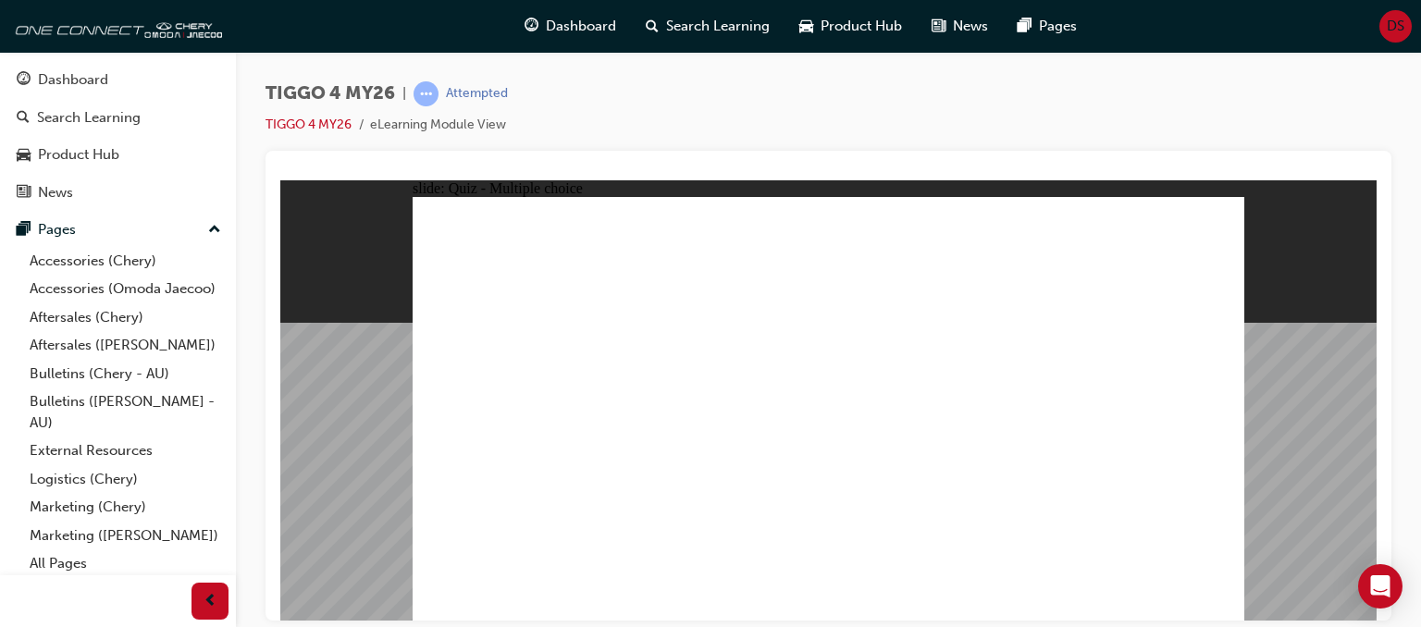
radio input "true"
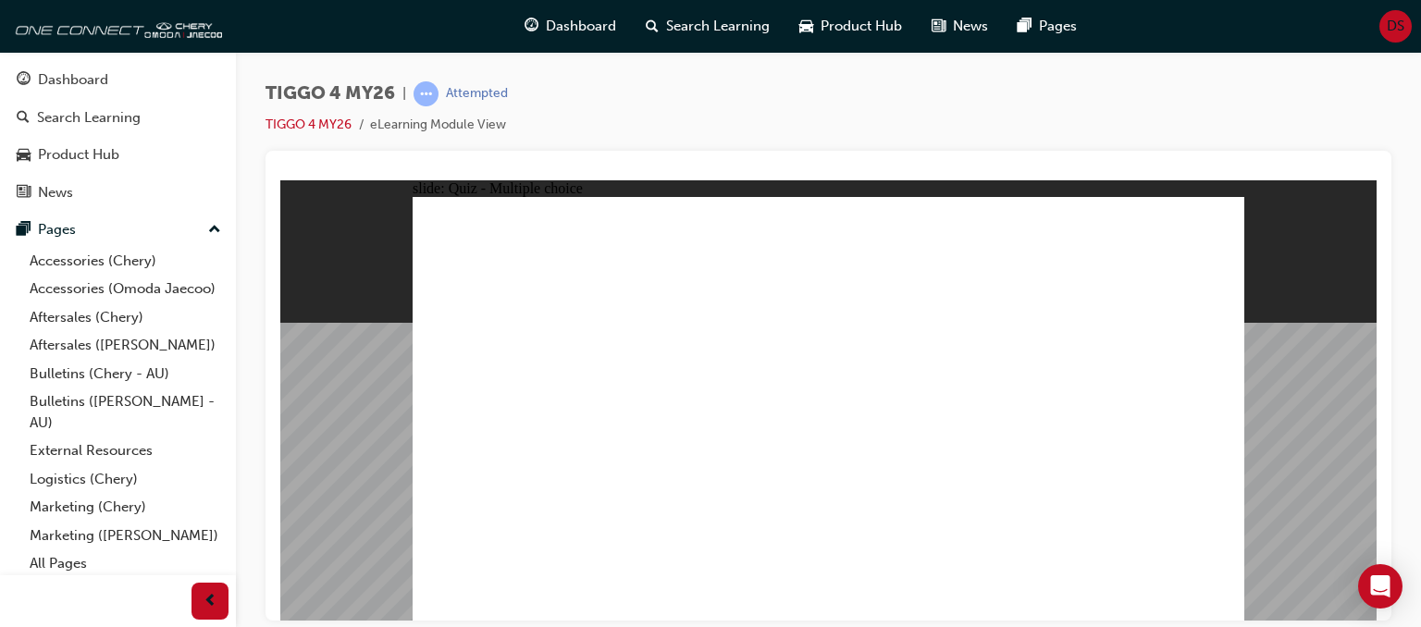
radio input "true"
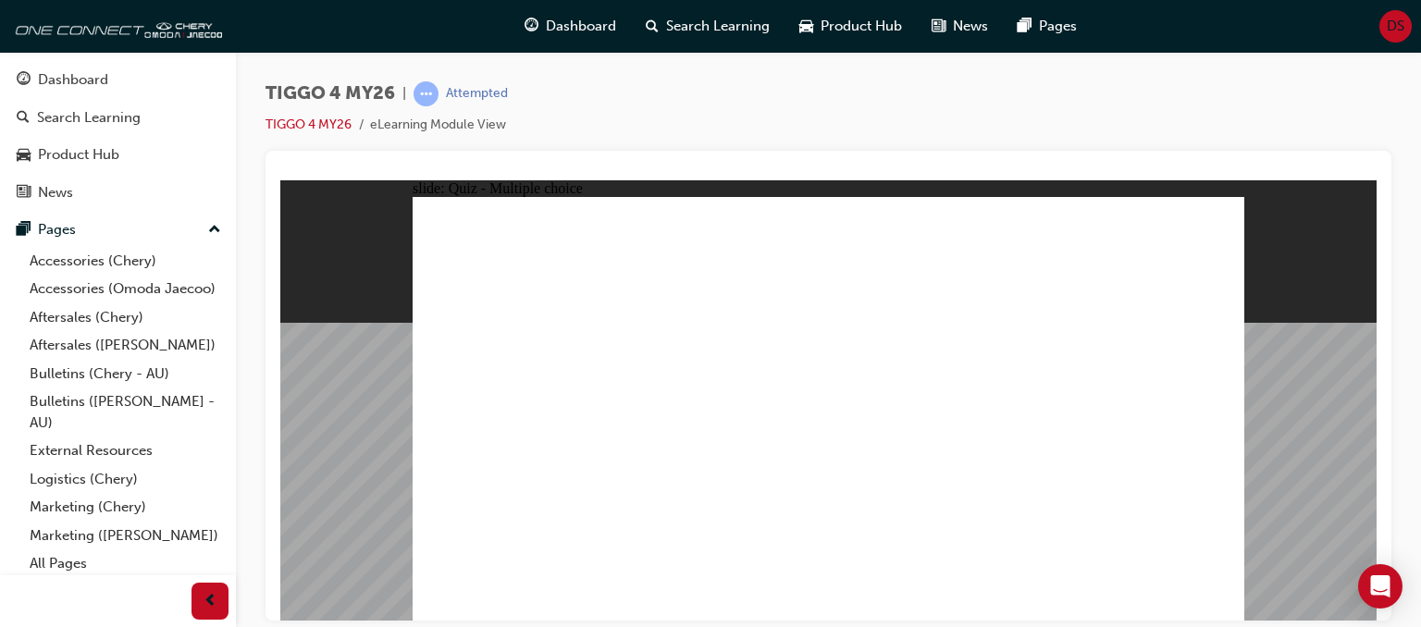
radio input "true"
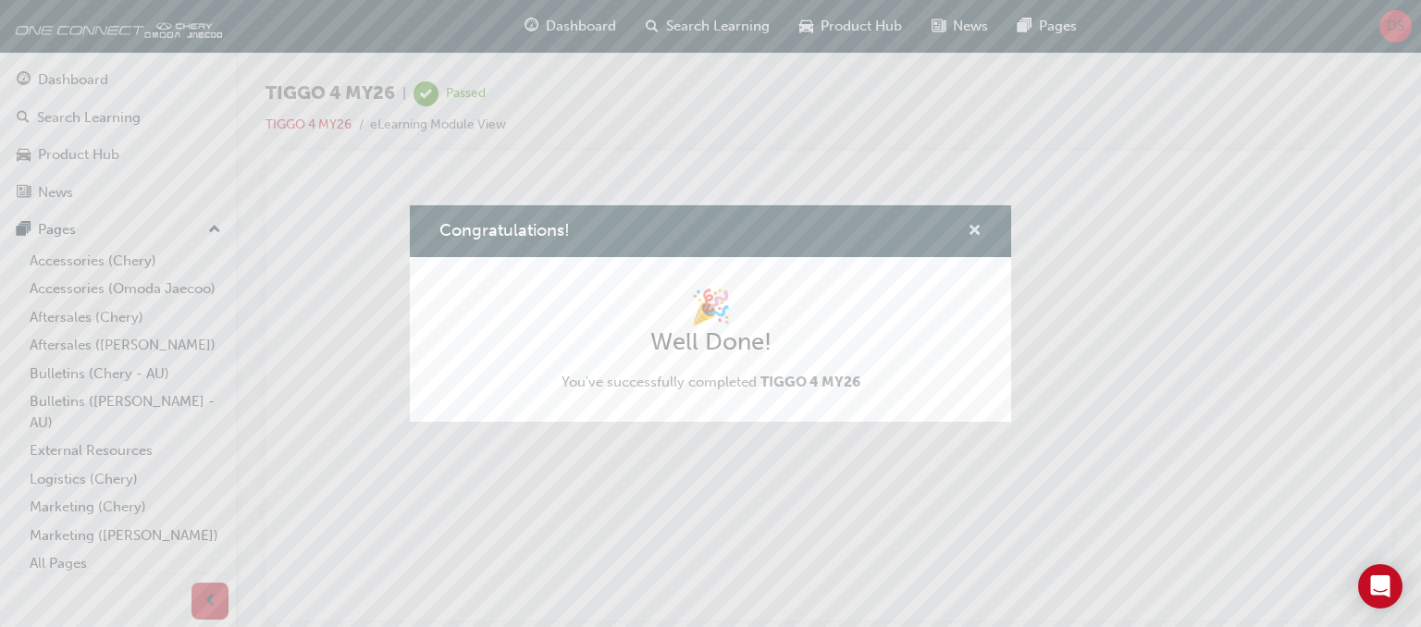
click at [971, 230] on span "cross-icon" at bounding box center [975, 232] width 14 height 17
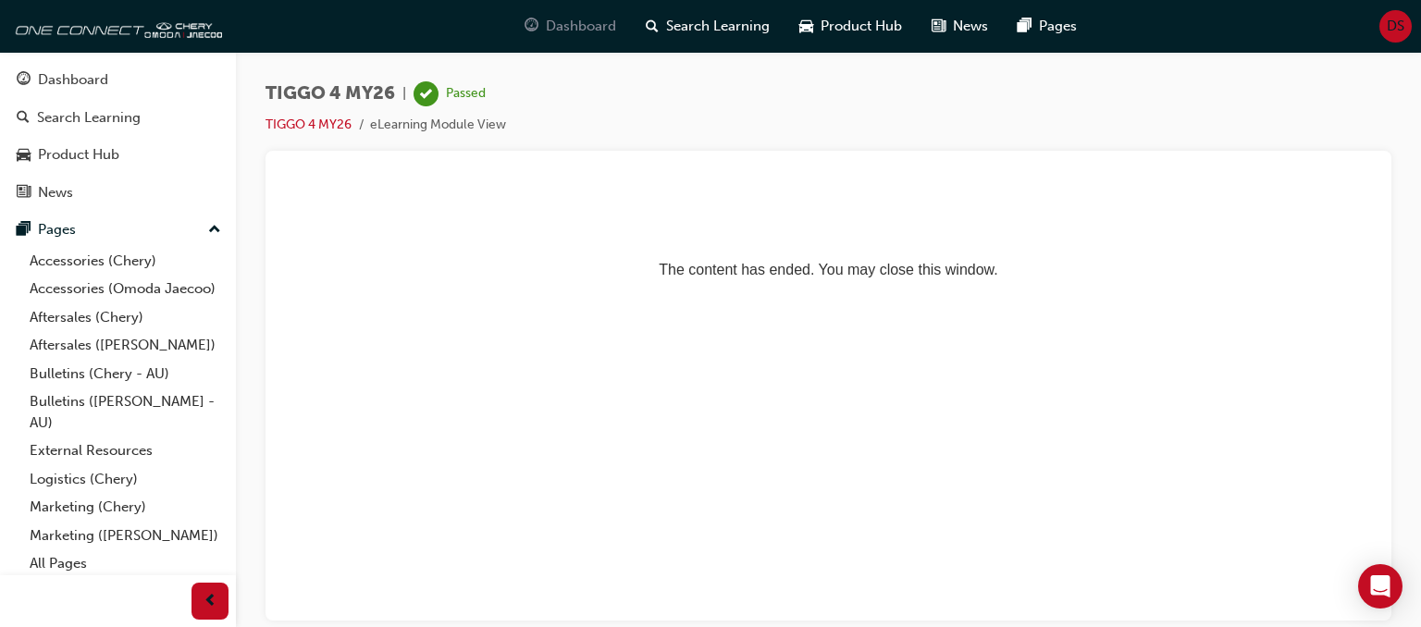
click at [581, 27] on span "Dashboard" at bounding box center [581, 26] width 70 height 21
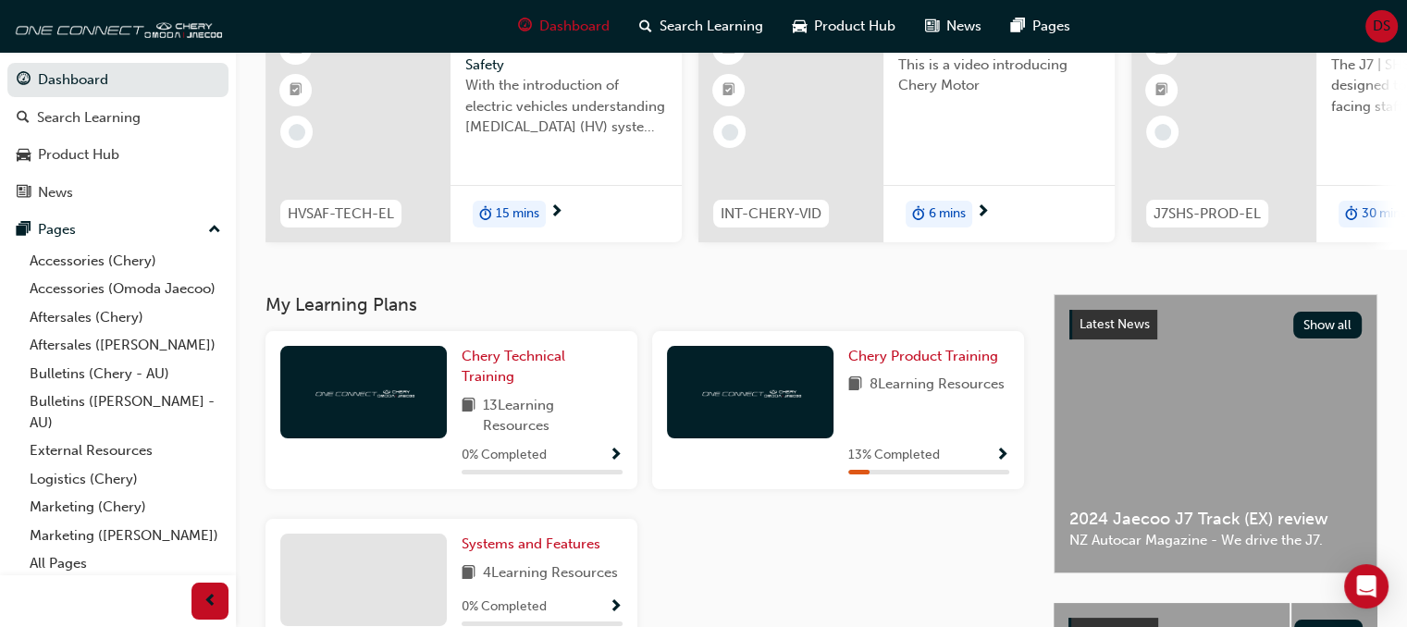
scroll to position [185, 0]
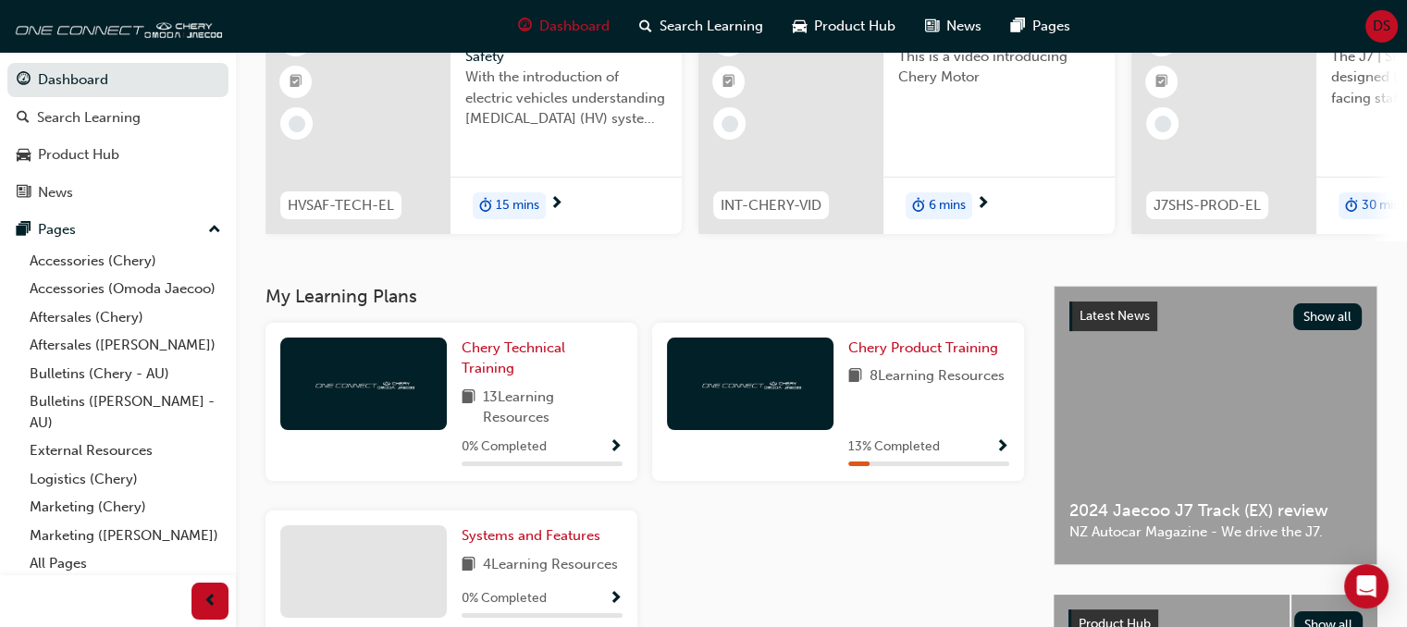
click at [770, 390] on img at bounding box center [750, 384] width 102 height 18
click at [917, 356] on span "Chery Product Training" at bounding box center [923, 348] width 150 height 17
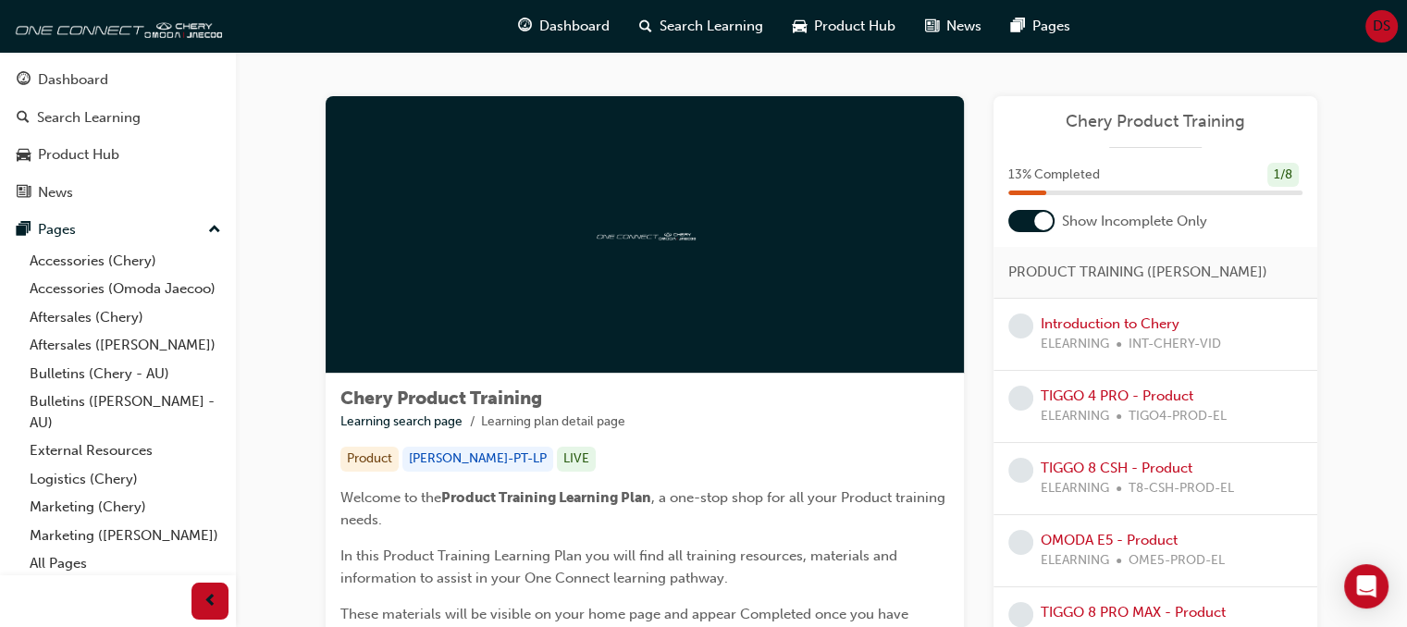
scroll to position [93, 0]
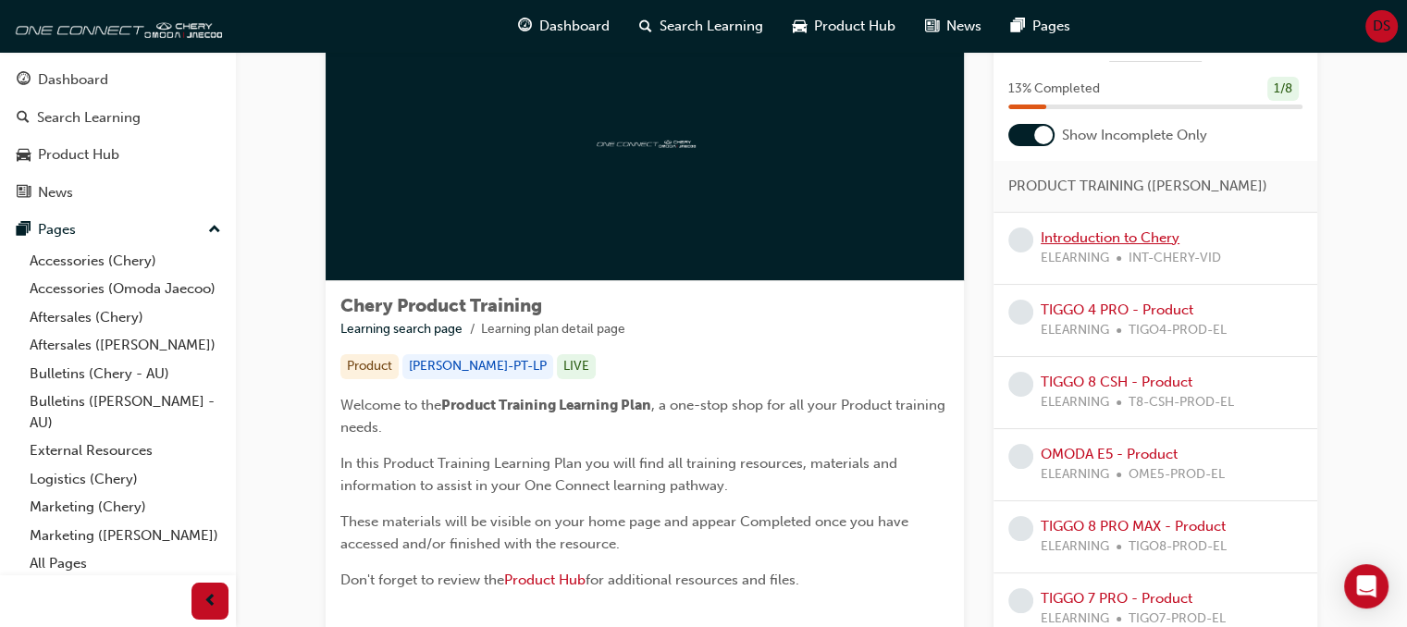
click at [1157, 241] on link "Introduction to Chery" at bounding box center [1110, 237] width 139 height 17
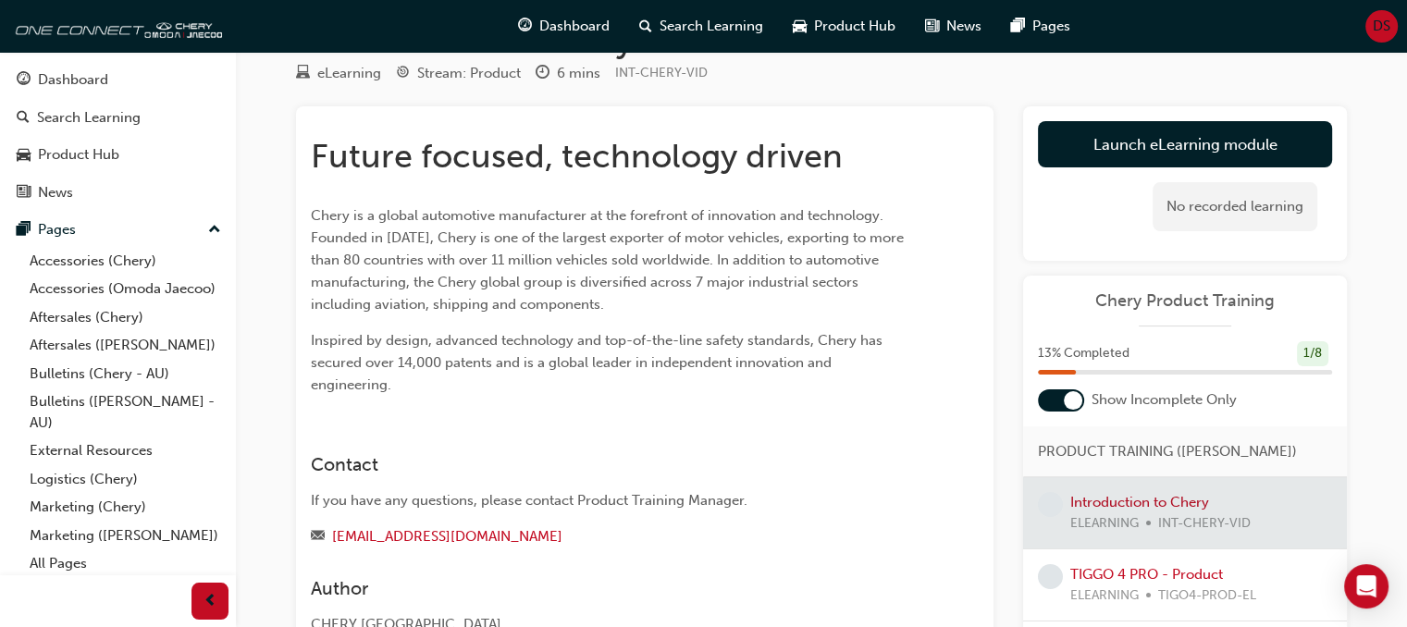
scroll to position [93, 0]
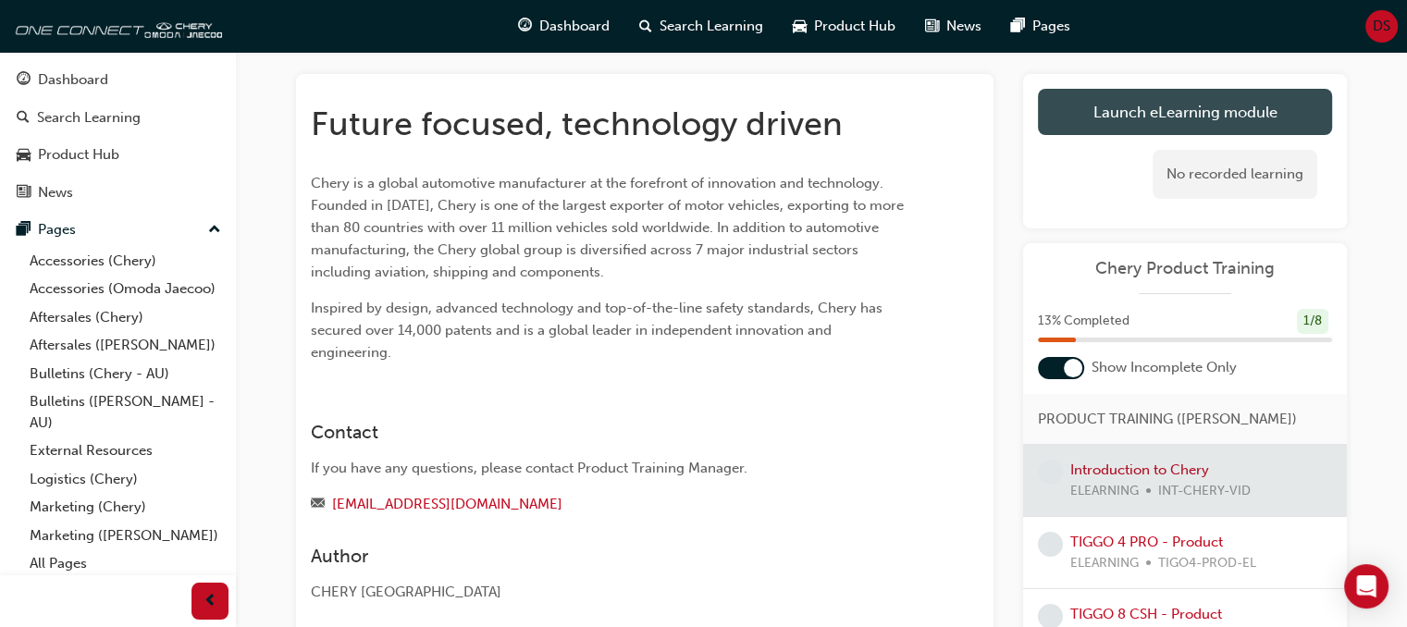
click at [1096, 111] on link "Launch eLearning module" at bounding box center [1185, 112] width 294 height 46
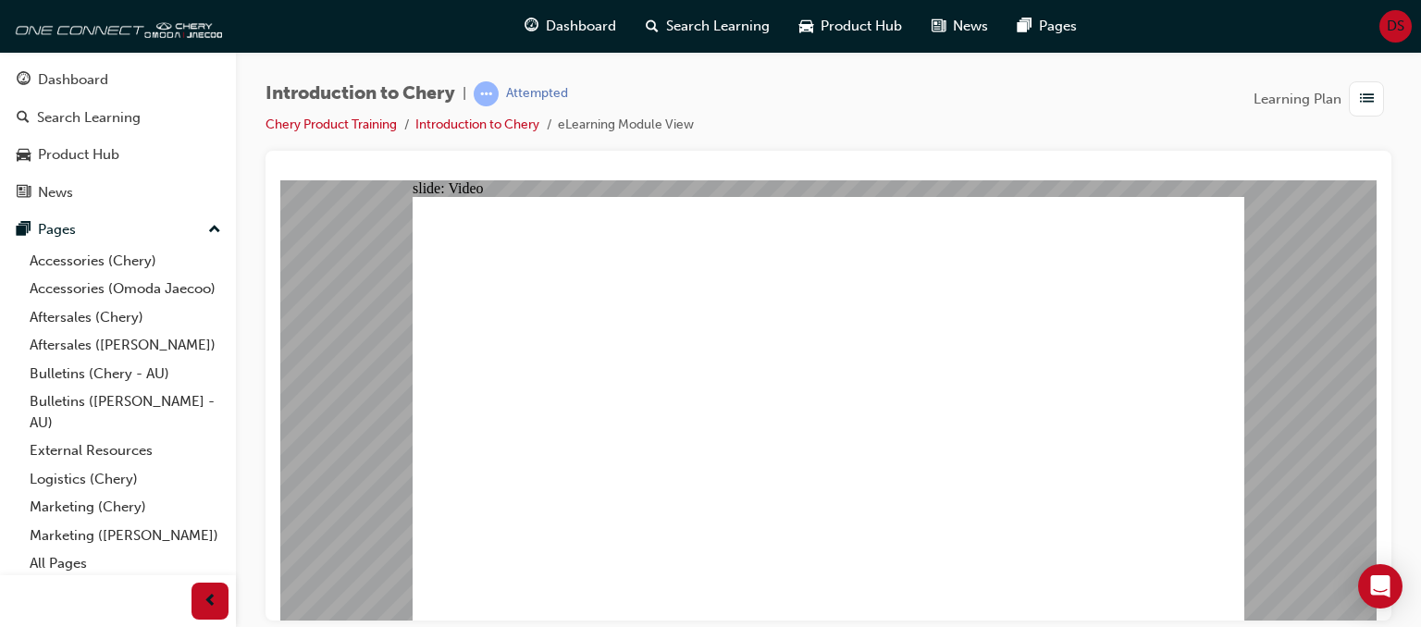
type input "308"
click at [579, 32] on span "Dashboard" at bounding box center [581, 26] width 70 height 21
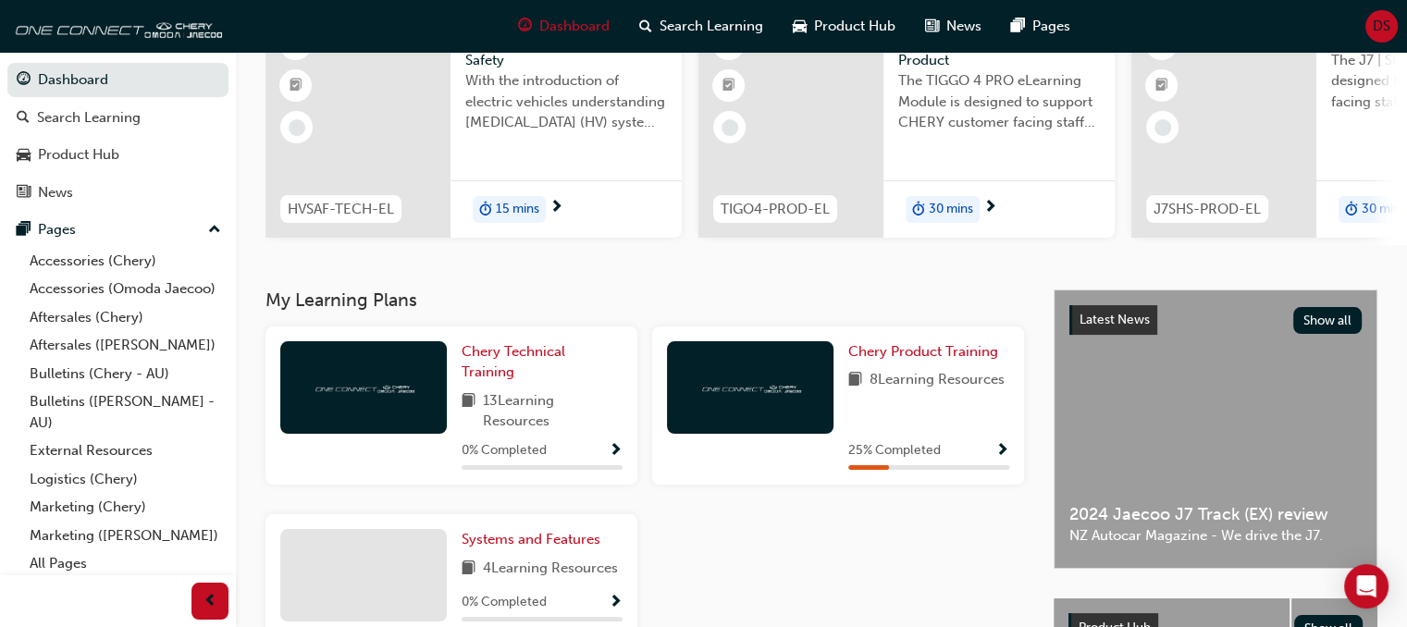
scroll to position [185, 0]
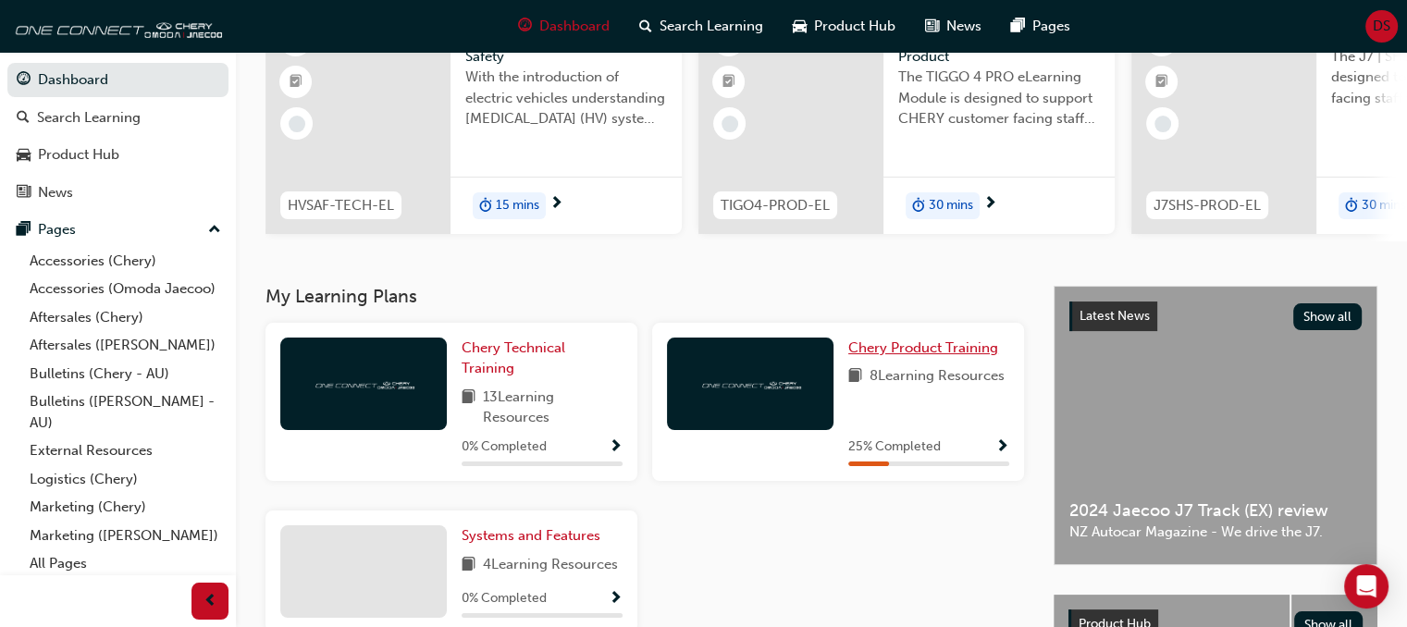
click at [918, 356] on span "Chery Product Training" at bounding box center [923, 348] width 150 height 17
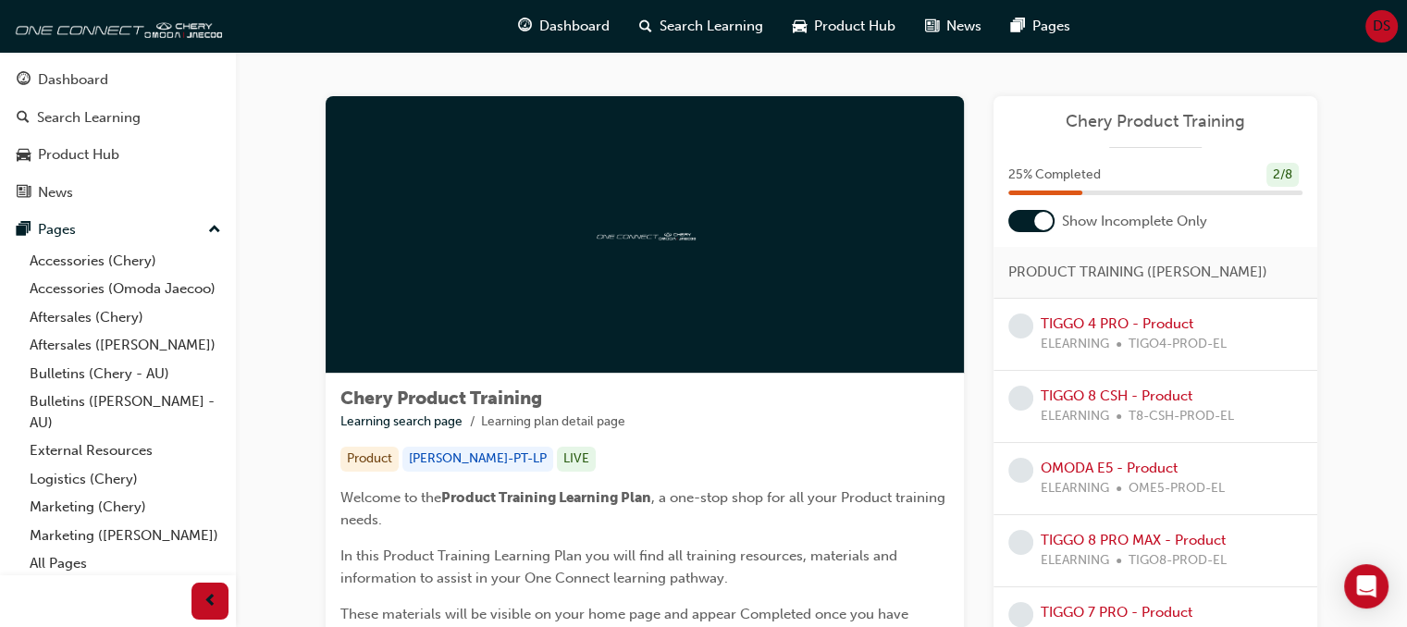
scroll to position [93, 0]
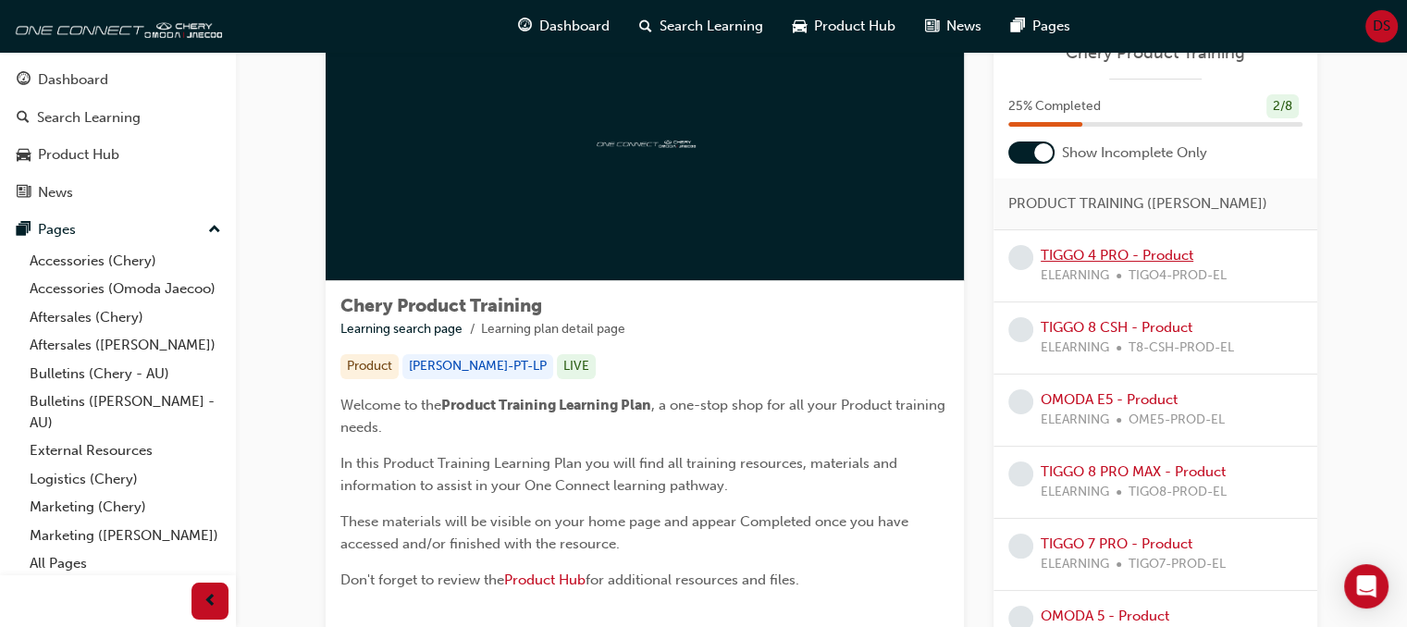
click at [1125, 253] on link "TIGGO 4 PRO - Product" at bounding box center [1117, 255] width 153 height 17
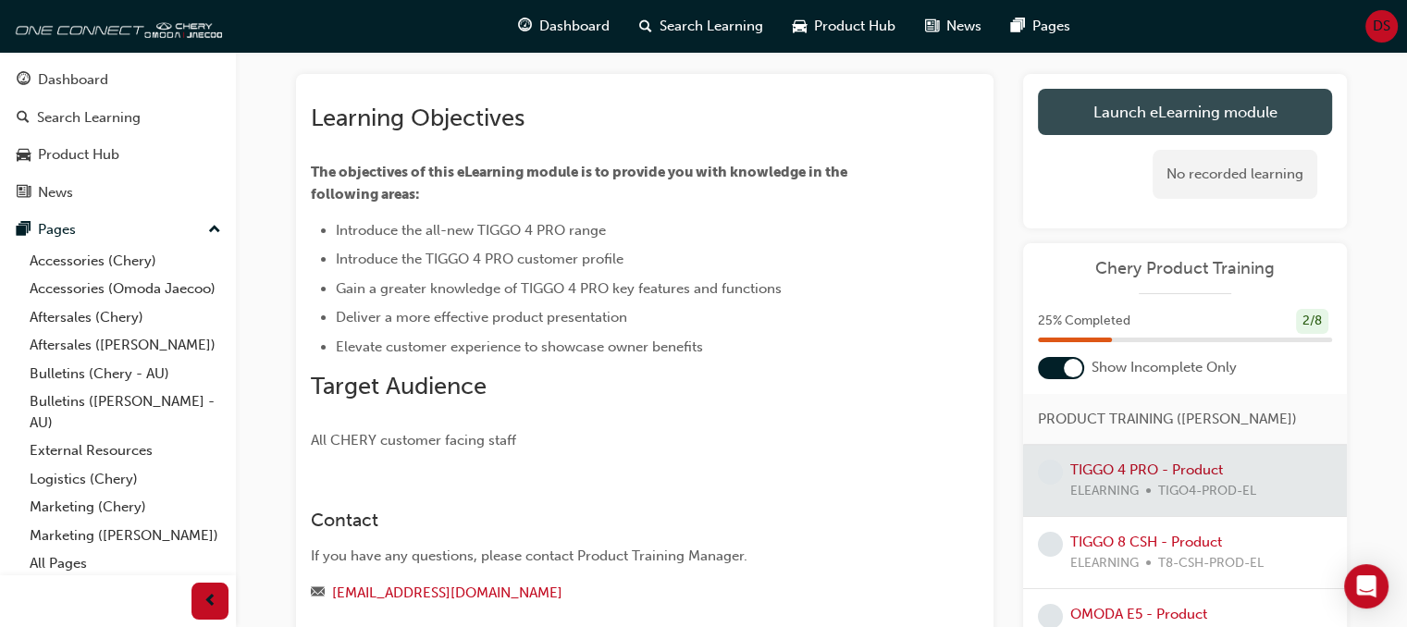
click at [1163, 111] on link "Launch eLearning module" at bounding box center [1185, 112] width 294 height 46
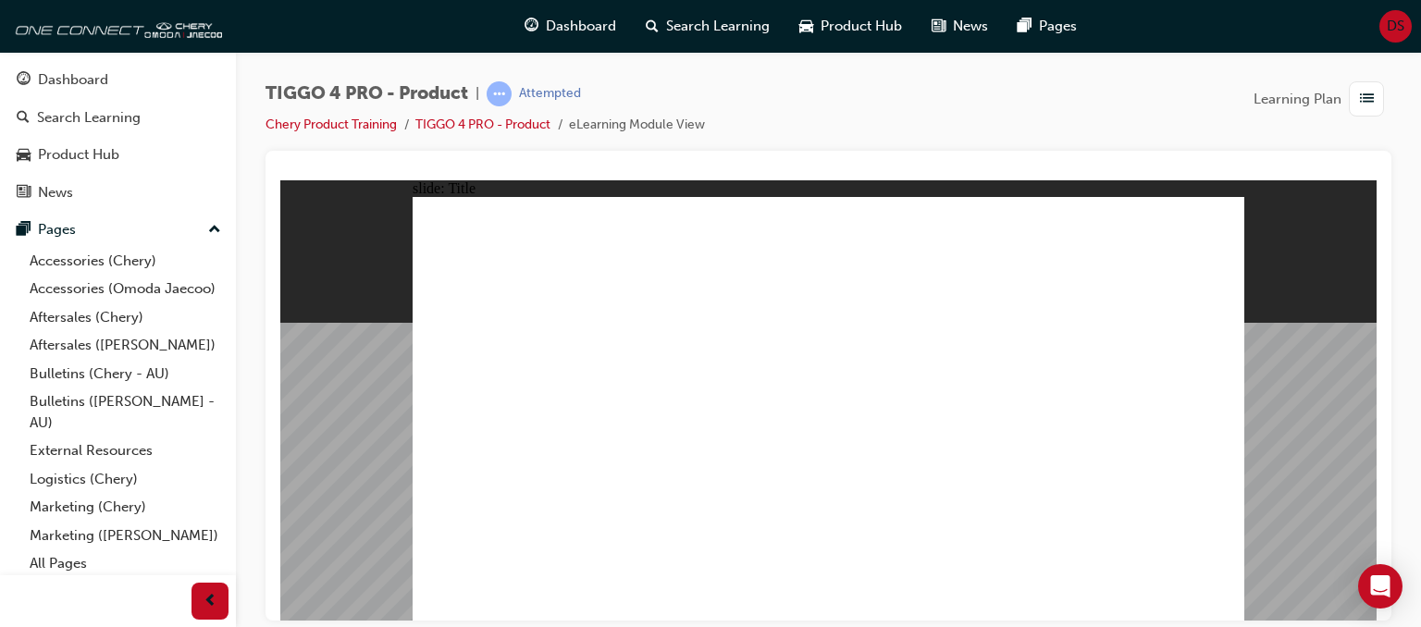
drag, startPoint x: 540, startPoint y: 487, endPoint x: 525, endPoint y: 487, distance: 15.7
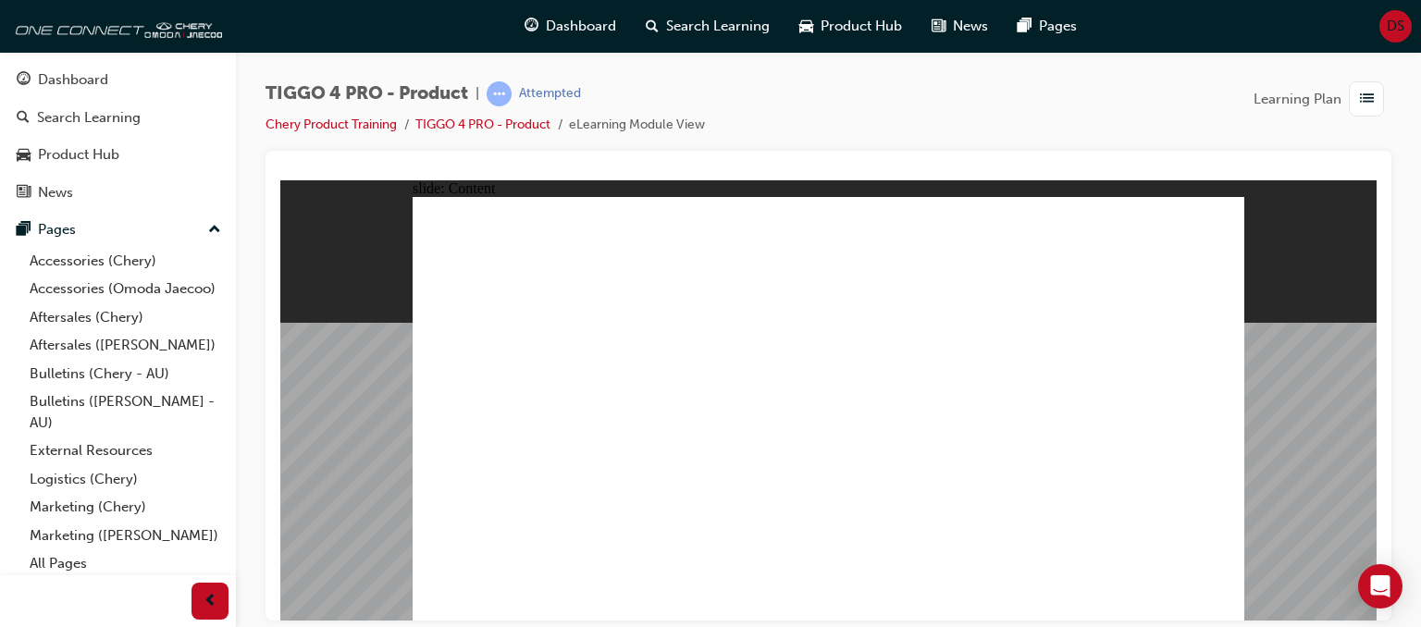
drag, startPoint x: 942, startPoint y: 406, endPoint x: 867, endPoint y: 428, distance: 78.2
drag, startPoint x: 955, startPoint y: 431, endPoint x: 981, endPoint y: 431, distance: 25.9
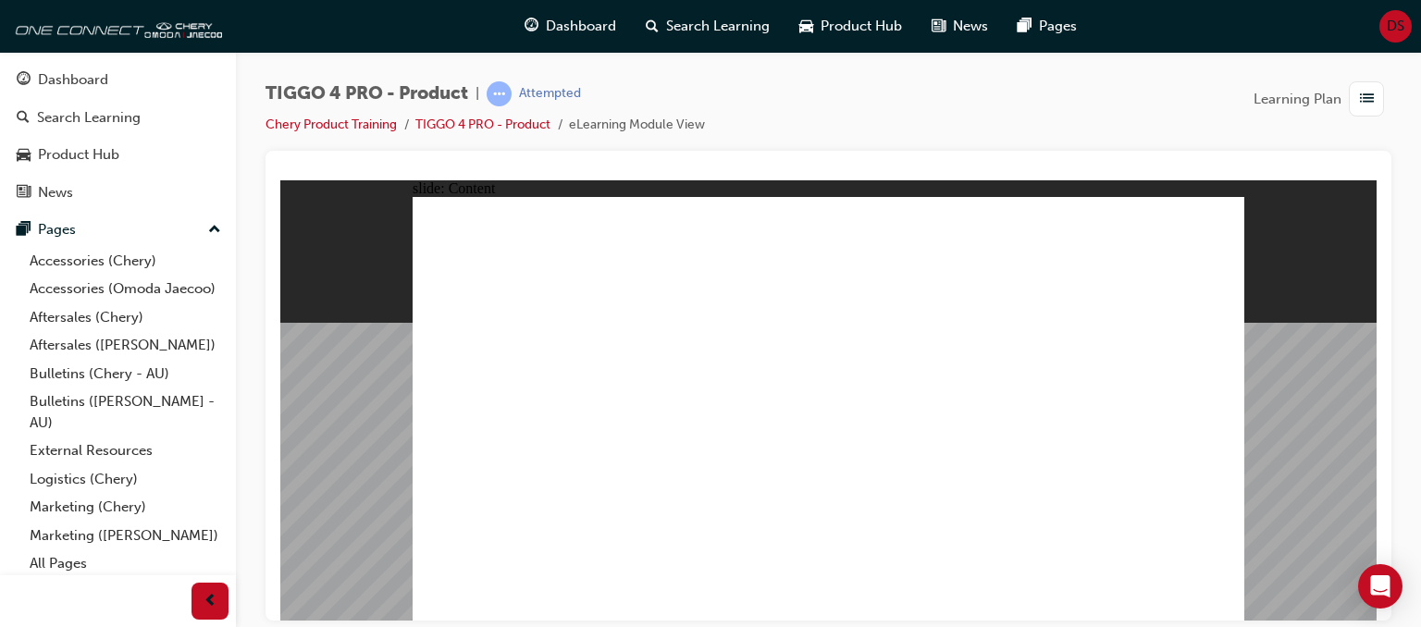
drag, startPoint x: 1070, startPoint y: 442, endPoint x: 1030, endPoint y: 446, distance: 40.0
drag, startPoint x: 948, startPoint y: 514, endPoint x: 980, endPoint y: 504, distance: 32.8
drag, startPoint x: 1044, startPoint y: 508, endPoint x: 1045, endPoint y: 488, distance: 20.4
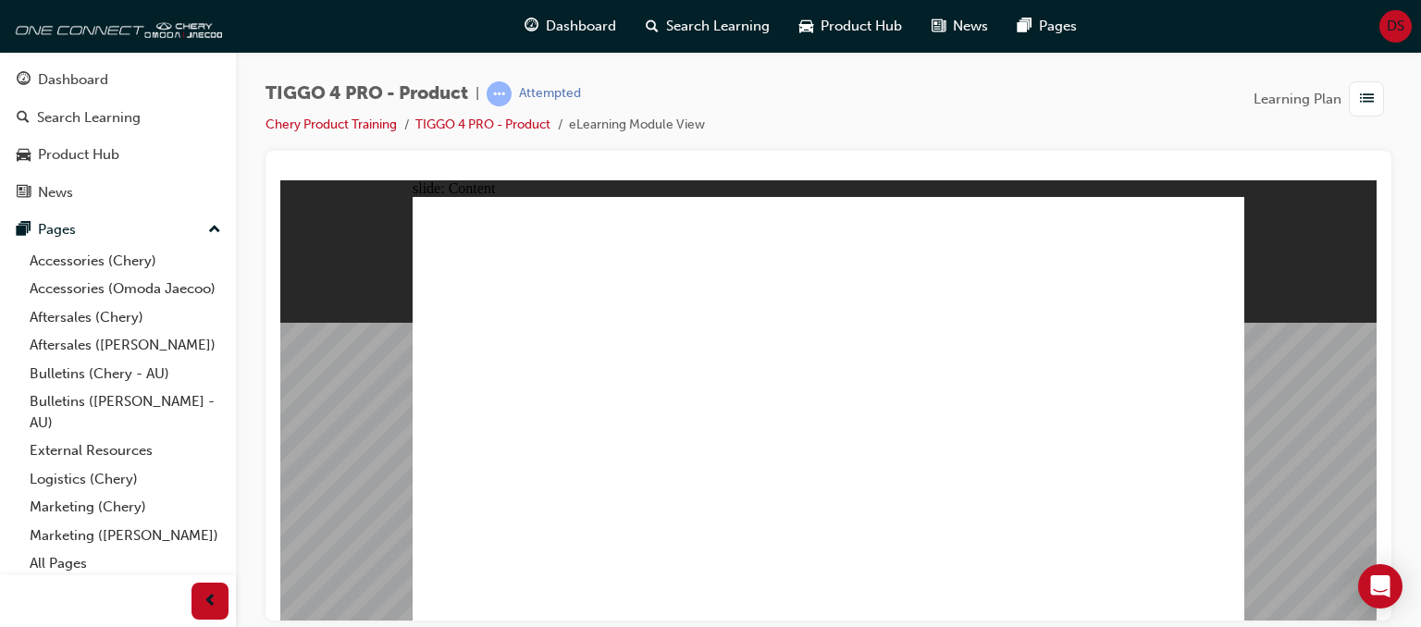
drag, startPoint x: 766, startPoint y: 374, endPoint x: 740, endPoint y: 391, distance: 31.3
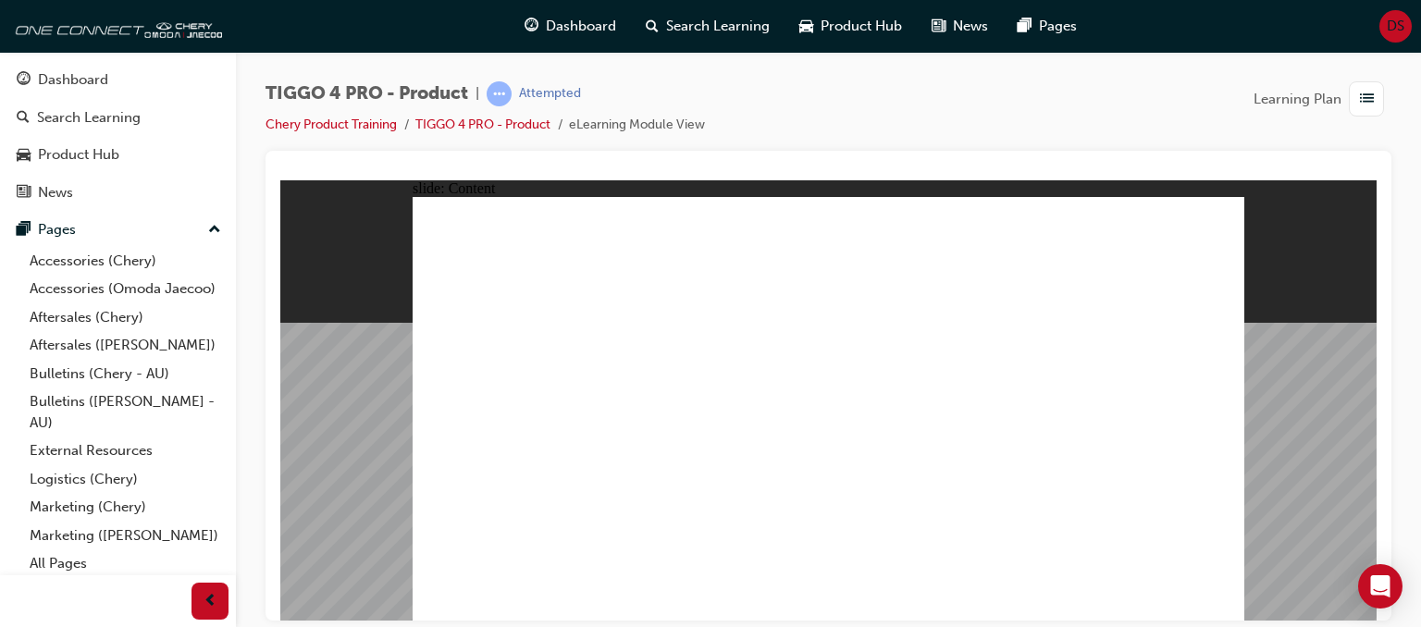
drag, startPoint x: 823, startPoint y: 351, endPoint x: 720, endPoint y: 465, distance: 154.6
drag, startPoint x: 750, startPoint y: 477, endPoint x: 768, endPoint y: 458, distance: 26.2
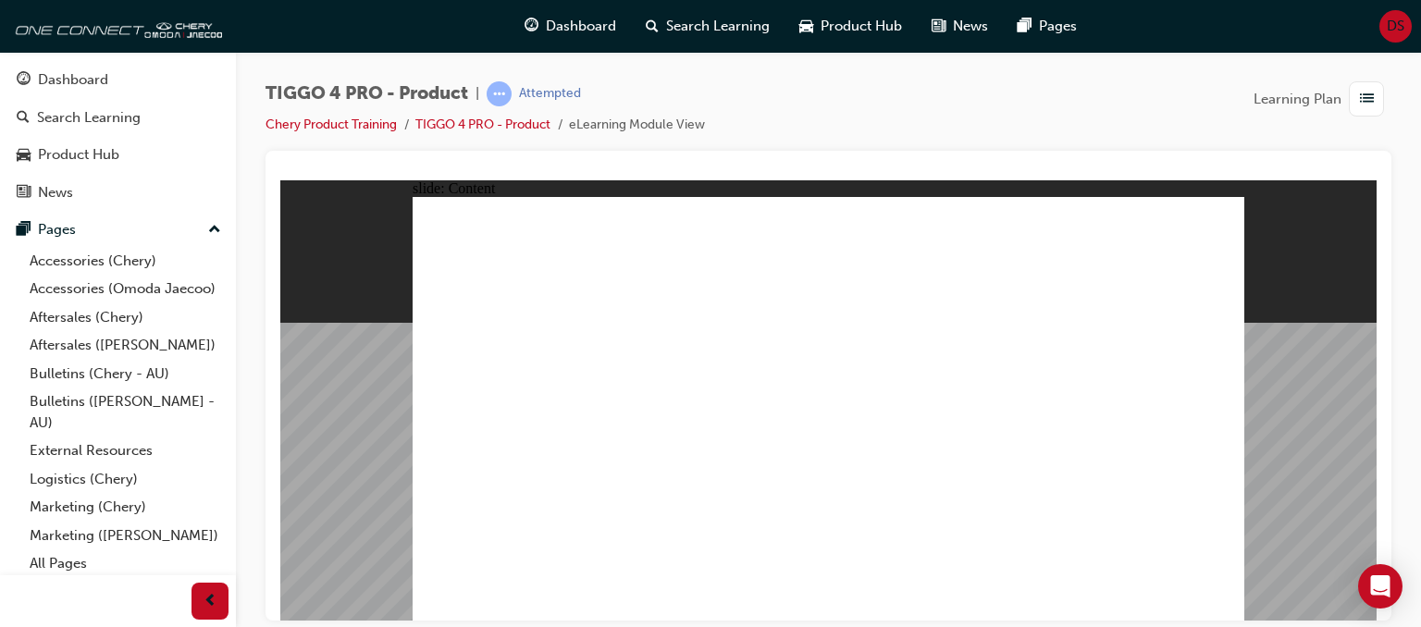
drag, startPoint x: 604, startPoint y: 495, endPoint x: 618, endPoint y: 496, distance: 13.9
drag, startPoint x: 849, startPoint y: 520, endPoint x: 843, endPoint y: 461, distance: 59.6
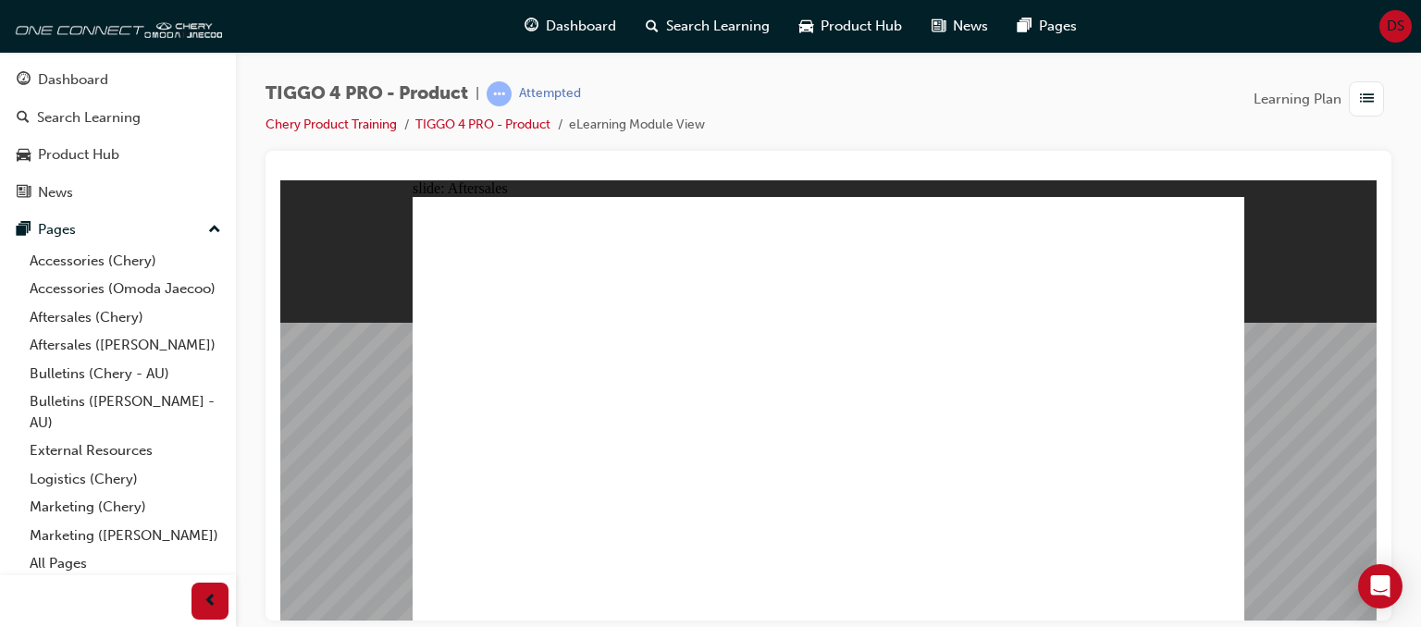
drag, startPoint x: 1502, startPoint y: 798, endPoint x: 1221, endPoint y: 600, distance: 343.2
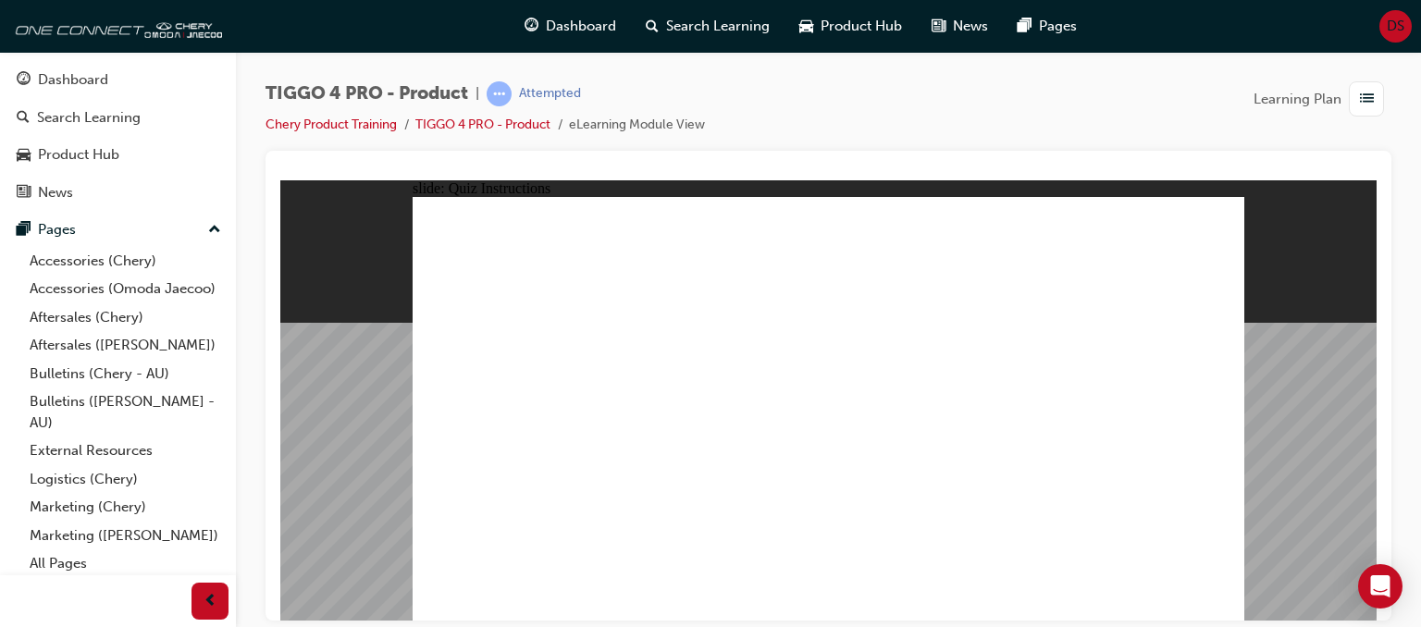
radio input "true"
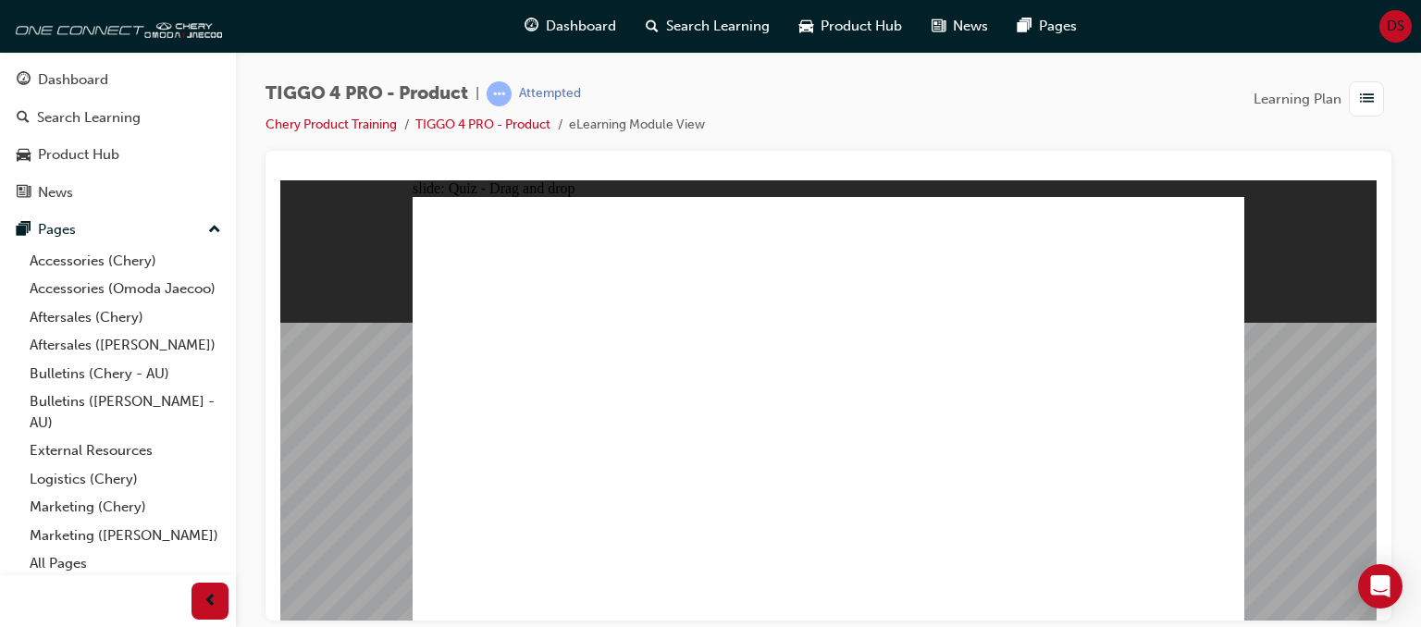
drag, startPoint x: 504, startPoint y: 341, endPoint x: 839, endPoint y: 506, distance: 373.2
drag, startPoint x: 710, startPoint y: 334, endPoint x: 702, endPoint y: 505, distance: 171.3
drag, startPoint x: 843, startPoint y: 330, endPoint x: 990, endPoint y: 499, distance: 223.6
drag, startPoint x: 981, startPoint y: 333, endPoint x: 518, endPoint y: 495, distance: 490.1
drag, startPoint x: 1147, startPoint y: 339, endPoint x: 1154, endPoint y: 523, distance: 184.2
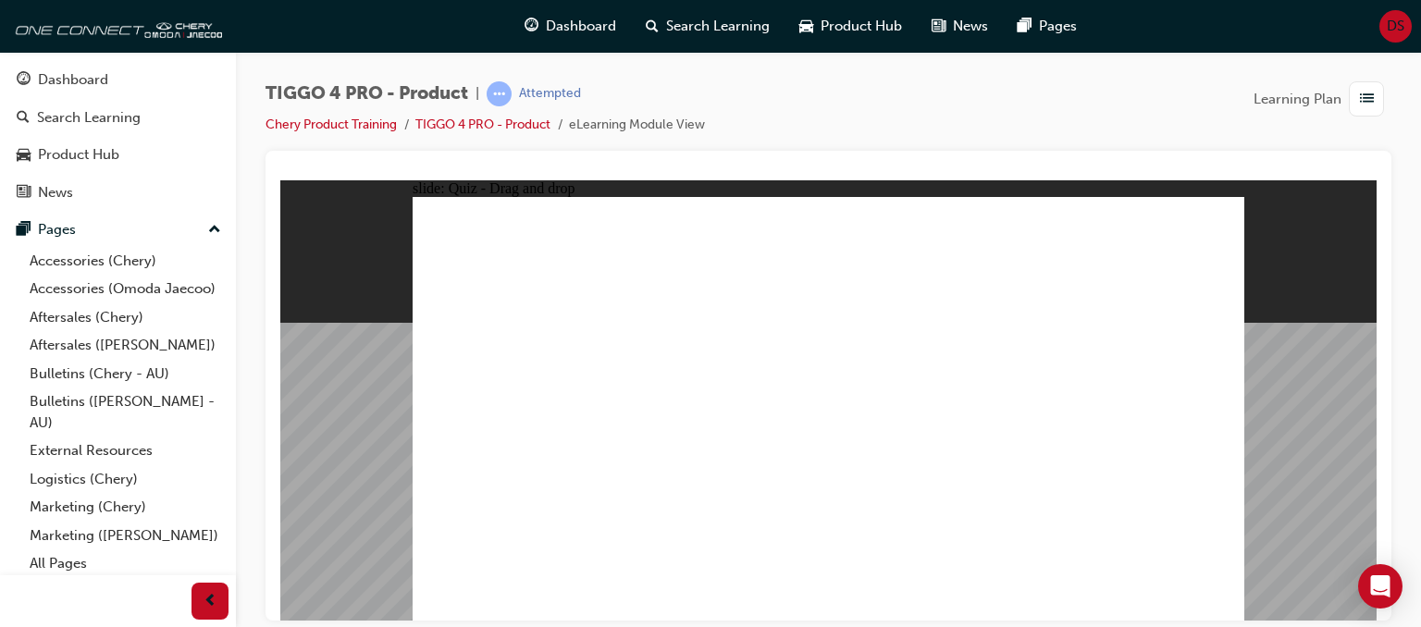
radio input "true"
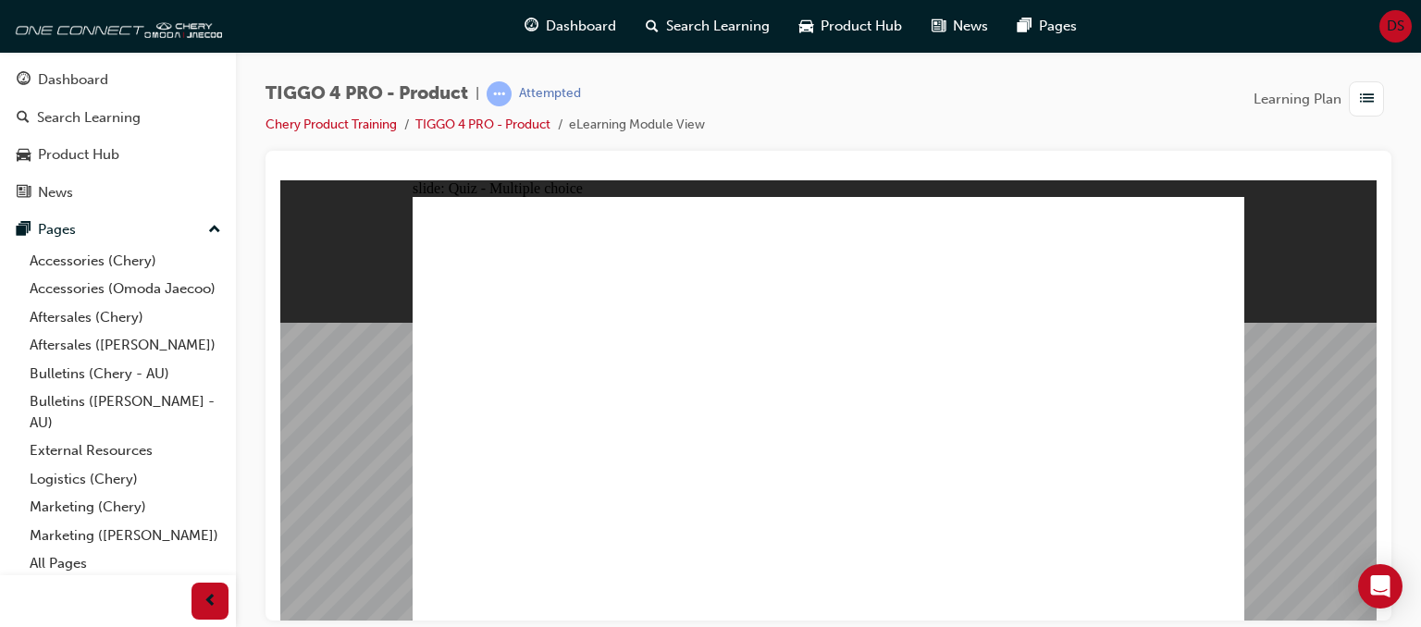
radio input "false"
radio input "true"
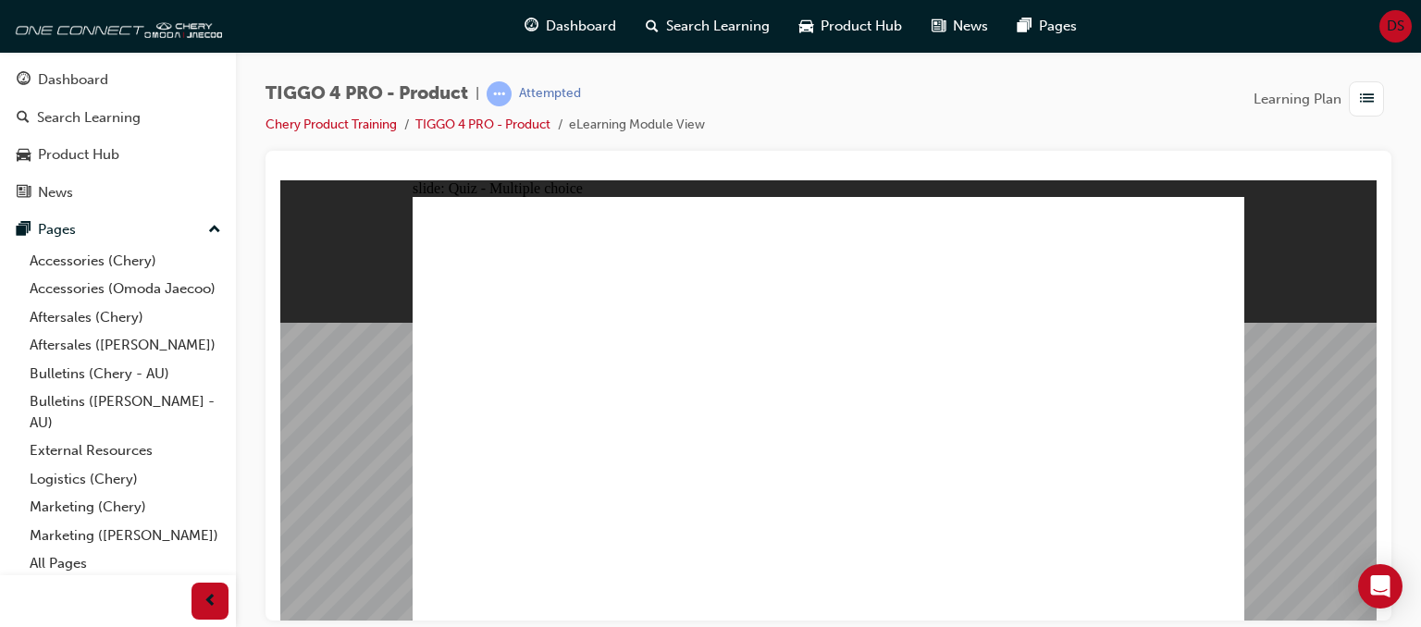
radio input "true"
drag, startPoint x: 759, startPoint y: 368, endPoint x: 950, endPoint y: 332, distance: 194.9
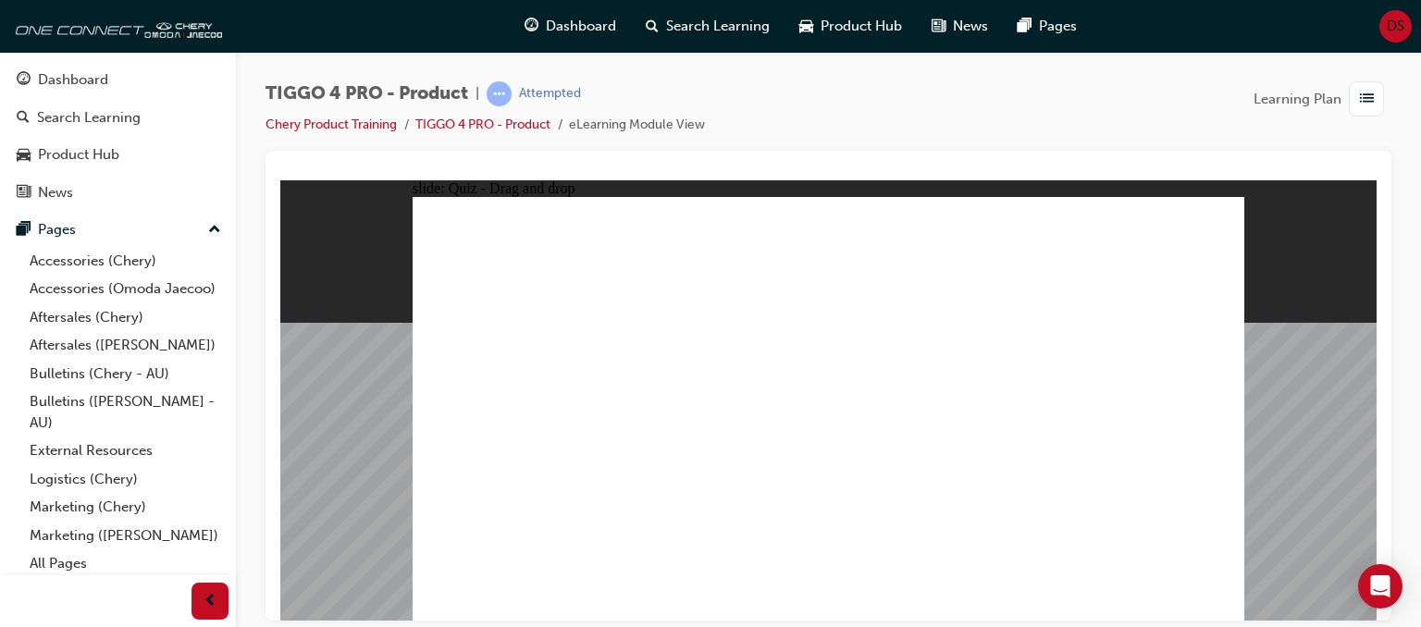
drag, startPoint x: 819, startPoint y: 420, endPoint x: 933, endPoint y: 345, distance: 136.3
drag, startPoint x: 702, startPoint y: 458, endPoint x: 1122, endPoint y: 329, distance: 439.3
drag, startPoint x: 495, startPoint y: 454, endPoint x: 881, endPoint y: 377, distance: 393.6
drag, startPoint x: 549, startPoint y: 373, endPoint x: 1134, endPoint y: 347, distance: 586.3
drag, startPoint x: 531, startPoint y: 418, endPoint x: 1124, endPoint y: 380, distance: 594.3
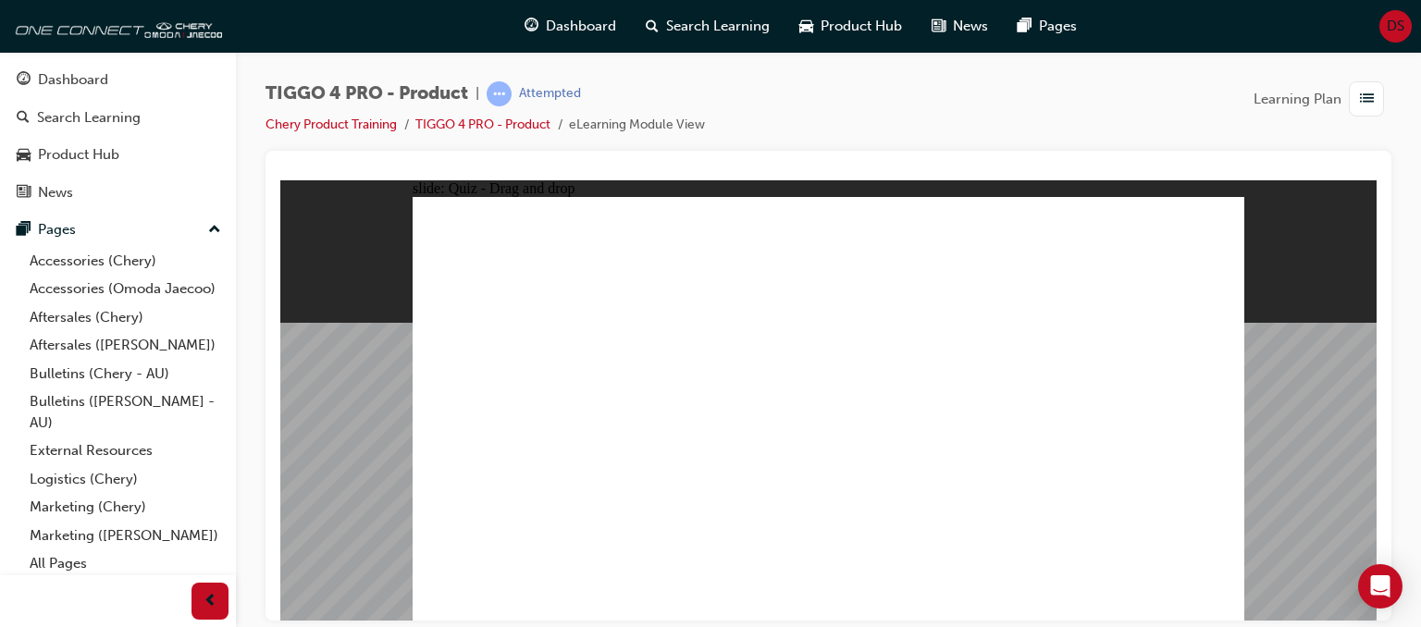
drag, startPoint x: 530, startPoint y: 507, endPoint x: 922, endPoint y: 419, distance: 401.1
radio input "true"
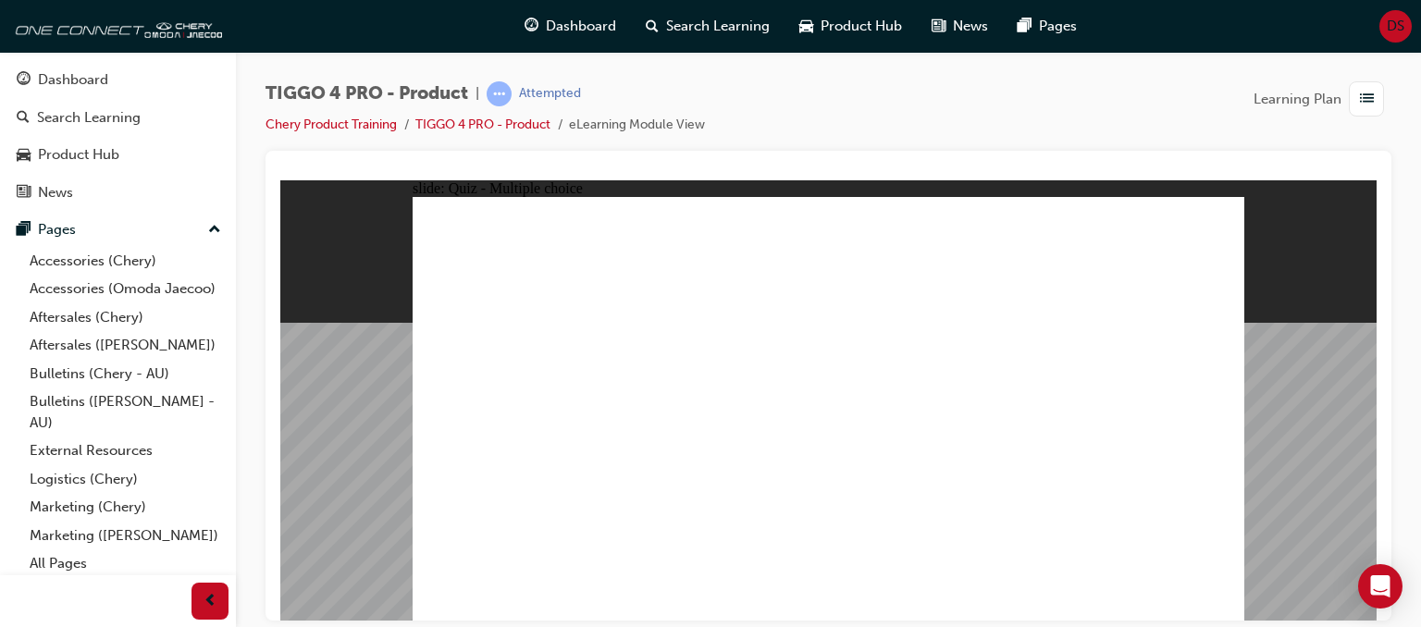
radio input "true"
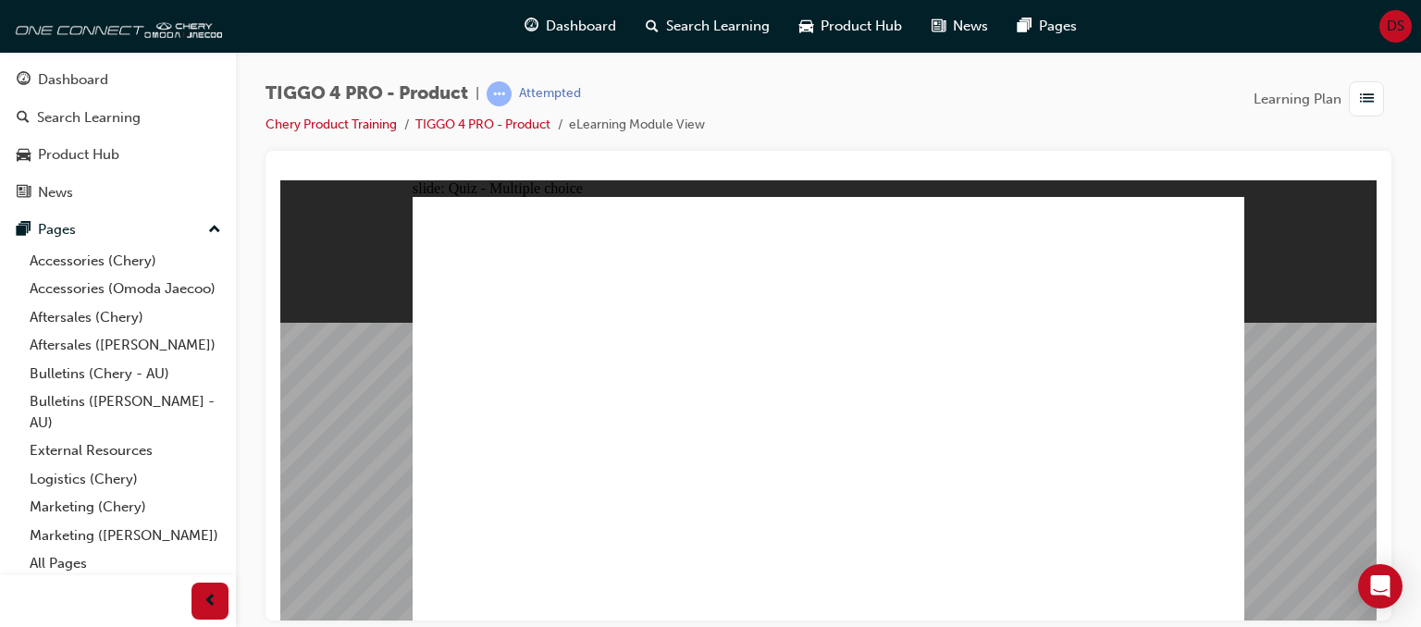
radio input "true"
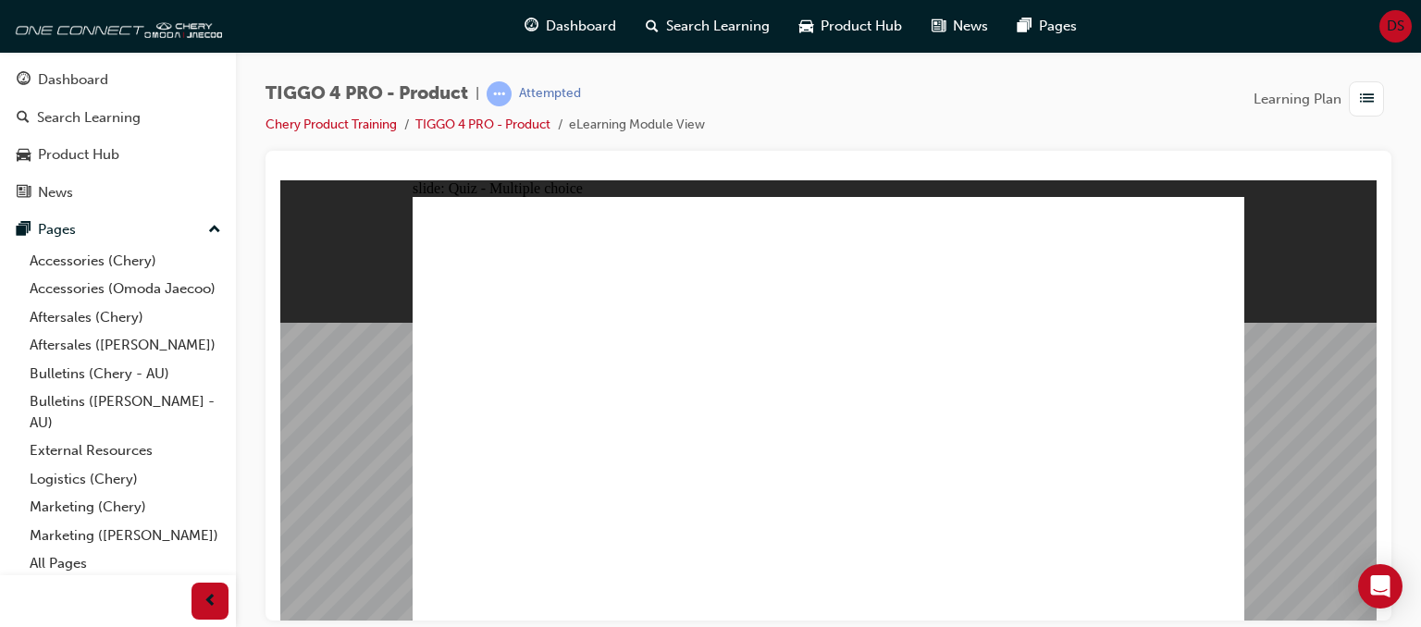
radio input "true"
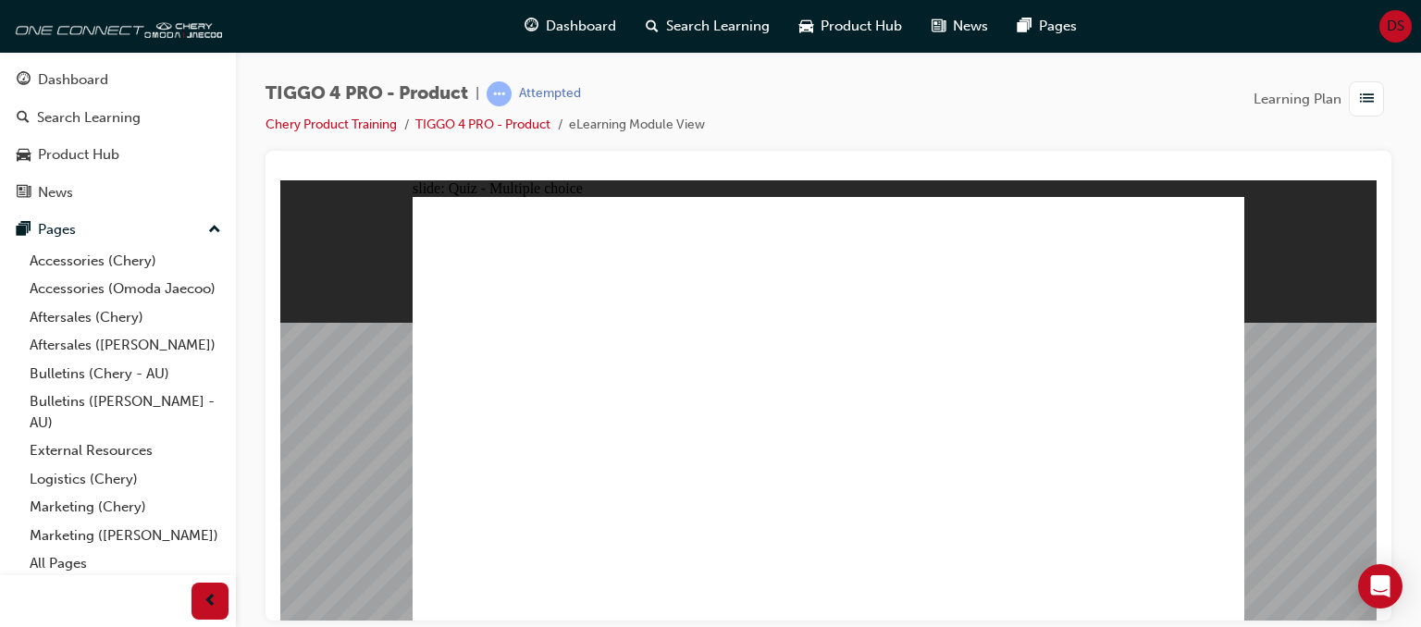
radio input "true"
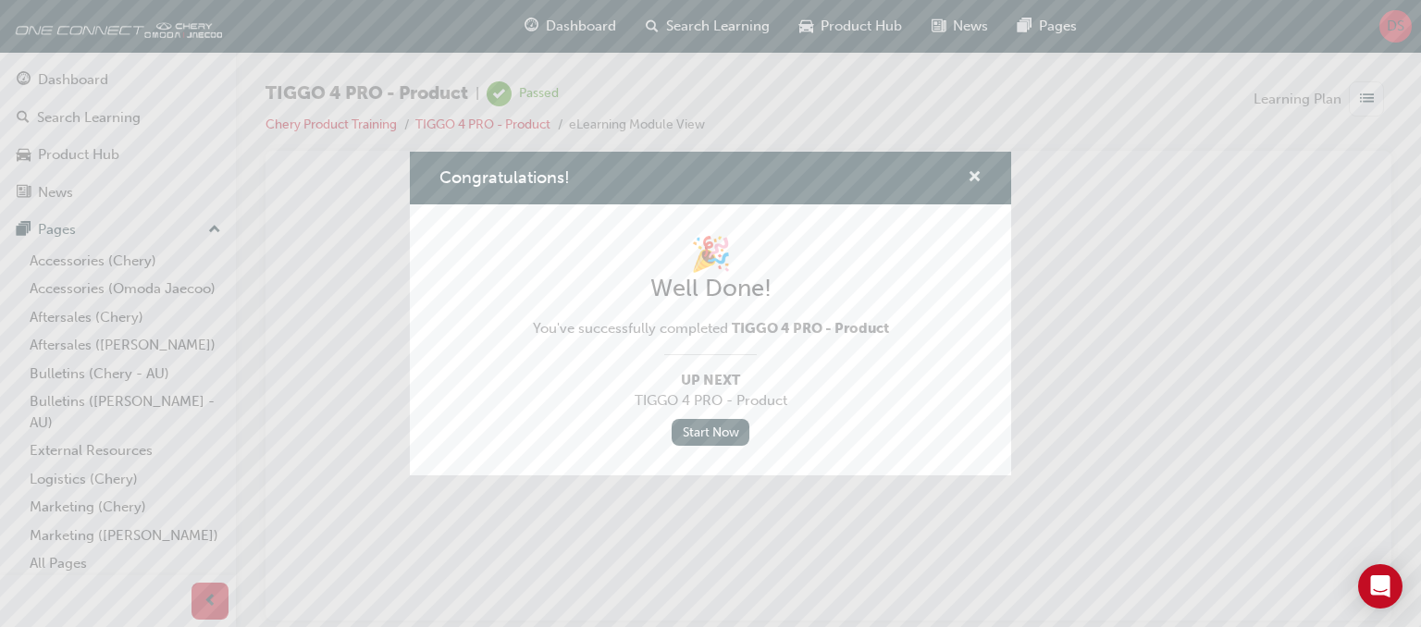
click at [979, 180] on span "cross-icon" at bounding box center [975, 178] width 14 height 17
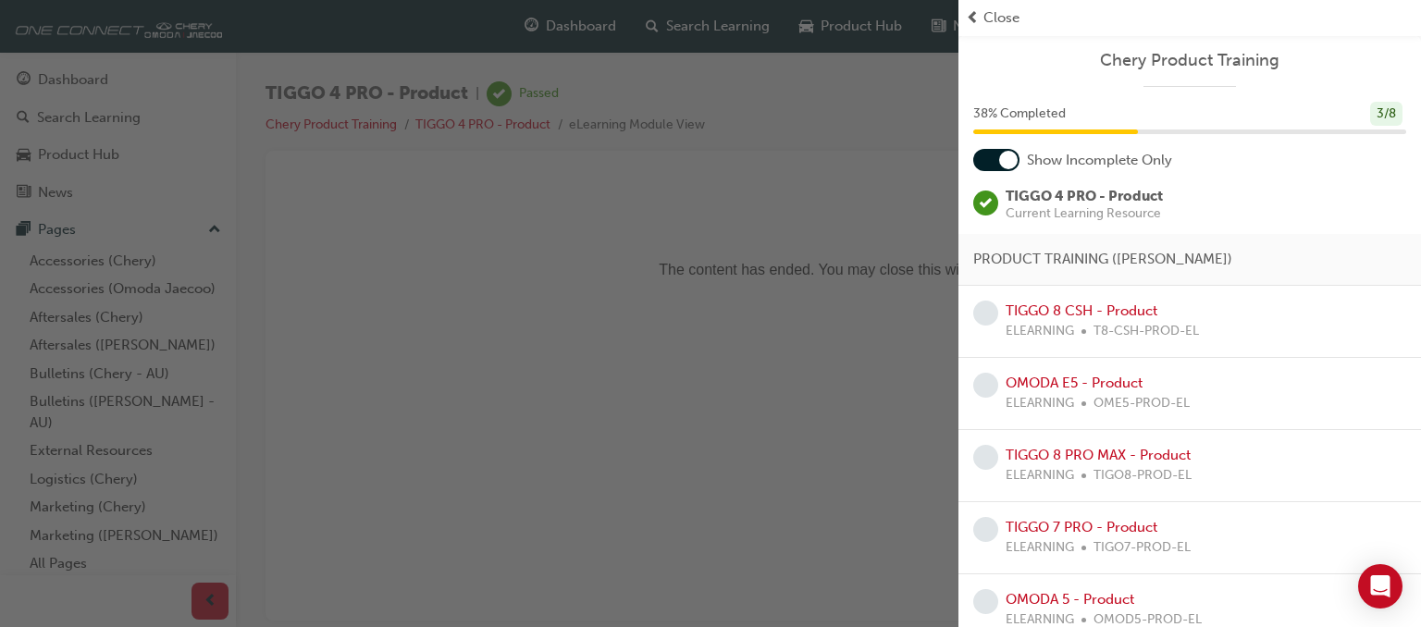
click at [1004, 21] on span "Close" at bounding box center [1002, 17] width 36 height 21
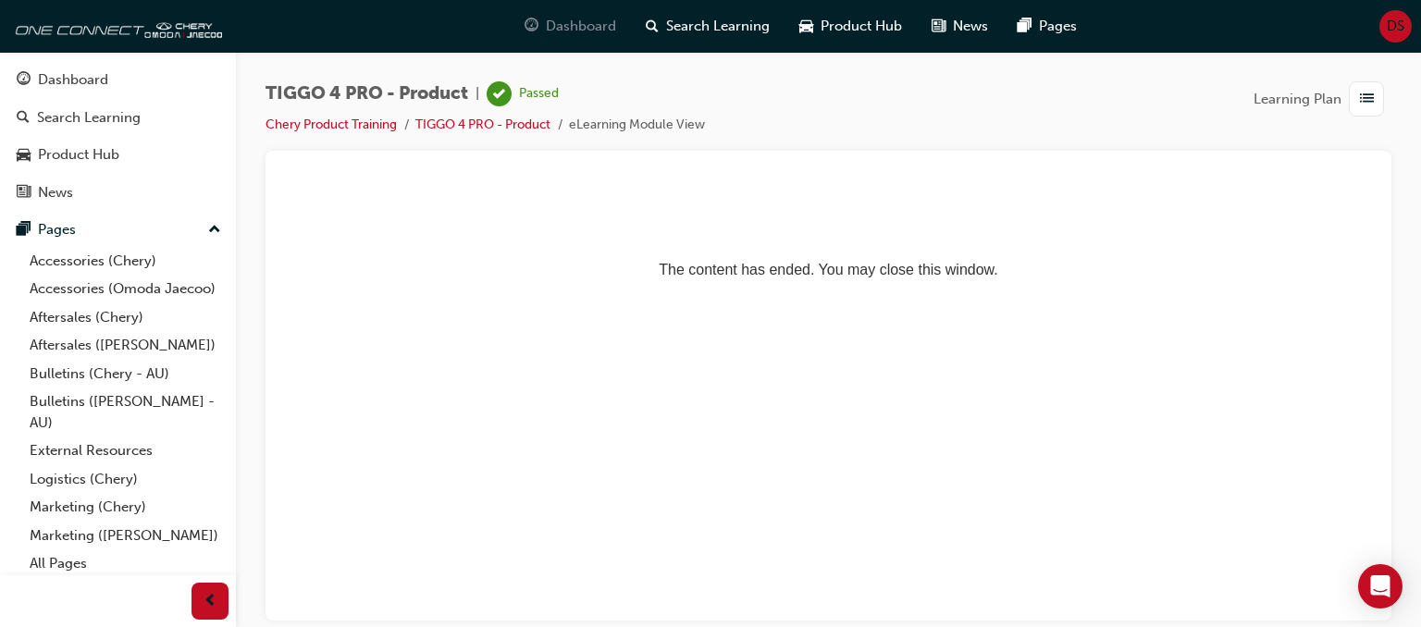
click at [588, 27] on span "Dashboard" at bounding box center [581, 26] width 70 height 21
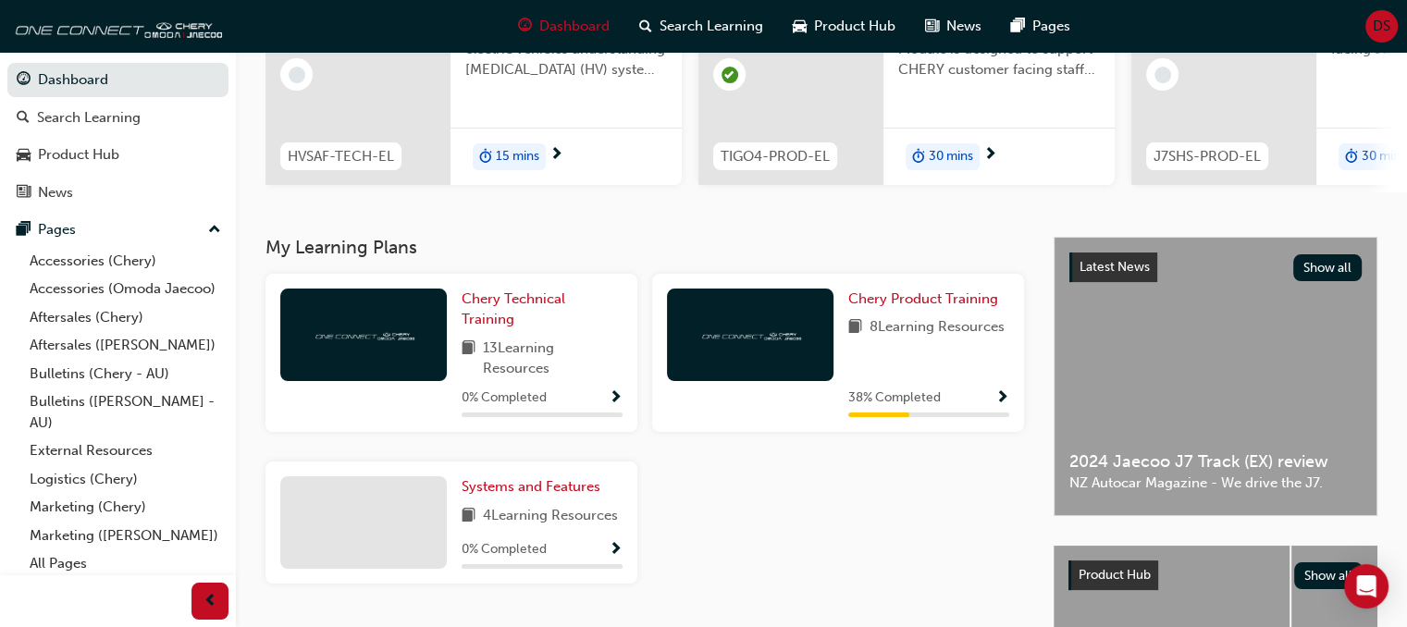
scroll to position [278, 0]
